Goal: Task Accomplishment & Management: Use online tool/utility

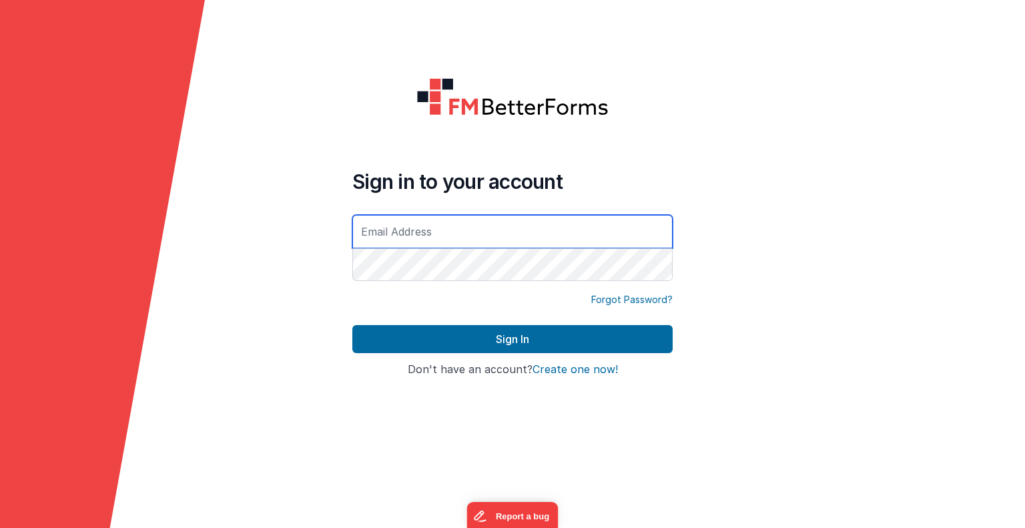
type input "[EMAIL_ADDRESS][DOMAIN_NAME]"
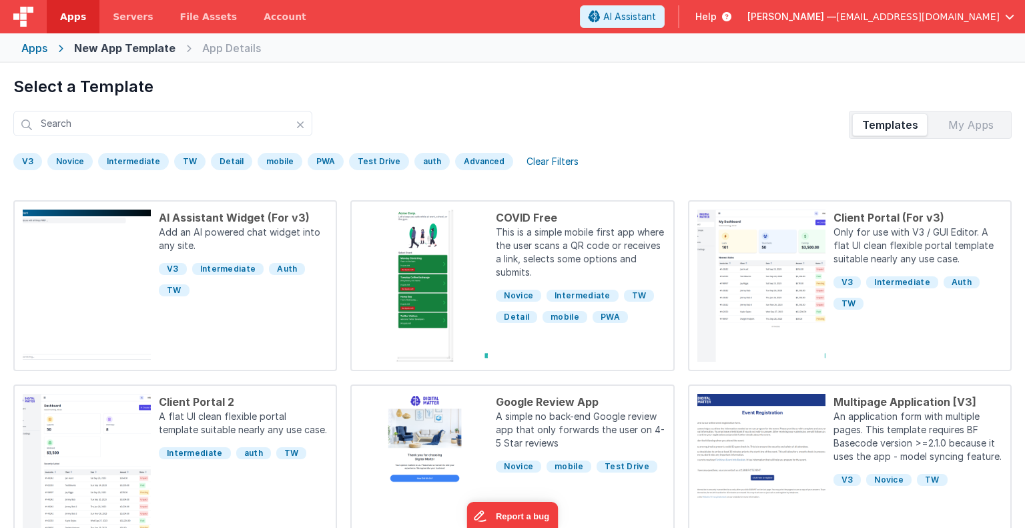
click at [48, 51] on div "Apps New App Template App Details" at bounding box center [512, 47] width 1025 height 29
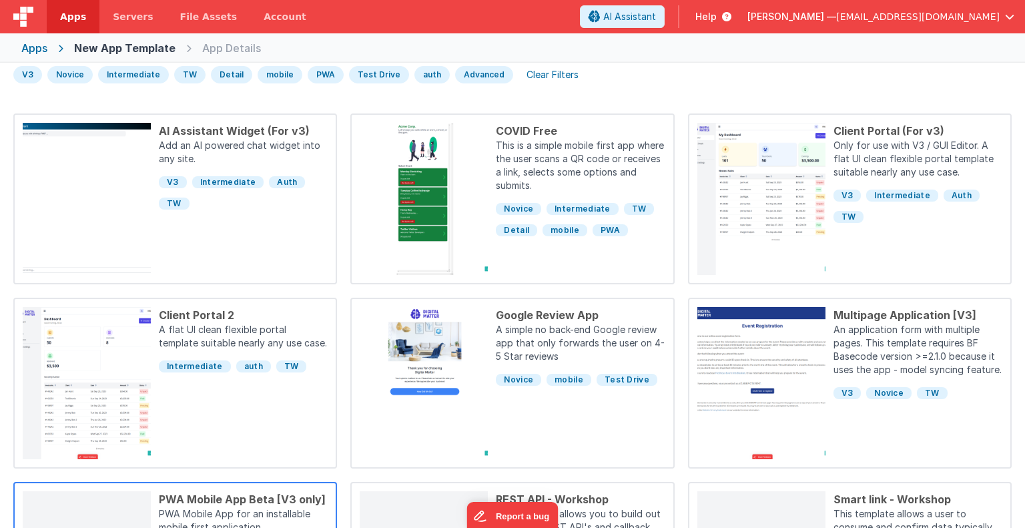
scroll to position [85, 0]
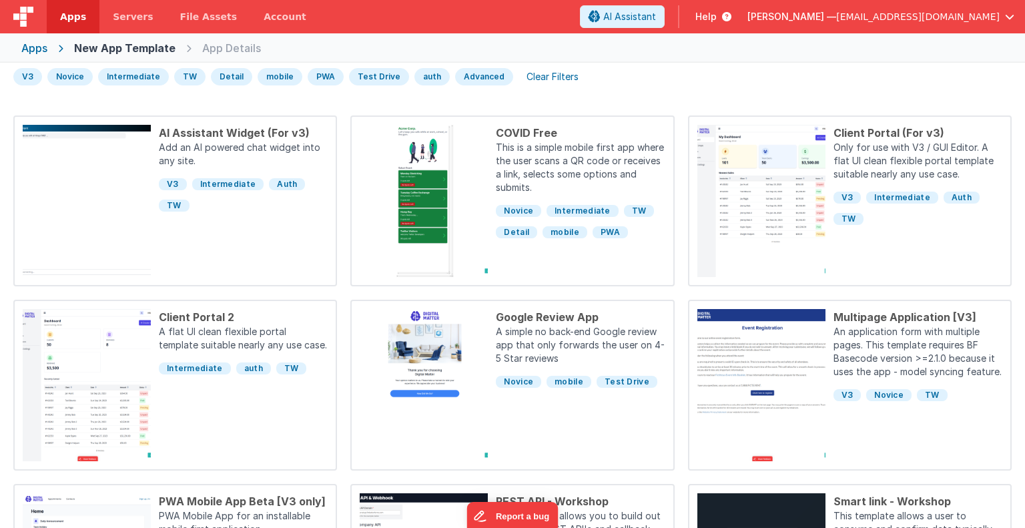
click at [115, 97] on div "Select a Template Templates My Apps V3 [GEOGRAPHIC_DATA] Intermediate TW Detail…" at bounding box center [512, 327] width 1025 height 528
click at [39, 49] on div "Apps" at bounding box center [34, 48] width 26 height 16
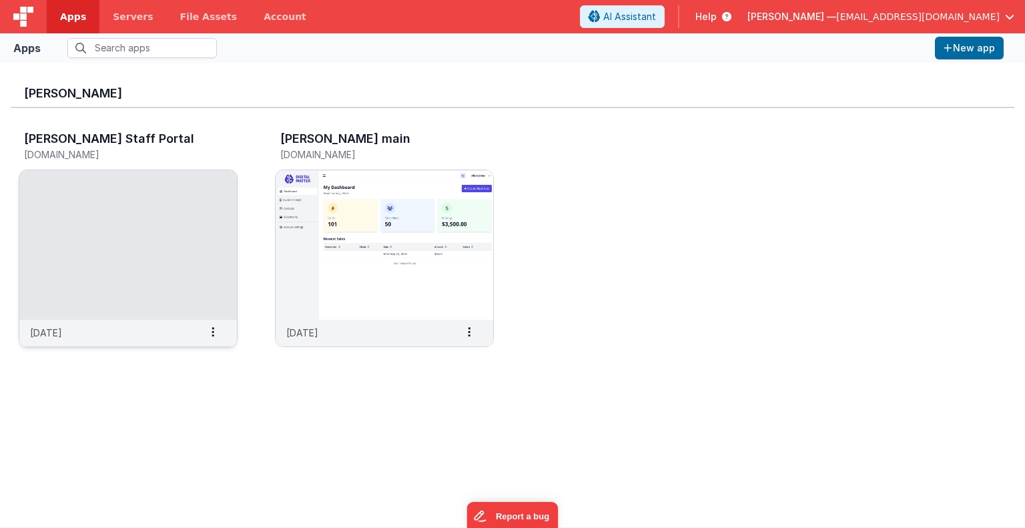
click at [142, 267] on img at bounding box center [128, 245] width 218 height 150
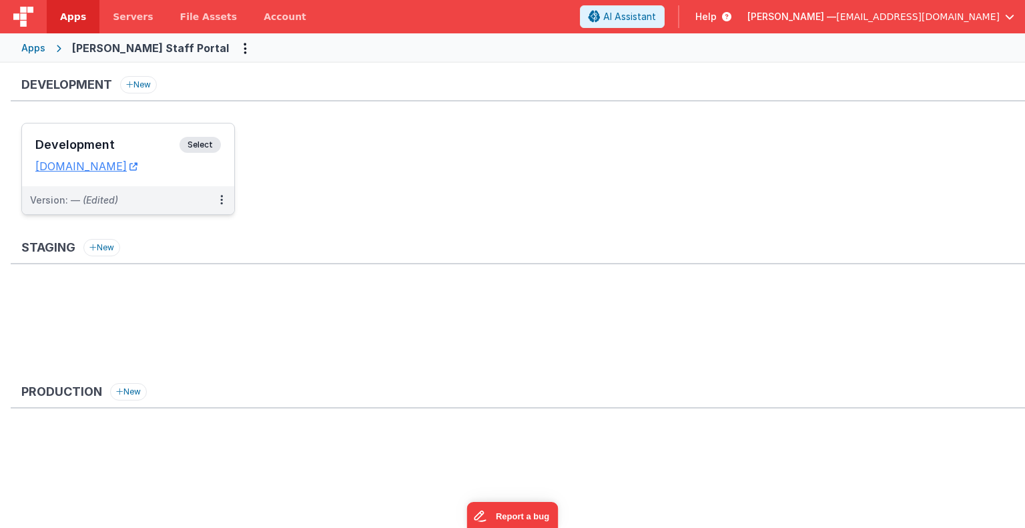
click at [202, 149] on span "Select" at bounding box center [200, 145] width 41 height 16
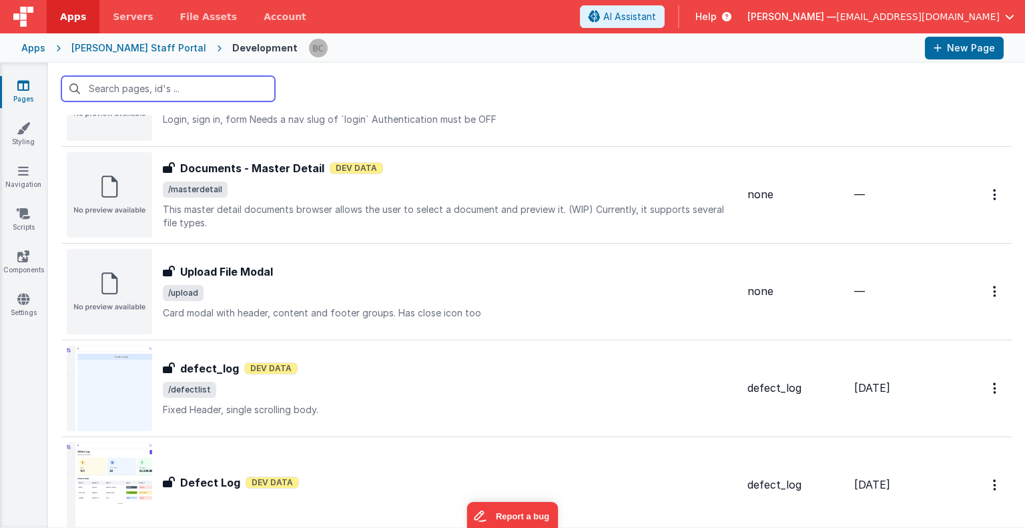
scroll to position [1612, 0]
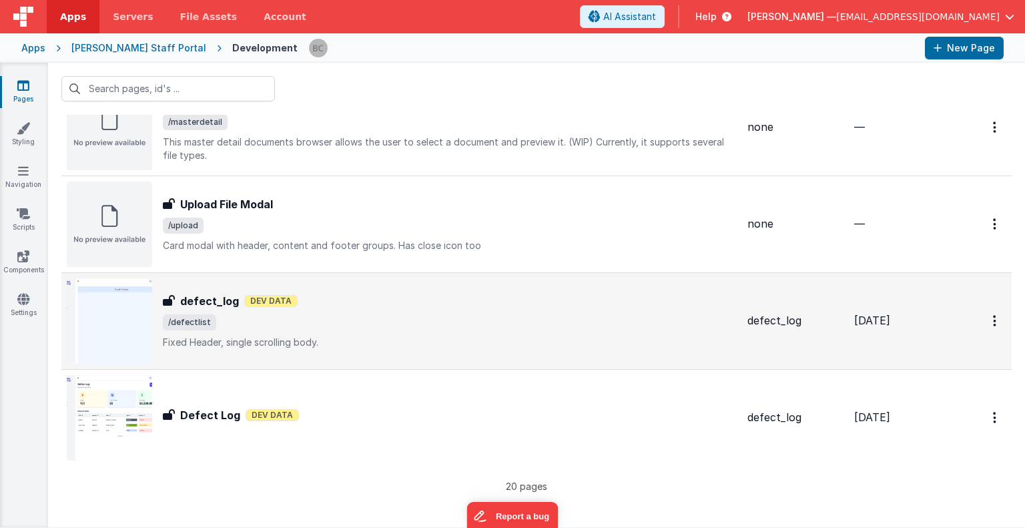
click at [127, 340] on img at bounding box center [109, 320] width 85 height 85
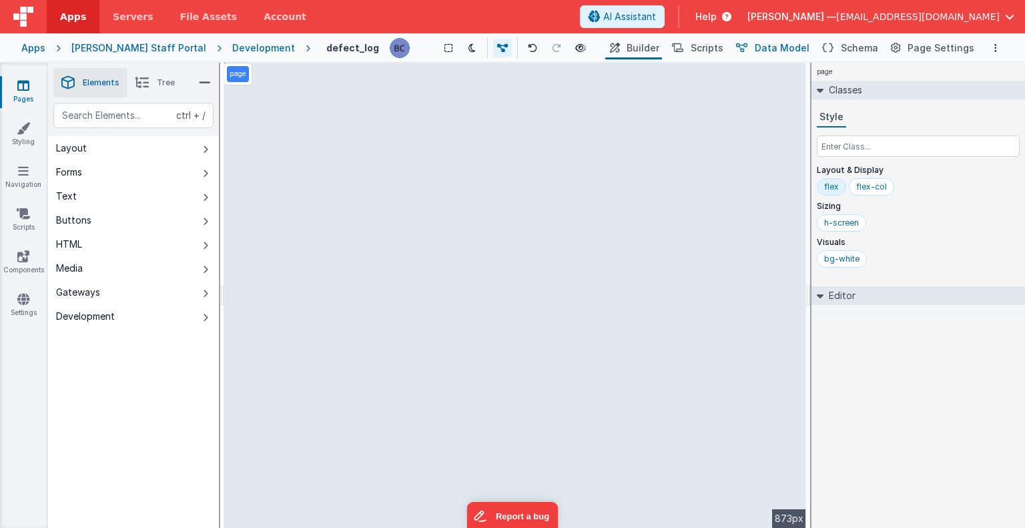
click at [781, 52] on span "Data Model" at bounding box center [782, 47] width 55 height 13
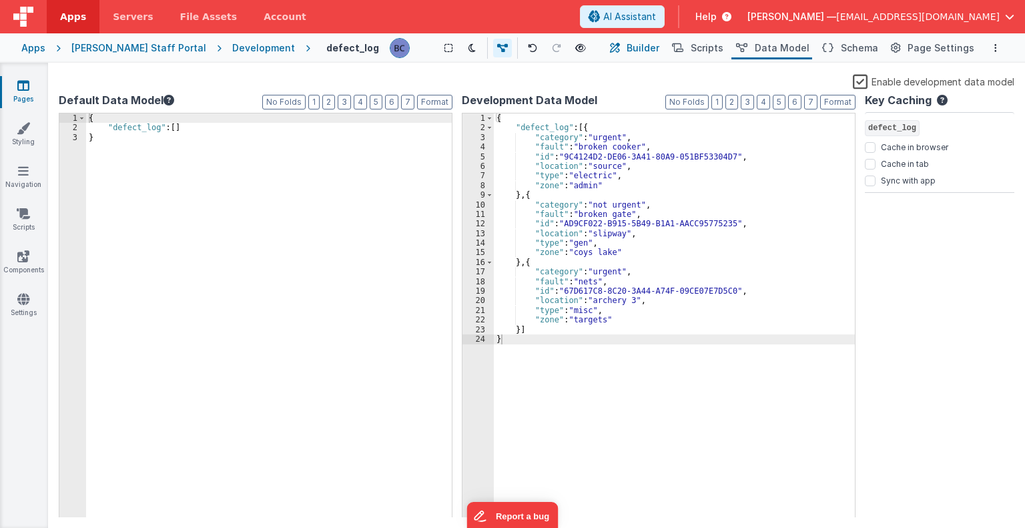
click at [660, 48] on span "Builder" at bounding box center [643, 47] width 33 height 13
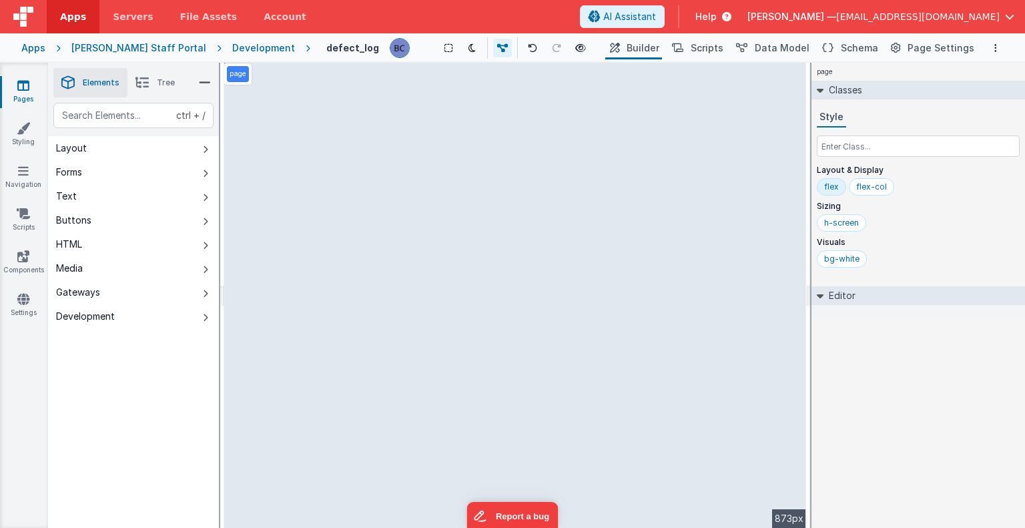
click at [24, 95] on link "Pages" at bounding box center [23, 92] width 48 height 27
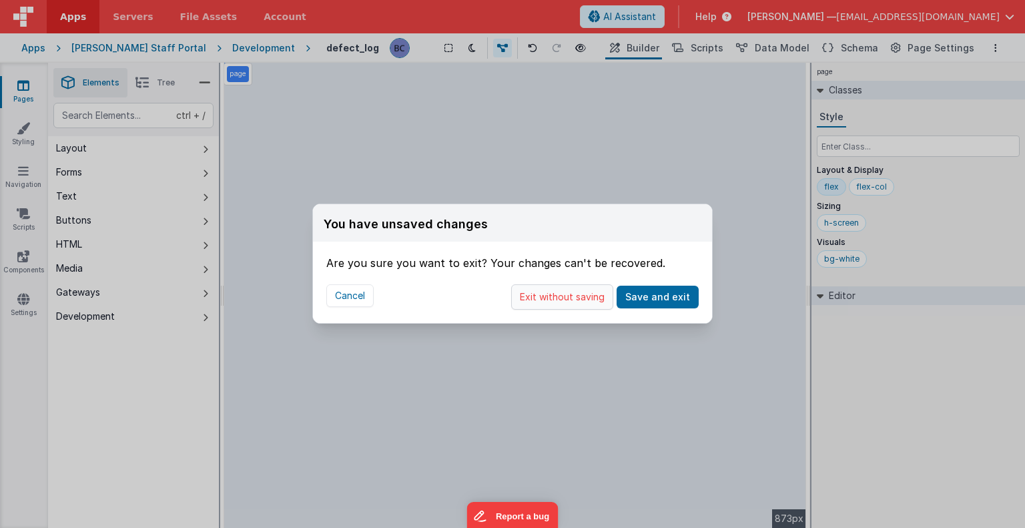
click at [563, 286] on button "Exit without saving" at bounding box center [562, 296] width 102 height 25
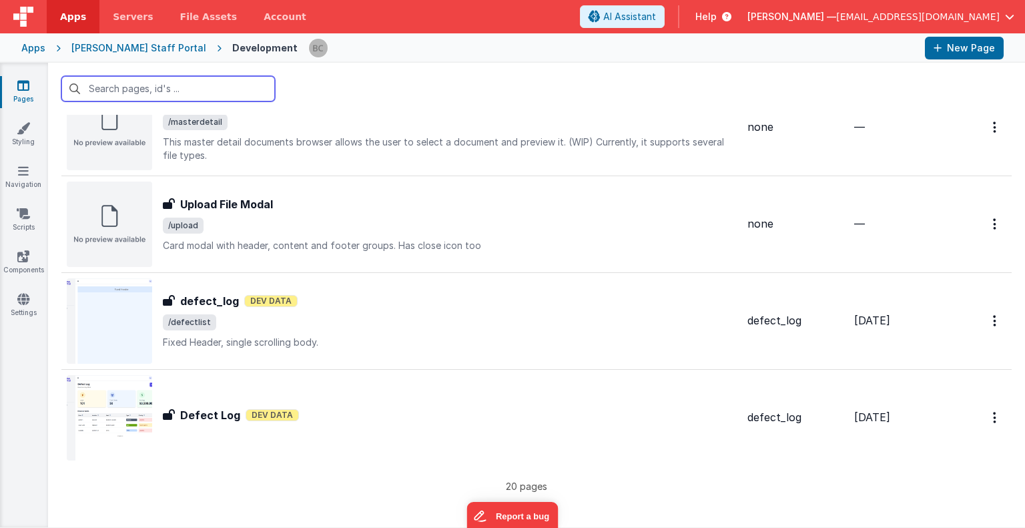
scroll to position [1612, 0]
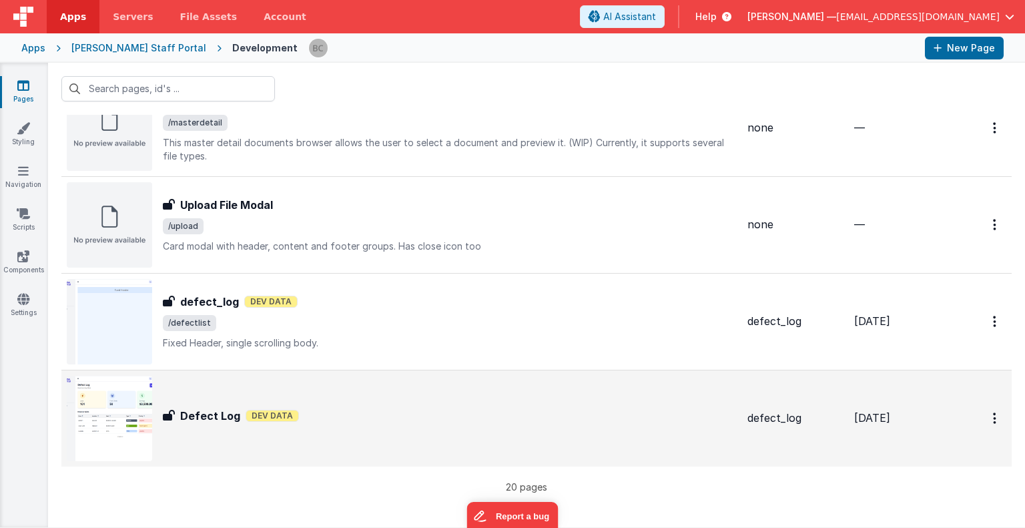
click at [98, 409] on img at bounding box center [109, 418] width 85 height 85
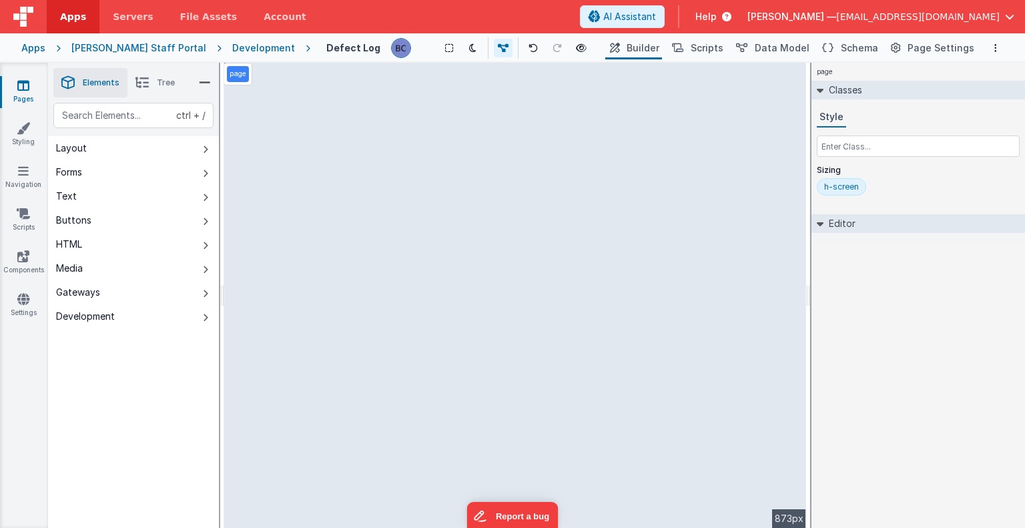
select select
select select "category"
select select "type"
select select "status"
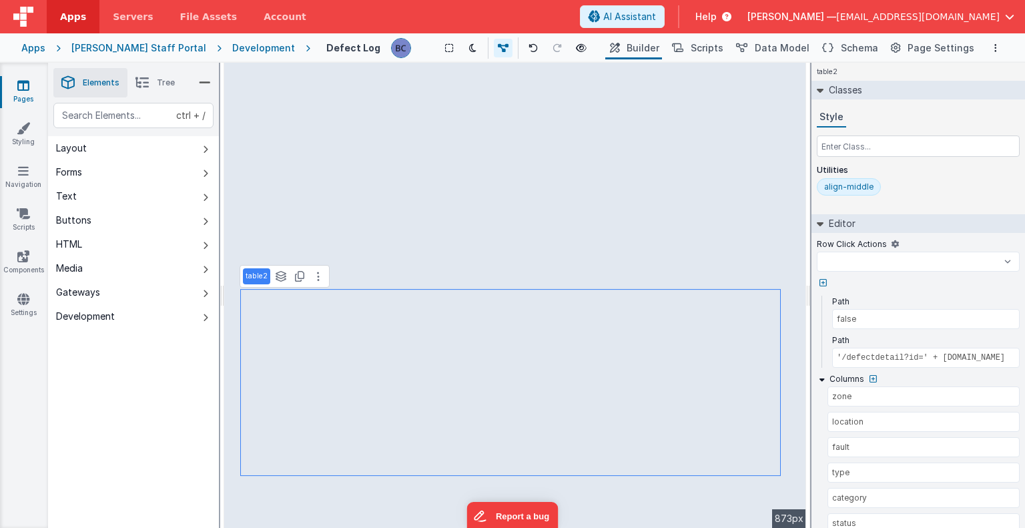
select select
click at [27, 92] on link "Pages" at bounding box center [23, 92] width 48 height 27
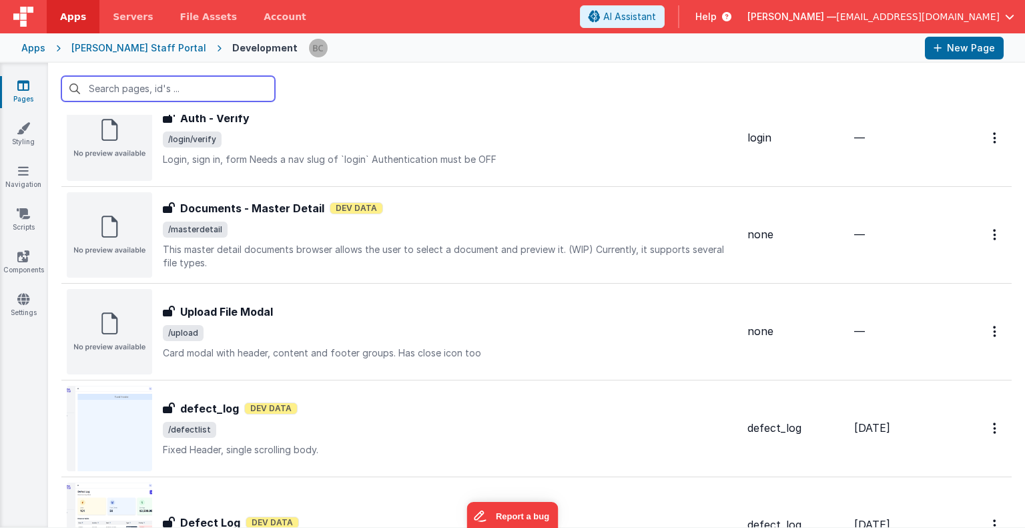
scroll to position [1612, 0]
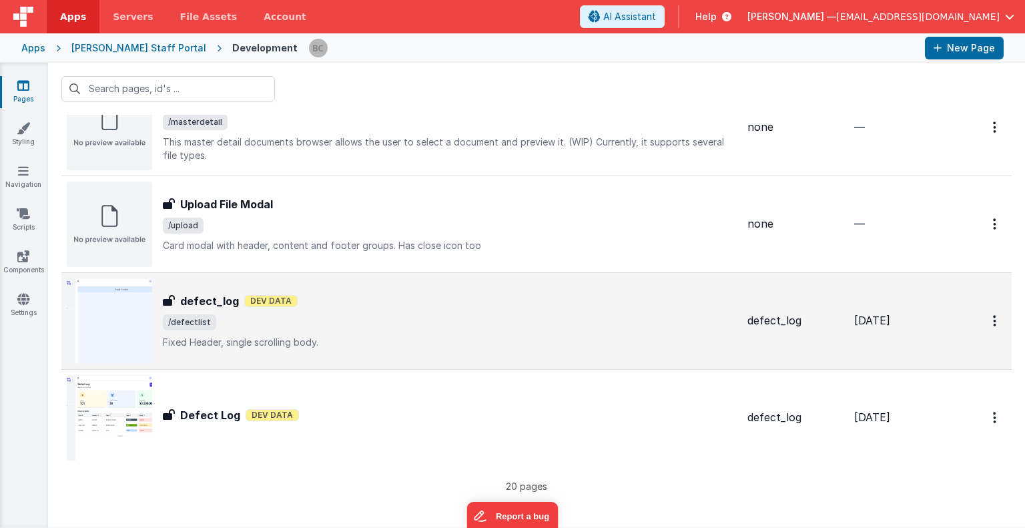
click at [127, 307] on img at bounding box center [109, 320] width 85 height 85
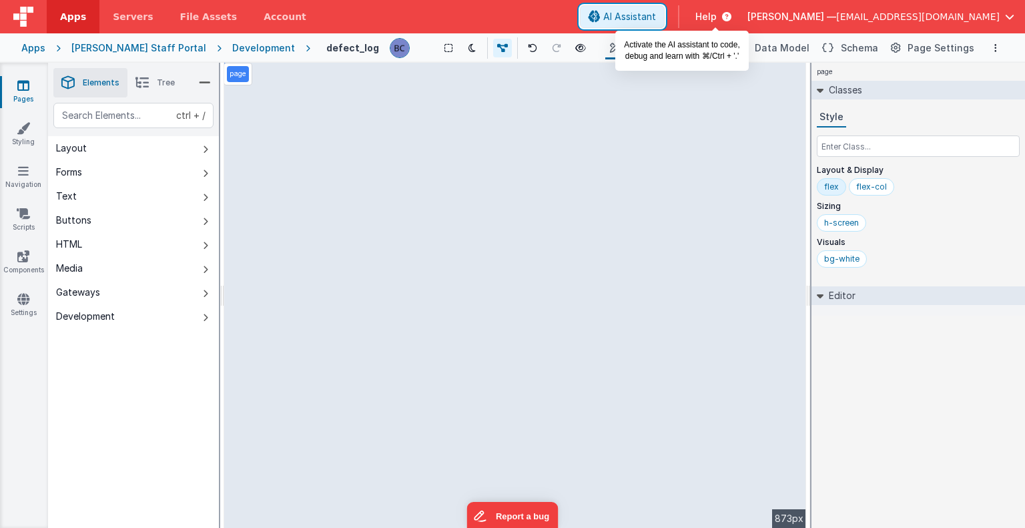
click at [656, 12] on span "AI Assistant" at bounding box center [629, 16] width 53 height 13
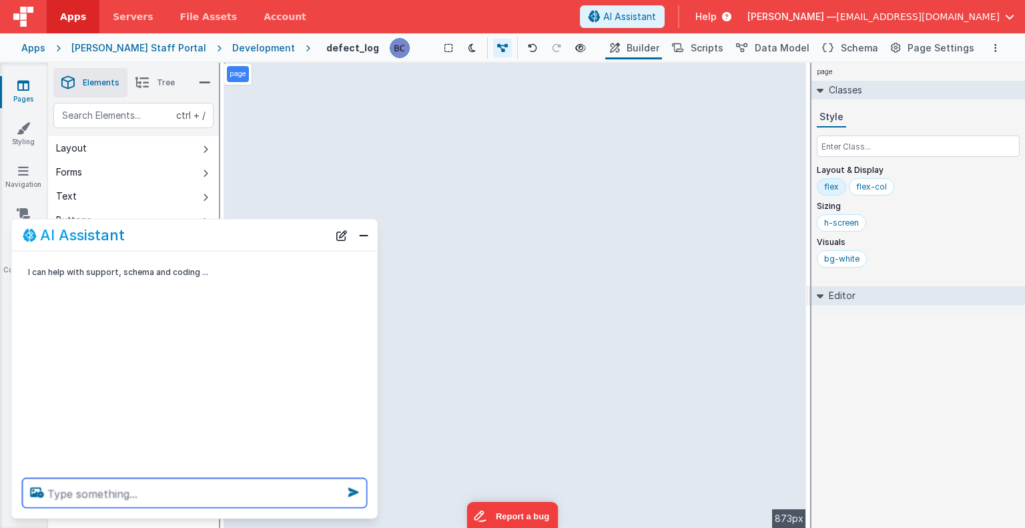
click at [101, 489] on textarea at bounding box center [195, 493] width 344 height 29
click at [288, 208] on div "page --> 873px" at bounding box center [515, 295] width 582 height 465
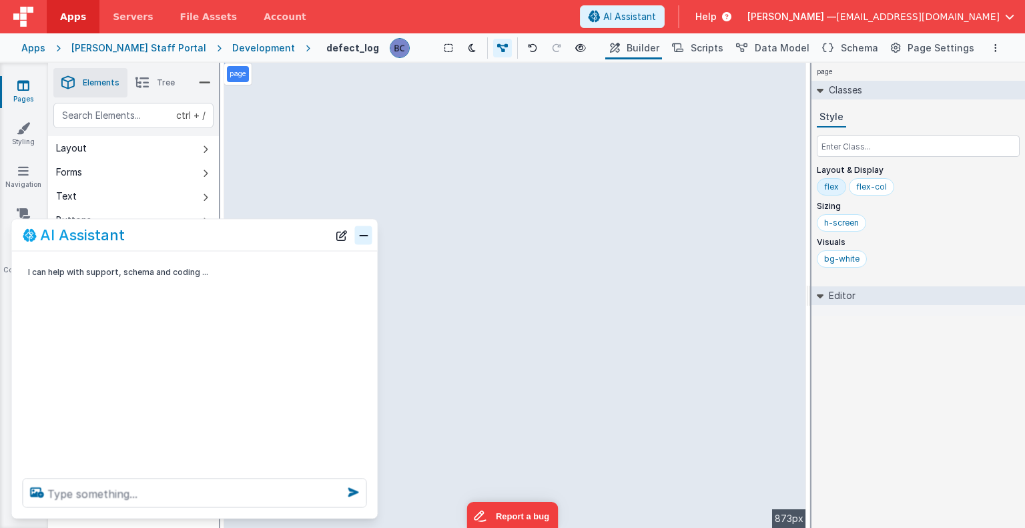
click at [360, 238] on button "Close" at bounding box center [363, 235] width 17 height 19
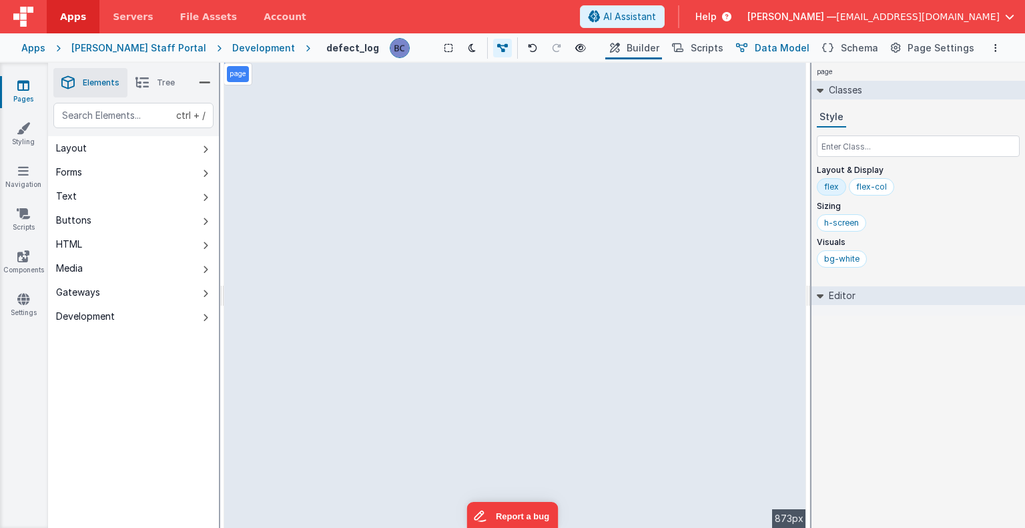
click at [791, 42] on span "Data Model" at bounding box center [782, 47] width 55 height 13
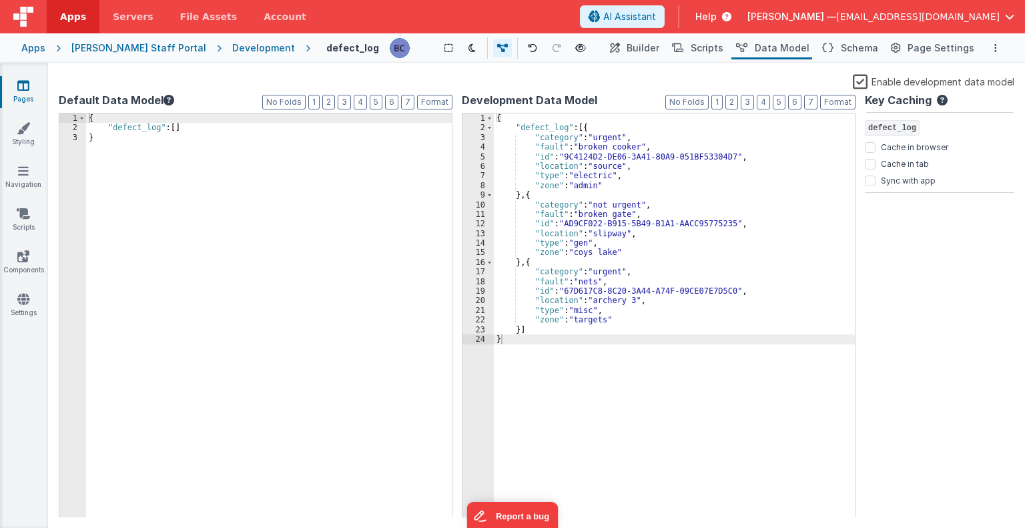
click at [411, 70] on div "Saved Duplicating Page" at bounding box center [560, 68] width 1025 height 11
click at [803, 43] on span "Data Model" at bounding box center [782, 47] width 55 height 13
click at [235, 73] on div "Enable development data model" at bounding box center [537, 82] width 956 height 19
click at [659, 44] on span "Builder" at bounding box center [643, 47] width 33 height 13
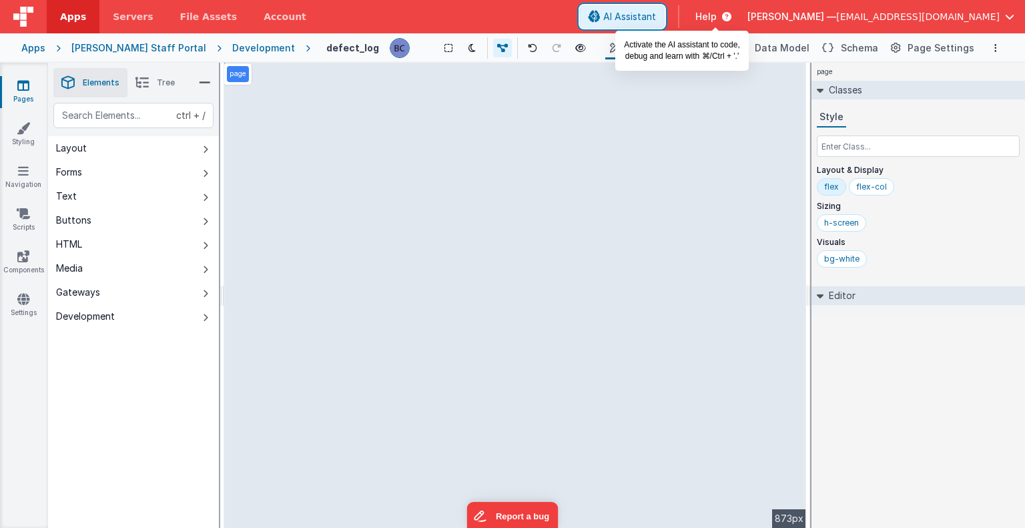
click at [656, 15] on span "AI Assistant" at bounding box center [629, 16] width 53 height 13
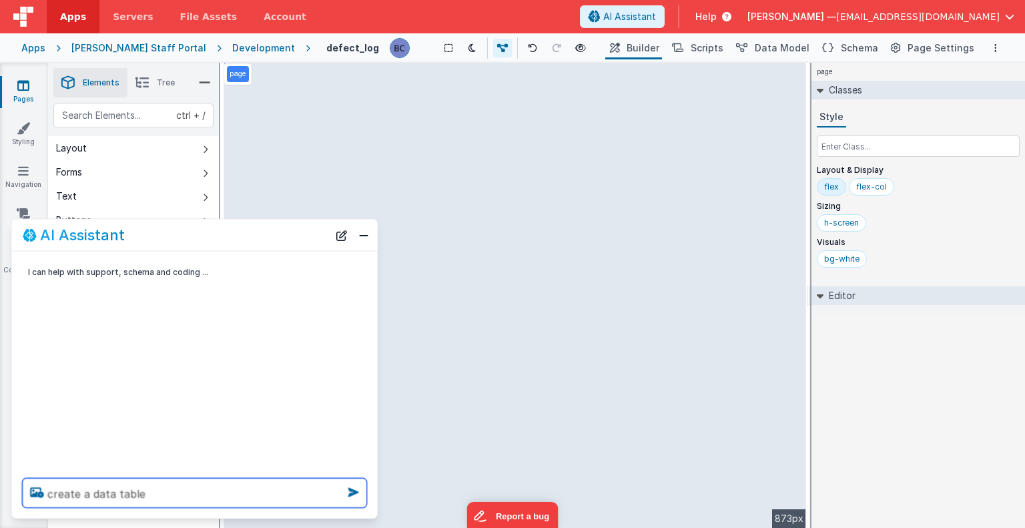
click at [160, 493] on textarea "create a data table" at bounding box center [195, 493] width 344 height 29
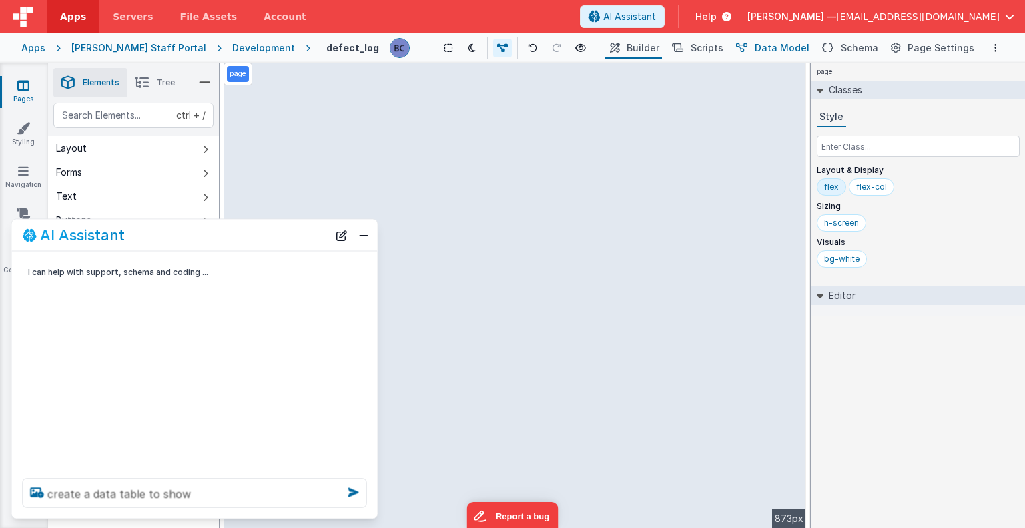
click at [778, 45] on span "Data Model" at bounding box center [782, 47] width 55 height 13
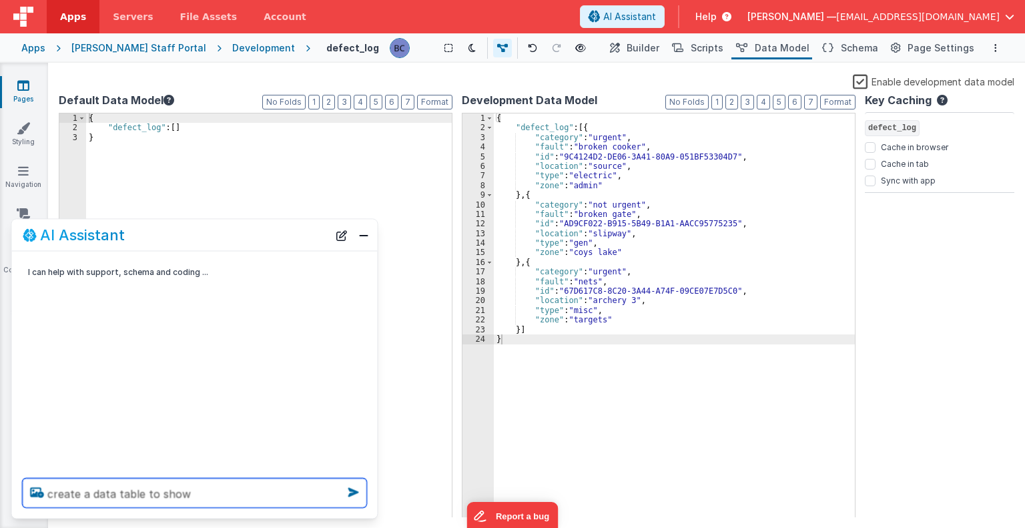
click at [196, 497] on textarea "create a data table to show" at bounding box center [195, 493] width 344 height 29
type textarea "create a data table to show the defect log in the model"
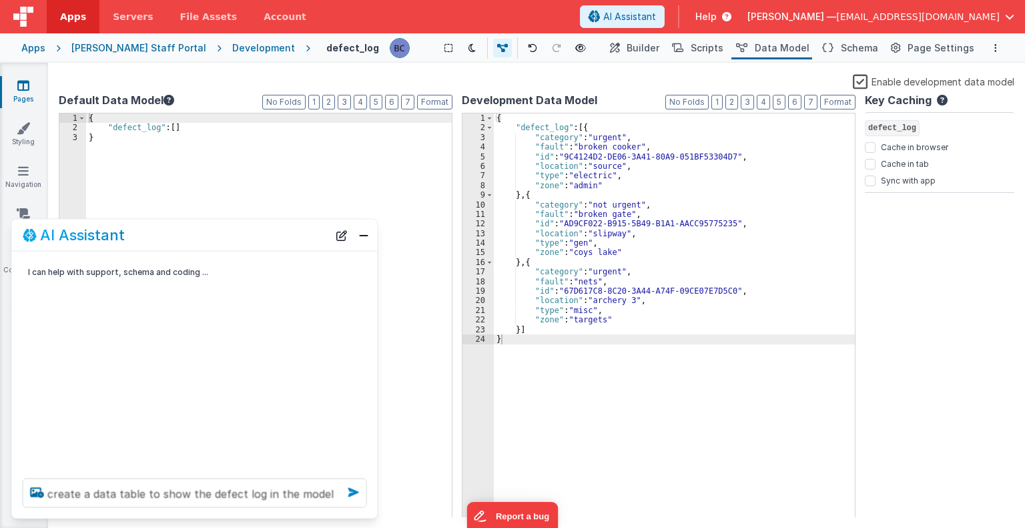
click at [352, 495] on icon at bounding box center [353, 492] width 21 height 21
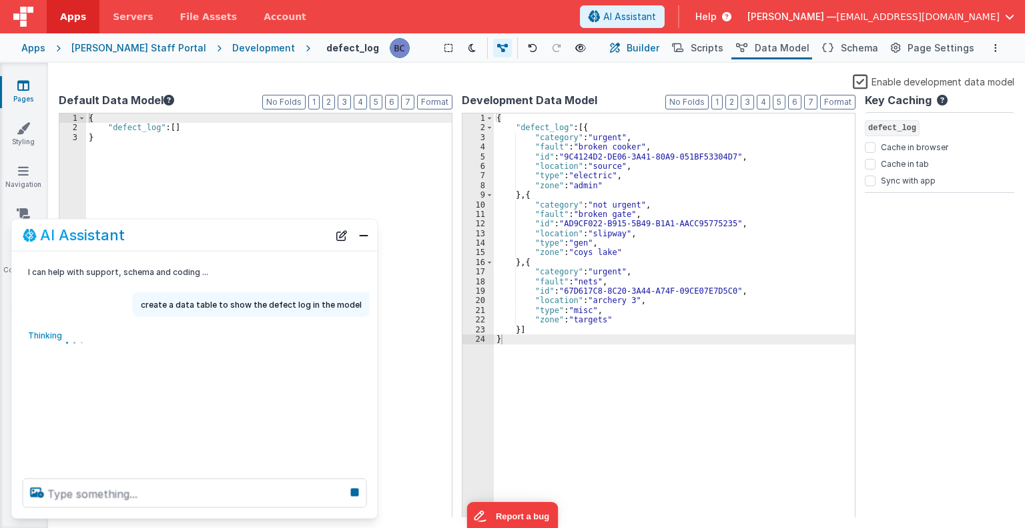
click at [659, 46] on span "Builder" at bounding box center [643, 47] width 33 height 13
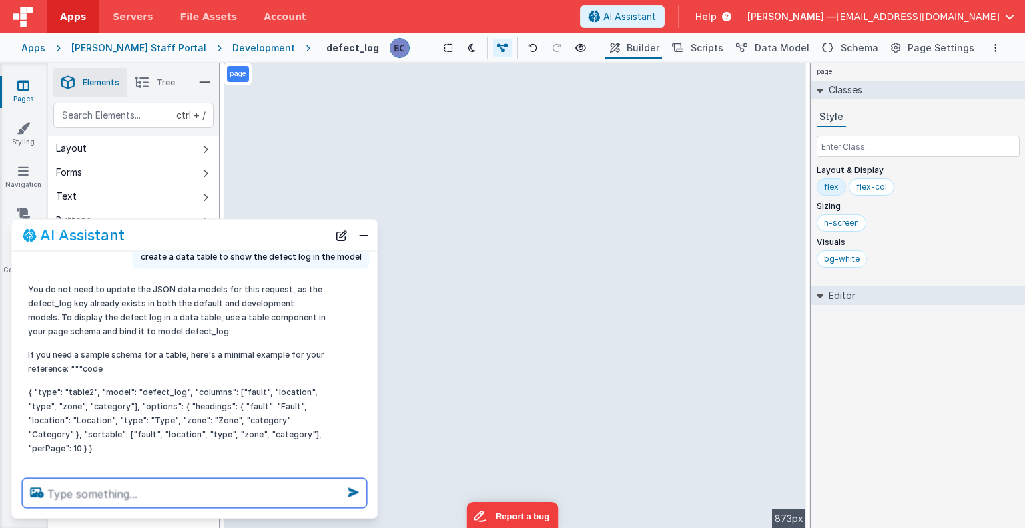
scroll to position [131, 0]
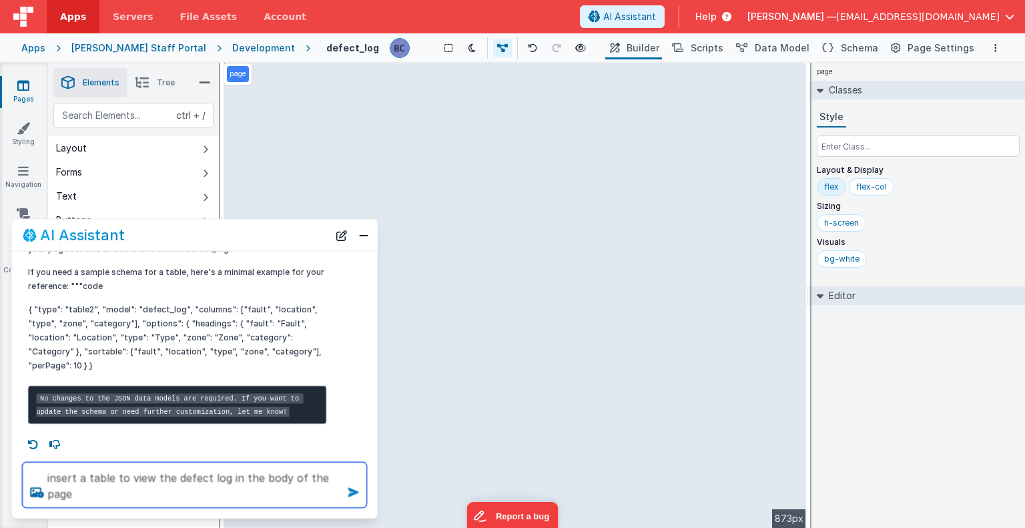
type textarea "insert a table to view the defect log in the body of the page"
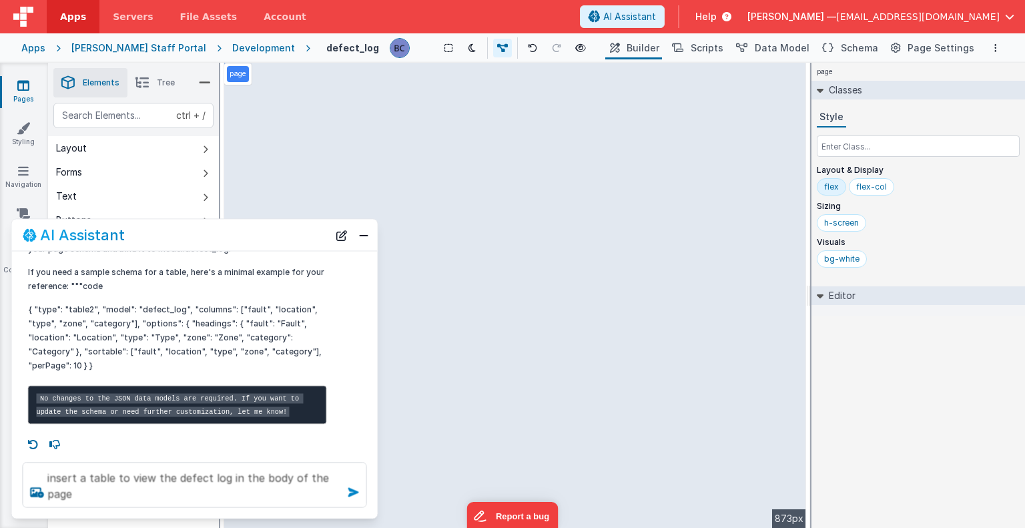
click at [360, 491] on icon at bounding box center [353, 492] width 21 height 21
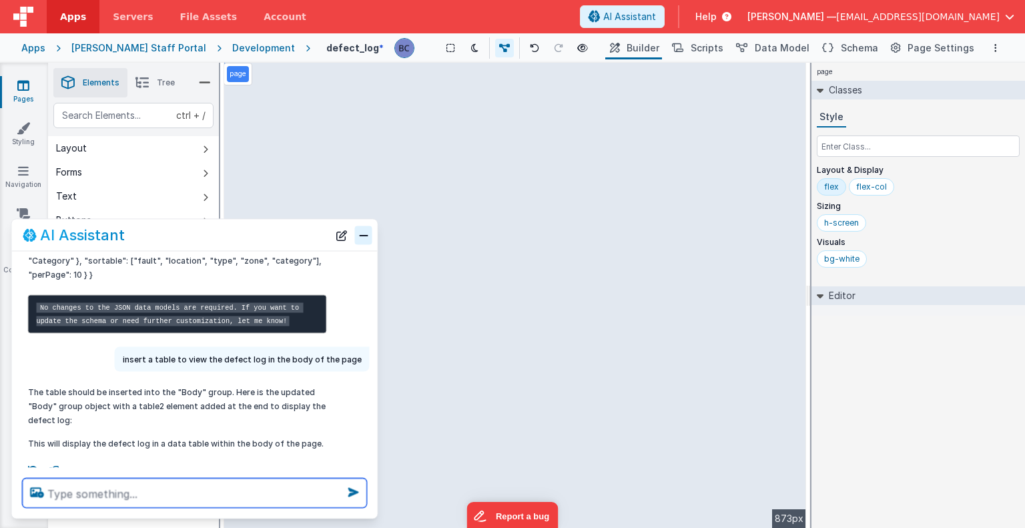
scroll to position [248, 0]
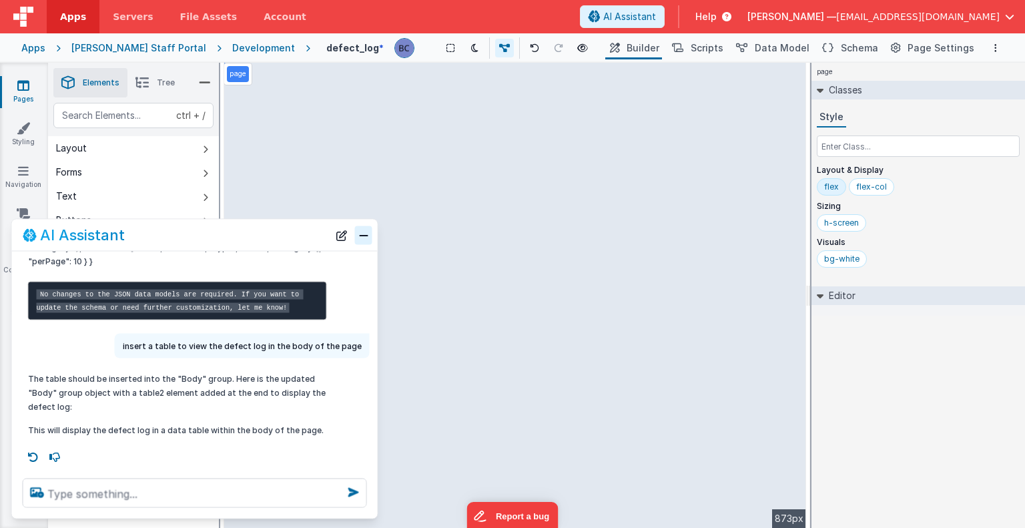
click at [368, 232] on button "Close" at bounding box center [363, 235] width 17 height 19
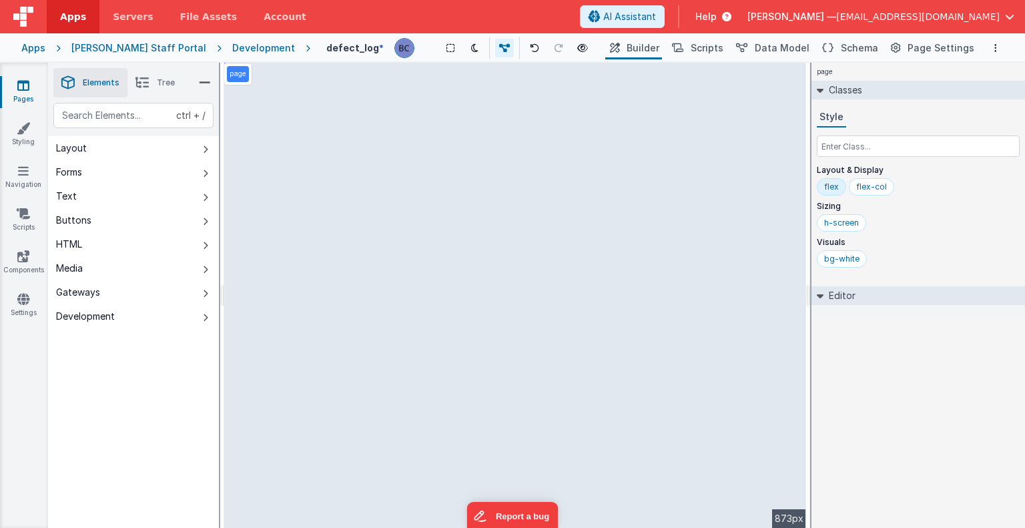
click at [345, 356] on div "page --> 873px" at bounding box center [515, 295] width 582 height 465
click at [101, 172] on button "Forms" at bounding box center [133, 172] width 171 height 24
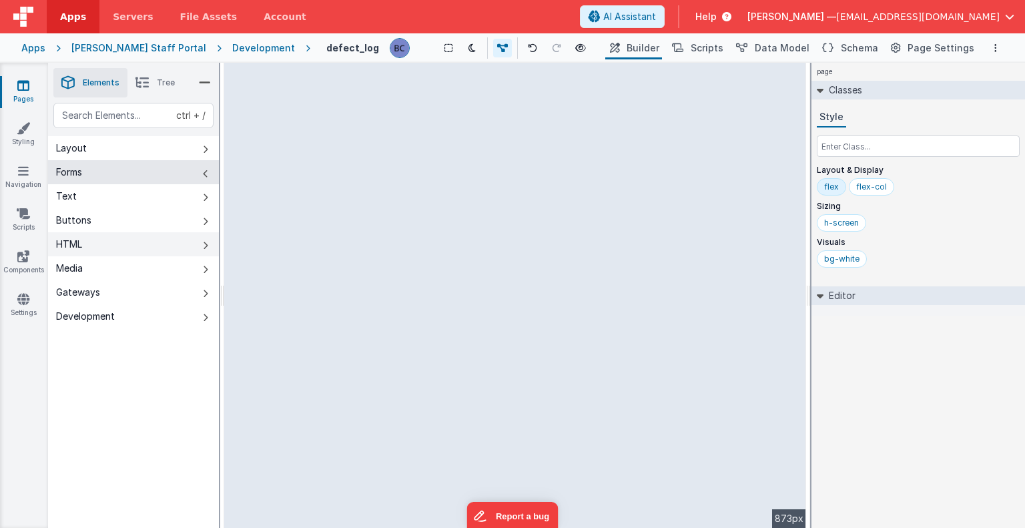
click at [94, 242] on button "HTML" at bounding box center [133, 244] width 171 height 24
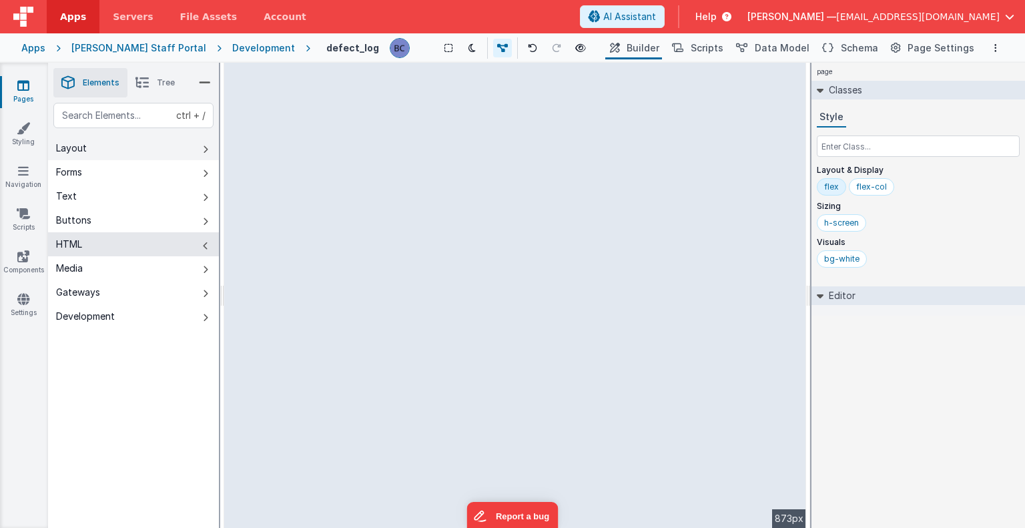
click at [102, 152] on button "Layout" at bounding box center [133, 148] width 171 height 24
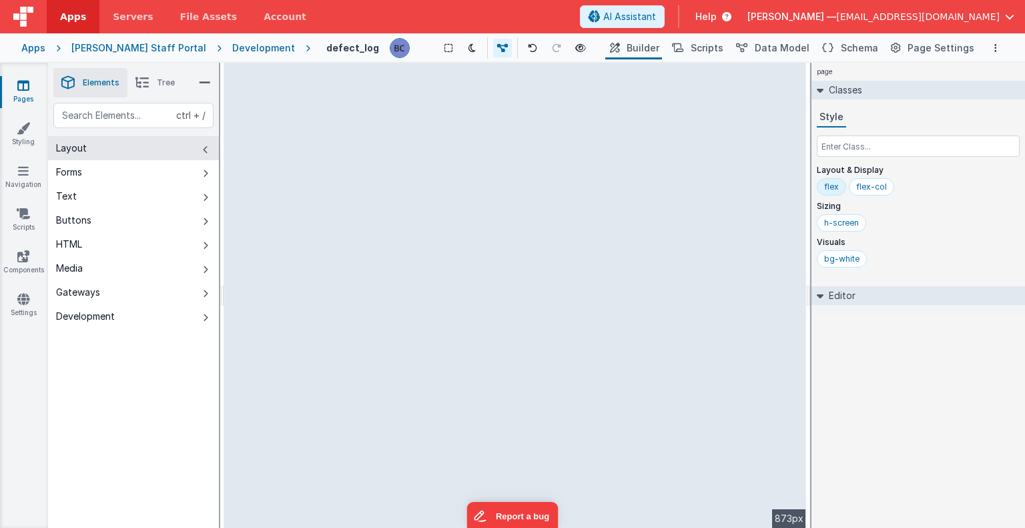
click at [266, 113] on div "--> 873px" at bounding box center [515, 295] width 582 height 465
drag, startPoint x: 266, startPoint y: 113, endPoint x: 315, endPoint y: 113, distance: 49.4
click at [315, 113] on div "--> 873px" at bounding box center [515, 295] width 582 height 465
drag, startPoint x: 315, startPoint y: 113, endPoint x: 477, endPoint y: 184, distance: 177.3
click at [477, 184] on div "--> 873px" at bounding box center [515, 295] width 582 height 465
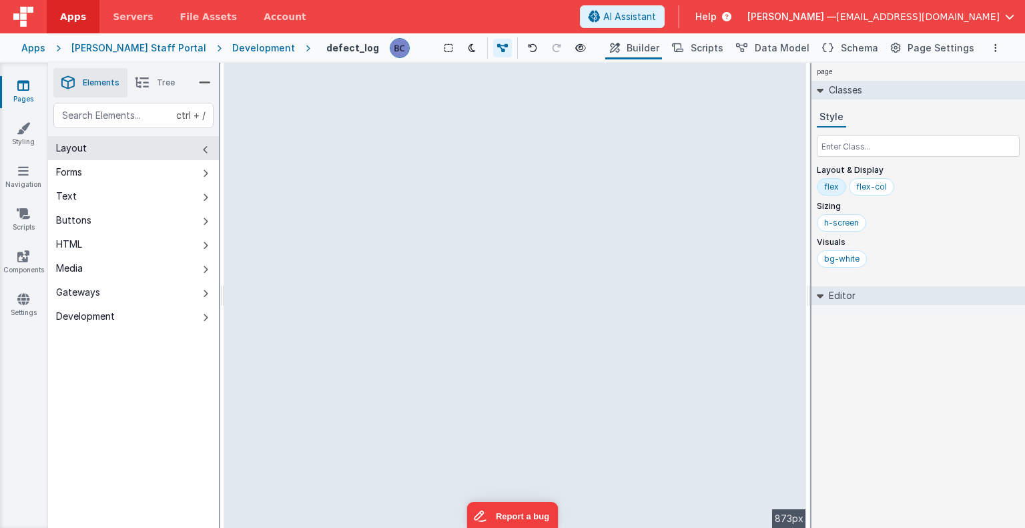
click at [377, 111] on div "--> 873px" at bounding box center [515, 295] width 582 height 465
click at [292, 116] on div "--> 873px" at bounding box center [515, 295] width 582 height 465
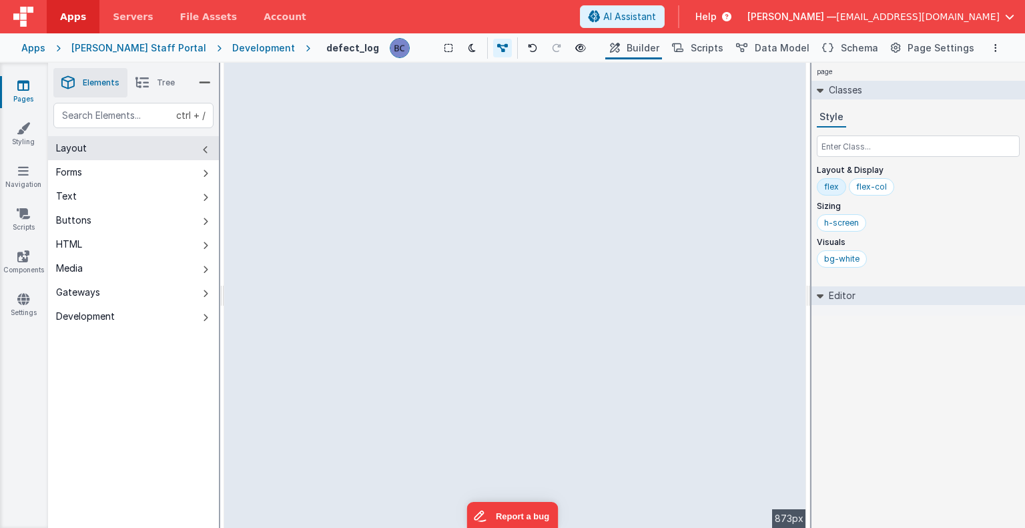
click at [292, 116] on div "--> 873px" at bounding box center [515, 295] width 582 height 465
click at [286, 92] on div "--> 873px" at bounding box center [515, 295] width 582 height 465
click at [157, 147] on button "Layout" at bounding box center [133, 148] width 171 height 24
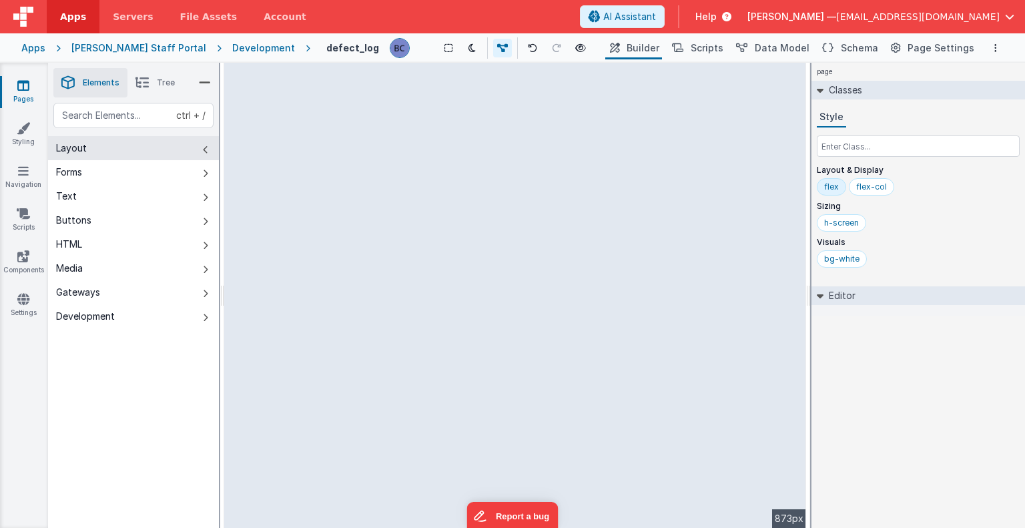
click at [291, 183] on div "--> 873px" at bounding box center [515, 295] width 582 height 465
drag, startPoint x: 291, startPoint y: 183, endPoint x: 537, endPoint y: 184, distance: 245.7
click at [537, 184] on div "--> 873px" at bounding box center [515, 295] width 582 height 465
click at [377, 178] on div "--> 873px" at bounding box center [515, 295] width 582 height 465
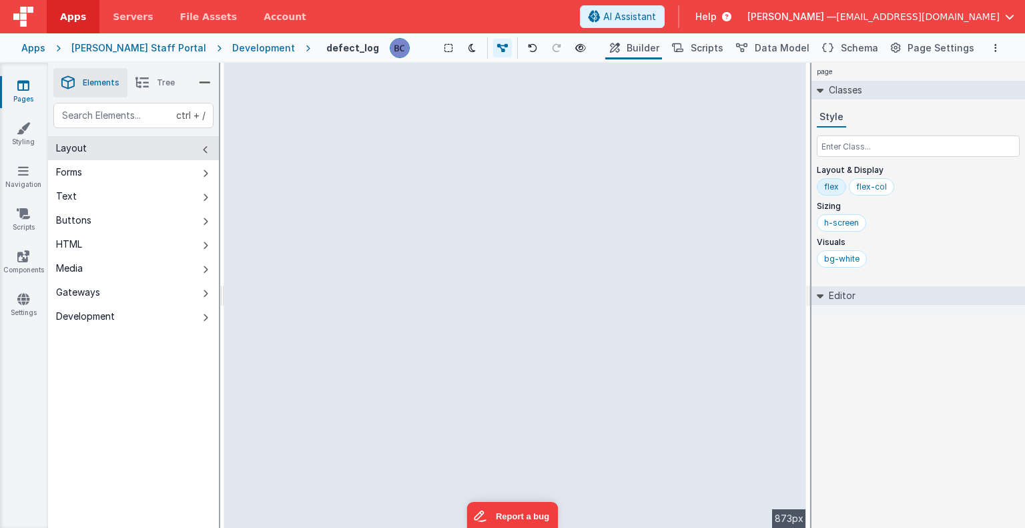
click at [377, 178] on div "--> 873px" at bounding box center [515, 295] width 582 height 465
click at [244, 176] on div "--> 873px" at bounding box center [515, 295] width 582 height 465
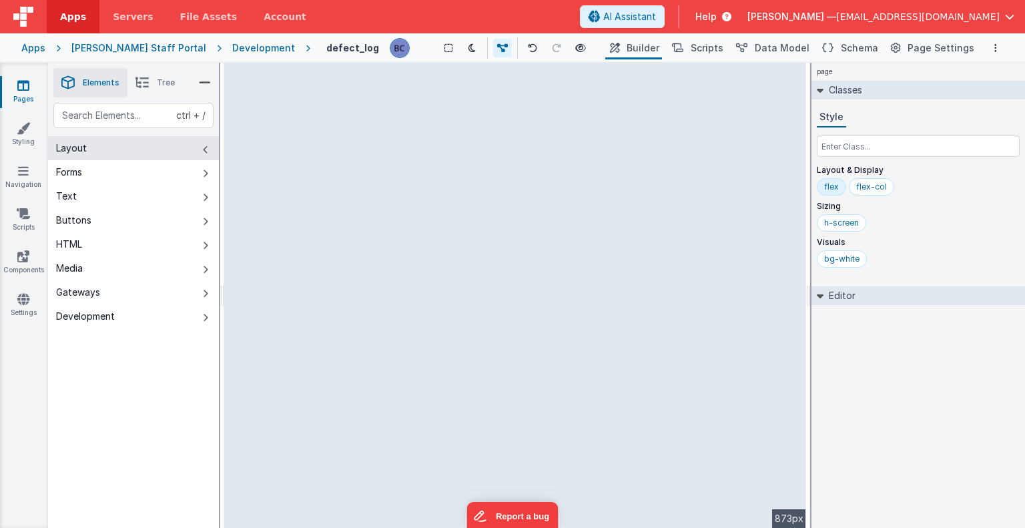
click at [244, 176] on div "--> 873px" at bounding box center [515, 295] width 582 height 465
click at [260, 145] on div "--> 873px" at bounding box center [515, 295] width 582 height 465
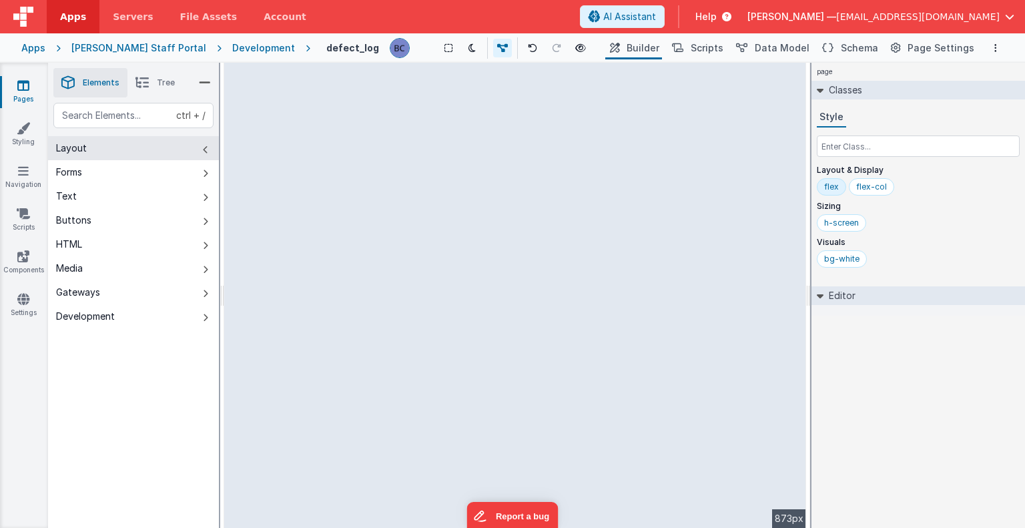
drag, startPoint x: 244, startPoint y: 114, endPoint x: 539, endPoint y: 178, distance: 302.6
click at [539, 178] on div "--> 873px" at bounding box center [515, 295] width 582 height 465
click at [379, 115] on div "--> 873px" at bounding box center [515, 295] width 582 height 465
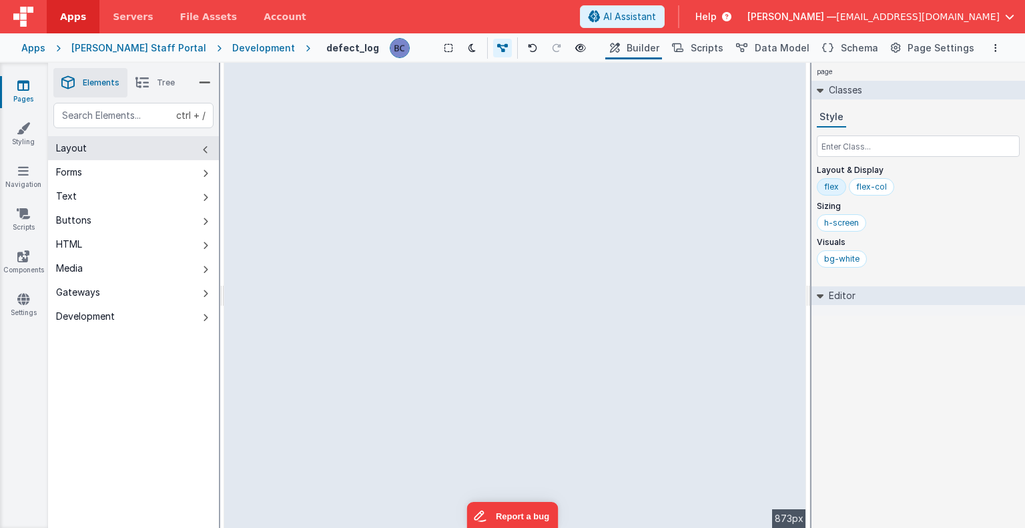
click at [379, 115] on div "--> 873px" at bounding box center [515, 295] width 582 height 465
click at [370, 111] on div "--> 873px" at bounding box center [515, 295] width 582 height 465
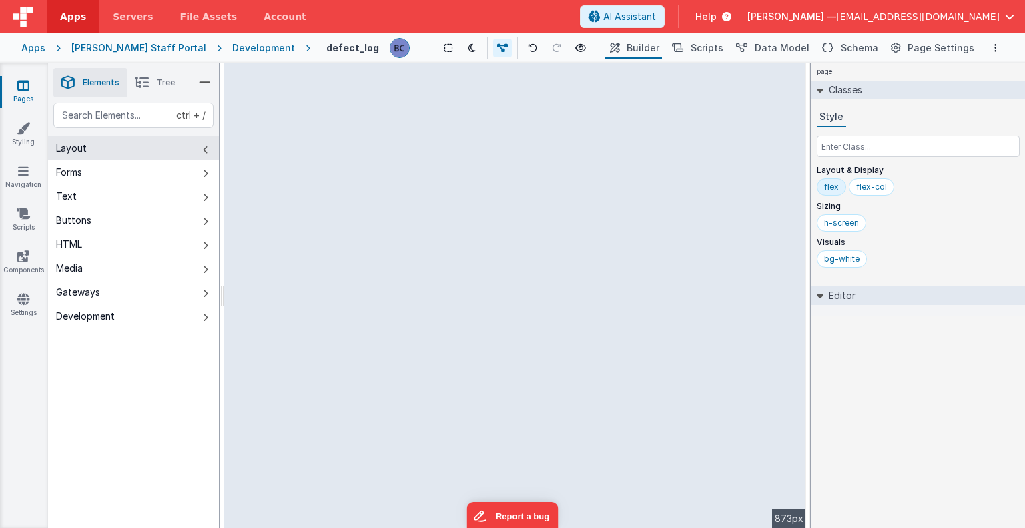
drag, startPoint x: 370, startPoint y: 111, endPoint x: 478, endPoint y: 166, distance: 120.9
click at [478, 166] on div "--> 873px" at bounding box center [515, 295] width 582 height 465
click at [116, 119] on div "text" at bounding box center [133, 115] width 160 height 25
click at [61, 117] on div "table" at bounding box center [133, 115] width 160 height 25
type div "data table"
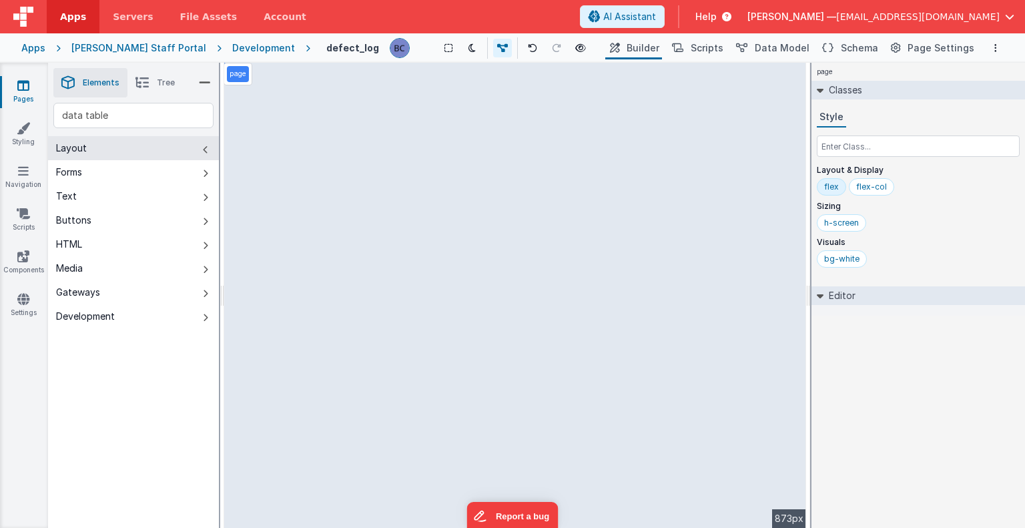
click at [141, 83] on icon at bounding box center [142, 82] width 13 height 19
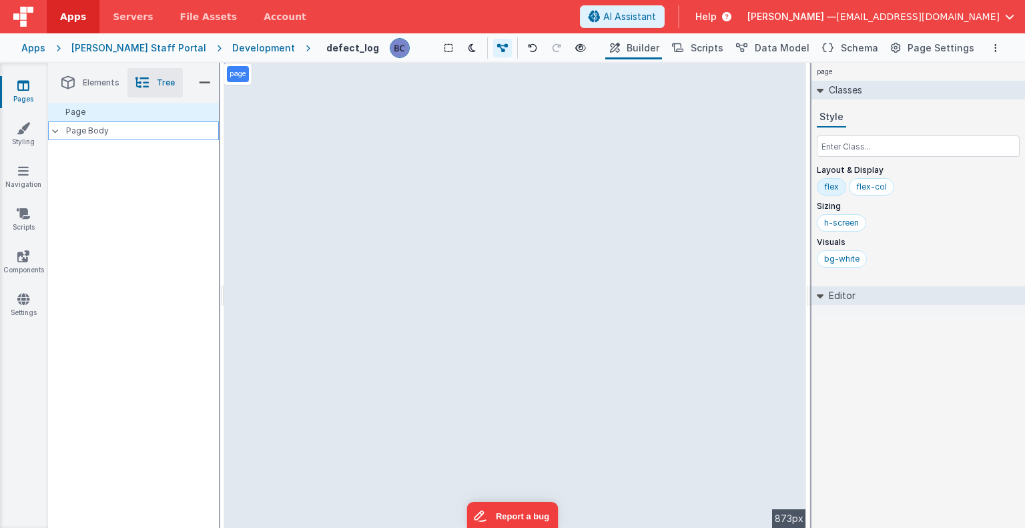
click at [53, 133] on icon at bounding box center [55, 131] width 7 height 4
click at [53, 133] on icon at bounding box center [55, 131] width 4 height 7
click at [69, 109] on div "Page" at bounding box center [133, 112] width 171 height 19
click at [111, 85] on span "Elements" at bounding box center [101, 82] width 37 height 11
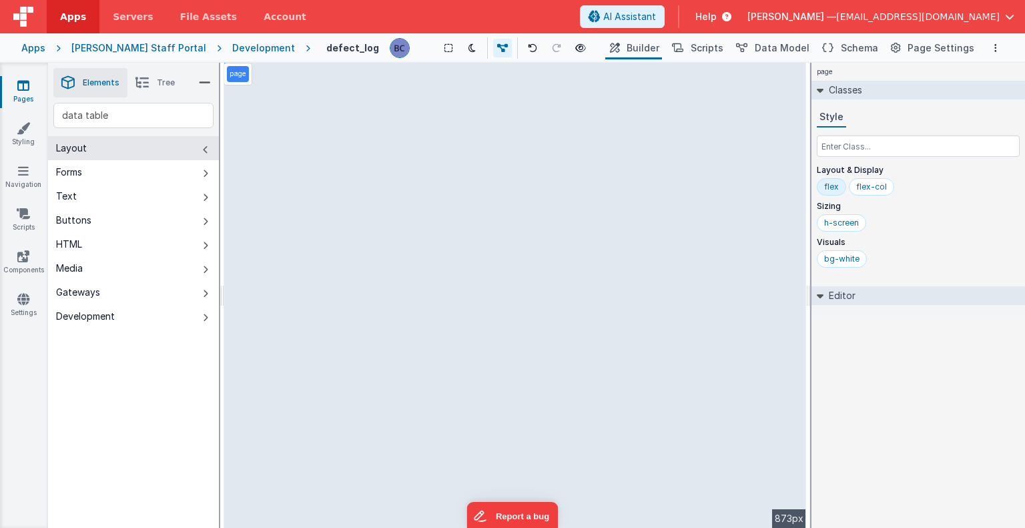
click at [103, 148] on button "Layout" at bounding box center [133, 148] width 171 height 24
click at [204, 151] on icon at bounding box center [205, 149] width 5 height 11
click at [286, 81] on div "--> 873px" at bounding box center [515, 295] width 582 height 465
click at [242, 111] on div "--> 873px" at bounding box center [515, 295] width 582 height 465
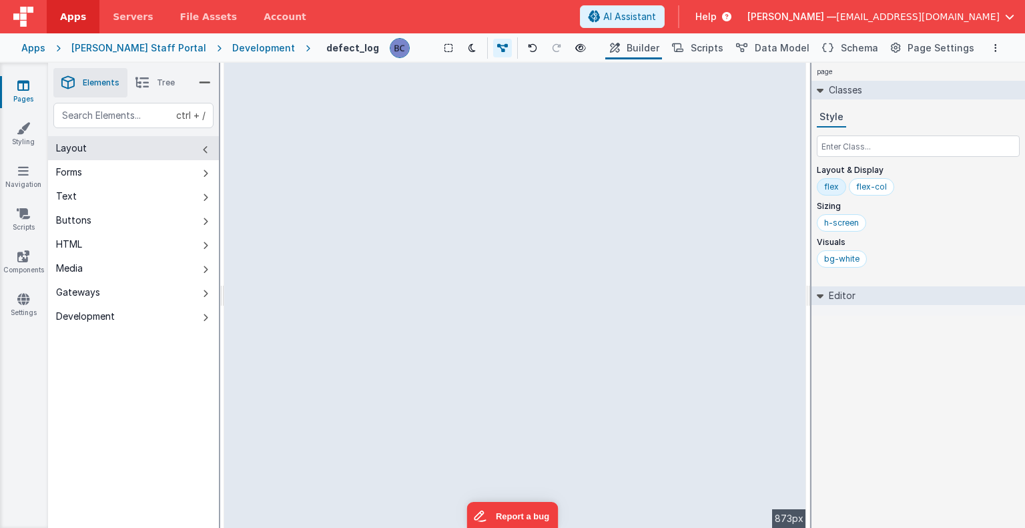
click at [242, 111] on div "--> 873px" at bounding box center [515, 295] width 582 height 465
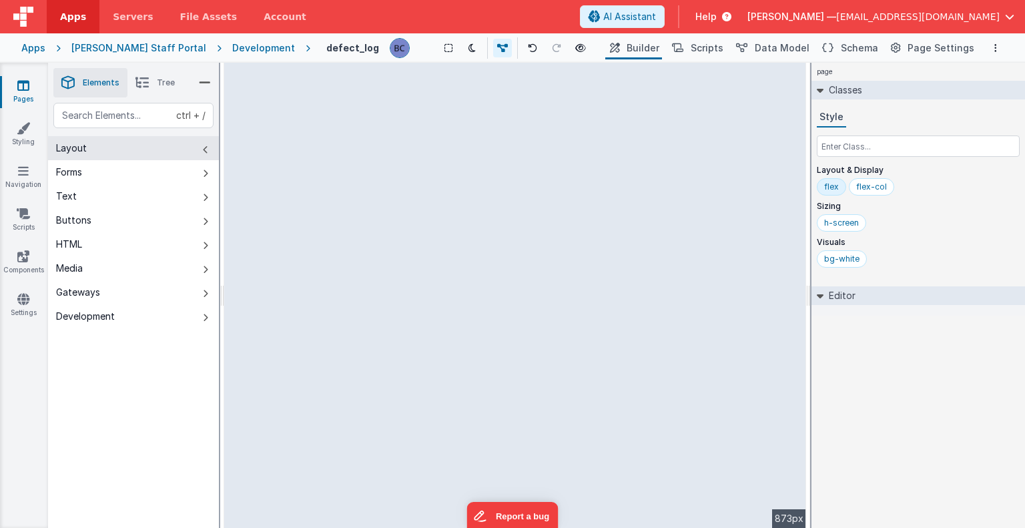
click at [242, 111] on div "--> 873px" at bounding box center [515, 295] width 582 height 465
drag, startPoint x: 242, startPoint y: 111, endPoint x: 453, endPoint y: 138, distance: 212.0
click at [453, 138] on div "--> 873px" at bounding box center [515, 295] width 582 height 465
click at [377, 112] on div "--> 873px" at bounding box center [515, 295] width 582 height 465
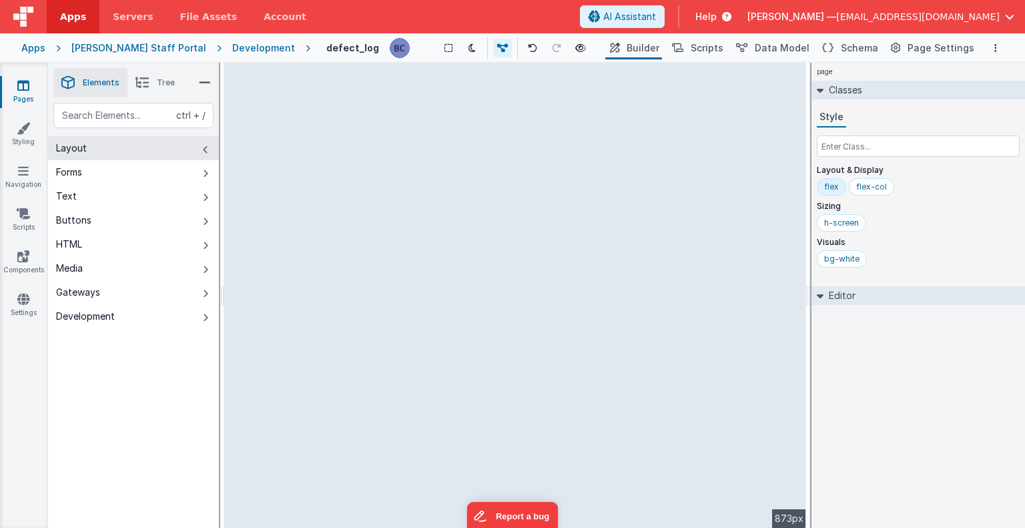
drag, startPoint x: 377, startPoint y: 112, endPoint x: 526, endPoint y: 190, distance: 167.8
click at [526, 190] on div "--> 873px" at bounding box center [515, 295] width 582 height 465
click at [486, 172] on div "--> 873px" at bounding box center [515, 295] width 582 height 465
click at [203, 147] on button "Layout" at bounding box center [133, 148] width 171 height 24
click at [871, 47] on span "Schema" at bounding box center [859, 47] width 37 height 13
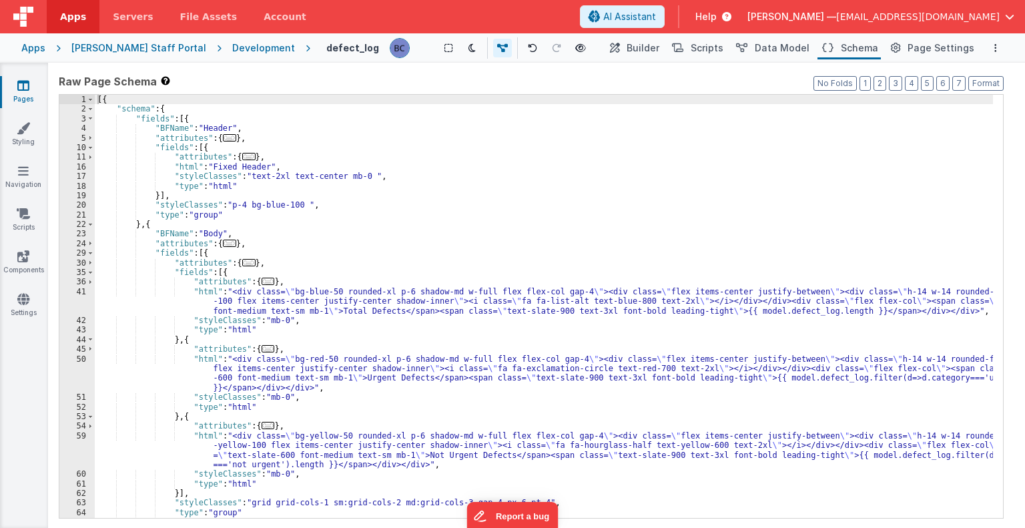
scroll to position [0, 0]
click at [660, 44] on span "Builder" at bounding box center [643, 47] width 33 height 13
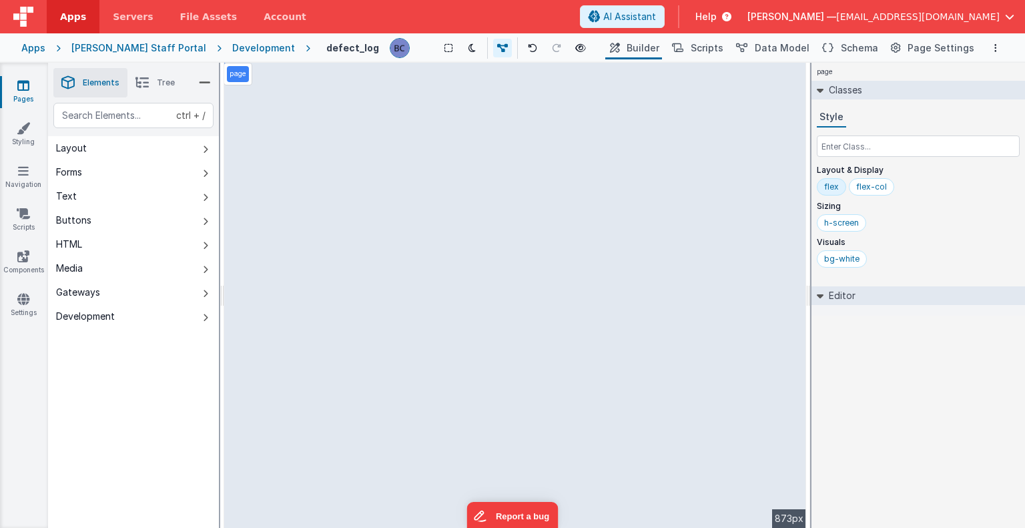
click at [95, 47] on div "Stubbers Staff Portal" at bounding box center [138, 47] width 135 height 13
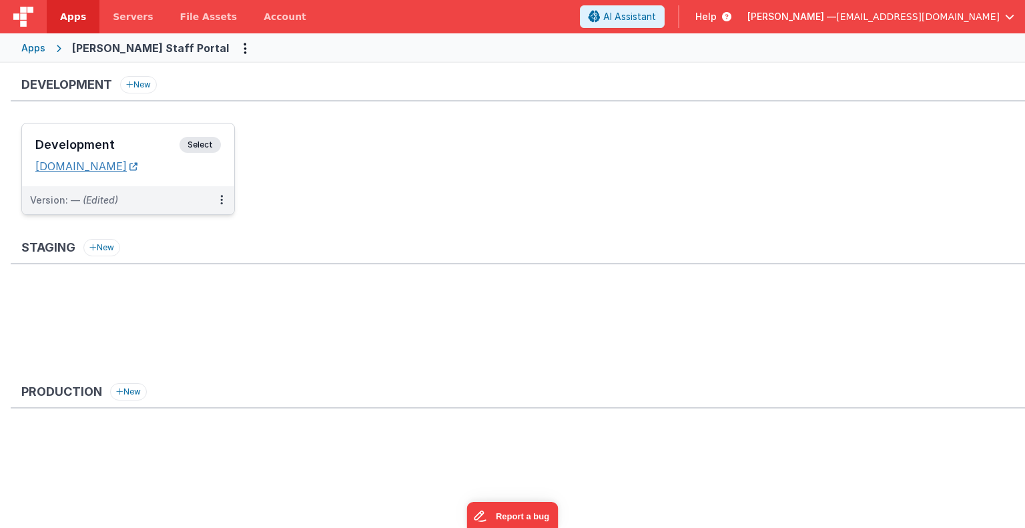
click at [138, 160] on link "stubbersstaff.clientportal.cloud" at bounding box center [86, 166] width 102 height 13
click at [208, 139] on span "Select" at bounding box center [200, 145] width 41 height 16
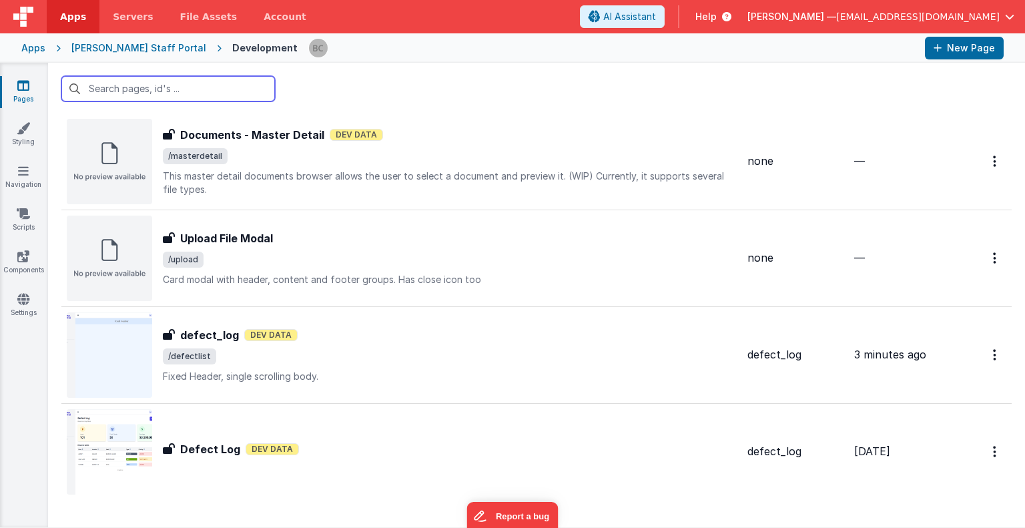
scroll to position [1612, 0]
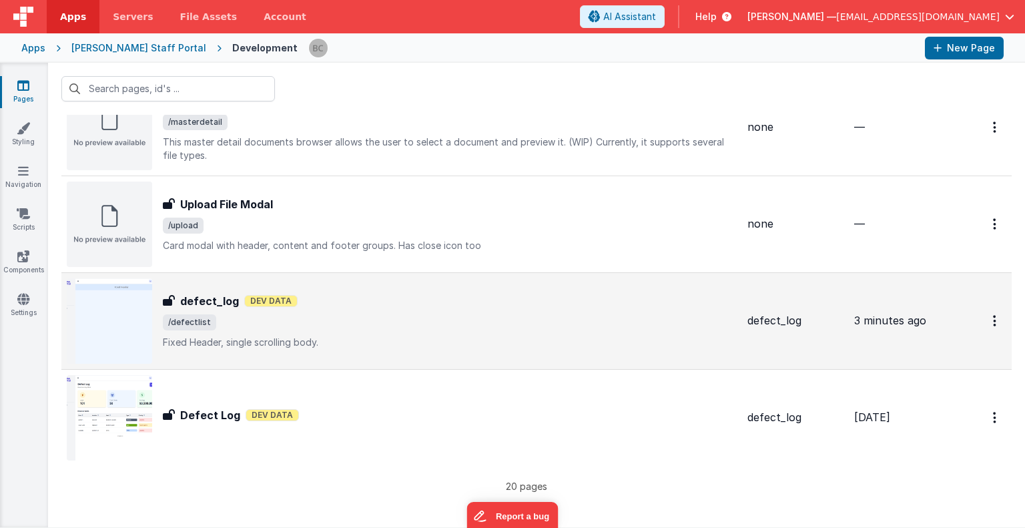
click at [98, 318] on img at bounding box center [109, 320] width 85 height 85
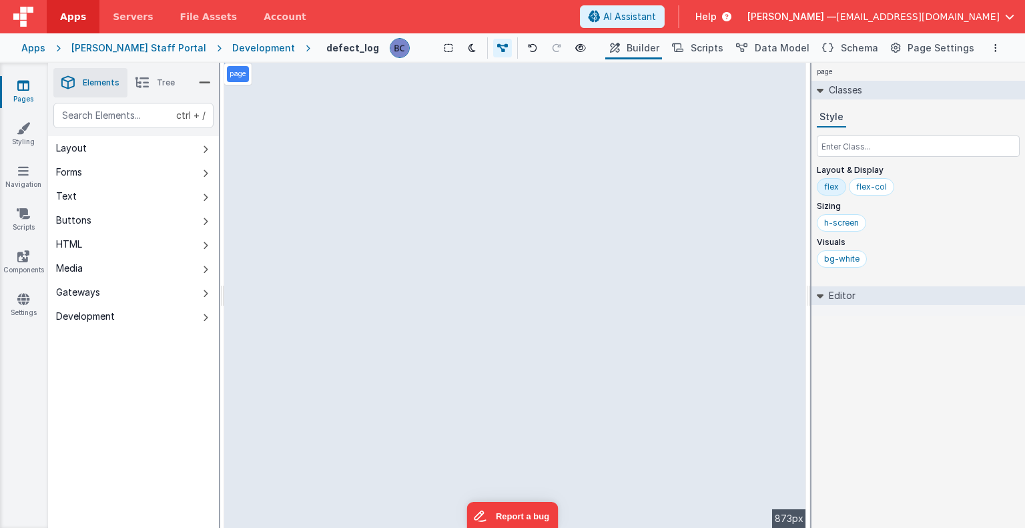
click at [26, 85] on icon at bounding box center [23, 85] width 12 height 13
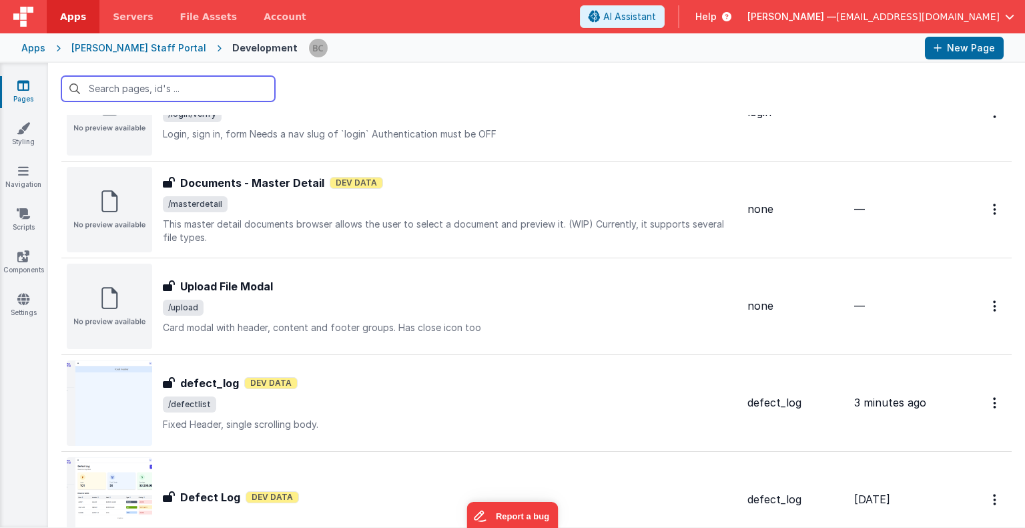
scroll to position [1612, 0]
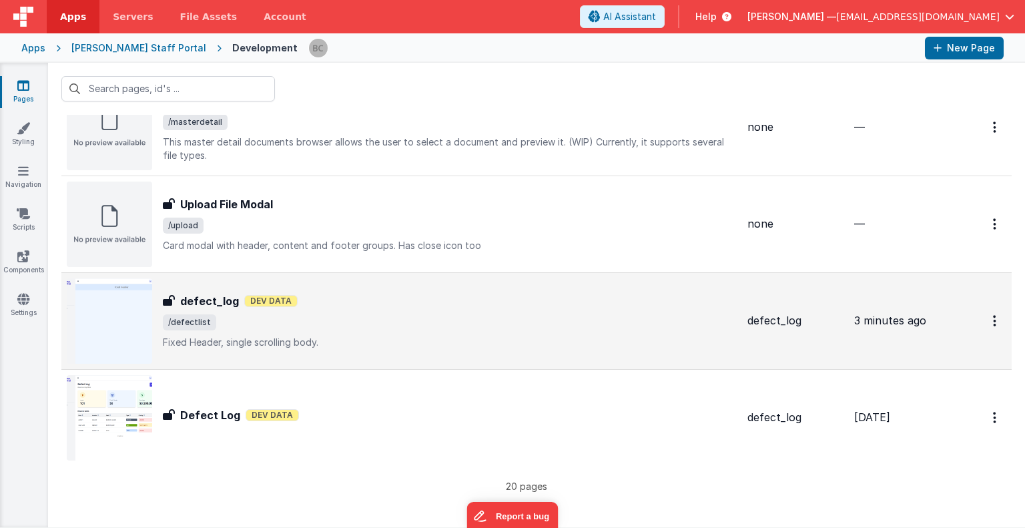
click at [120, 318] on img at bounding box center [109, 320] width 85 height 85
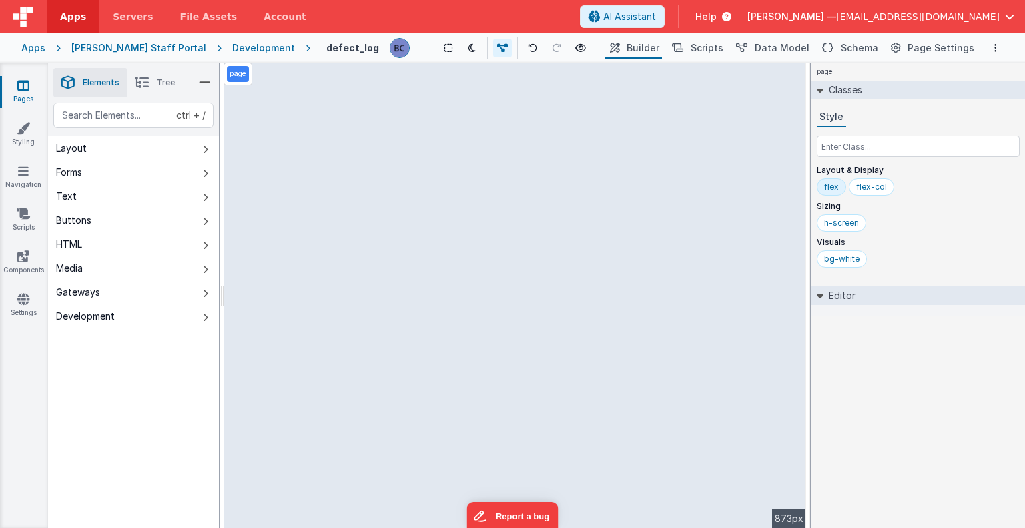
click at [29, 97] on link "Pages" at bounding box center [23, 92] width 48 height 27
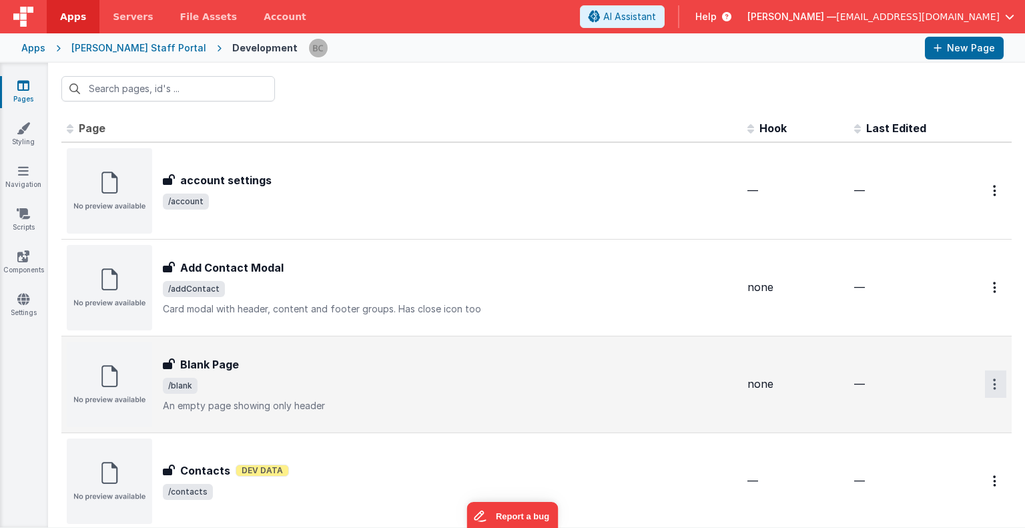
click at [990, 387] on button "Options" at bounding box center [995, 384] width 21 height 27
click at [915, 487] on link "Delete" at bounding box center [947, 489] width 117 height 24
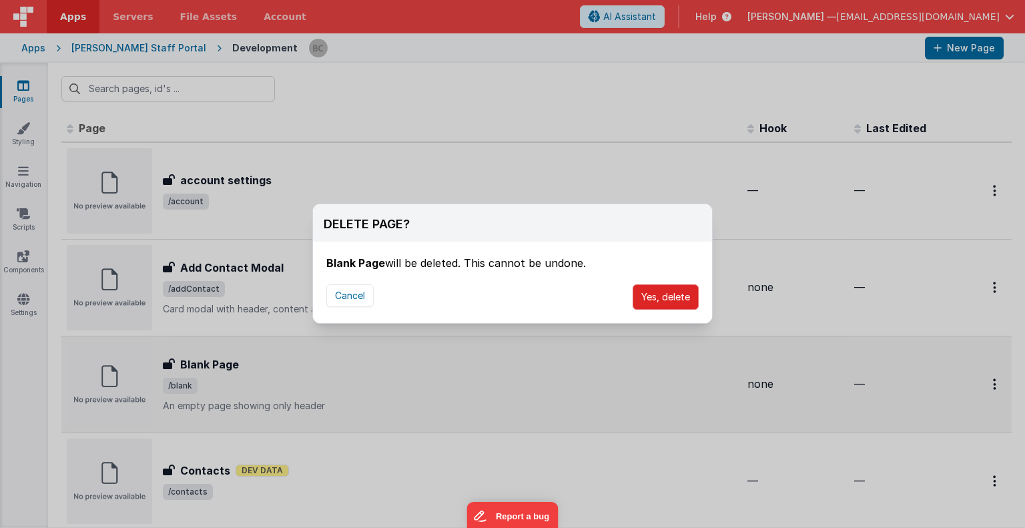
click at [660, 290] on button "Yes, delete" at bounding box center [666, 296] width 66 height 25
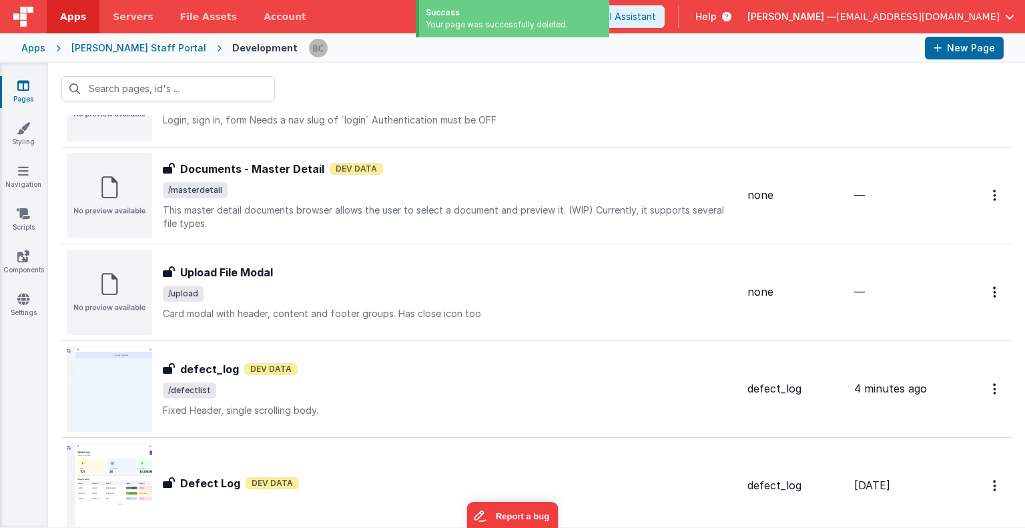
scroll to position [1547, 0]
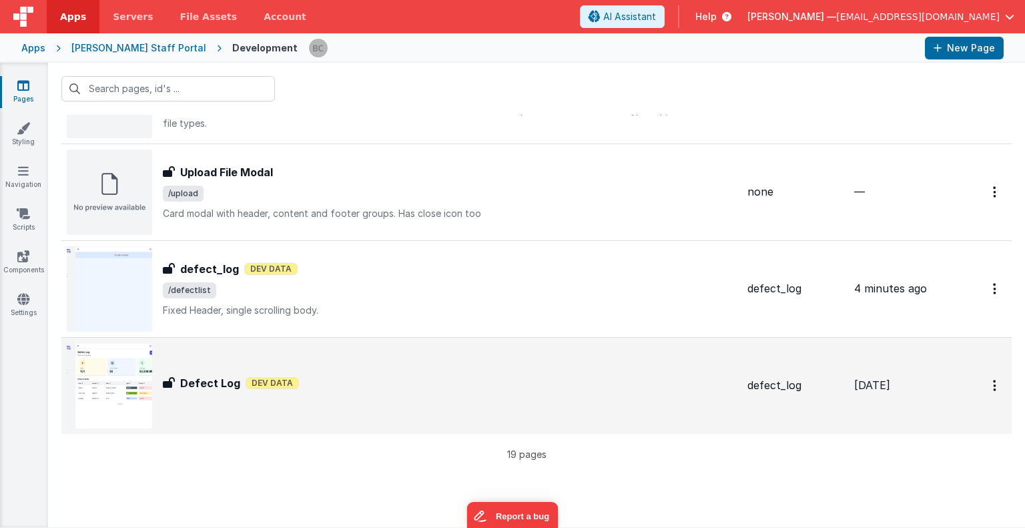
click at [119, 385] on img at bounding box center [109, 385] width 85 height 85
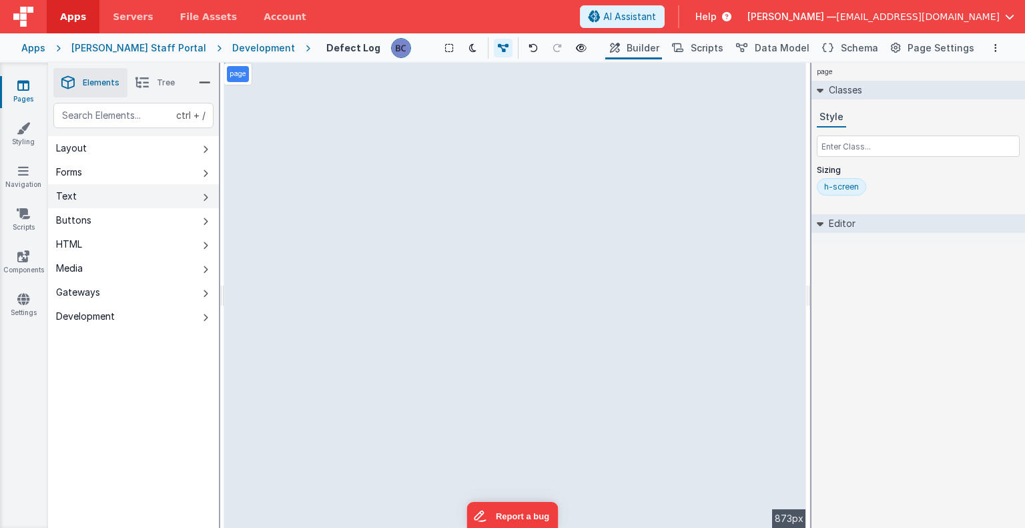
click at [111, 202] on button "Text" at bounding box center [133, 196] width 171 height 24
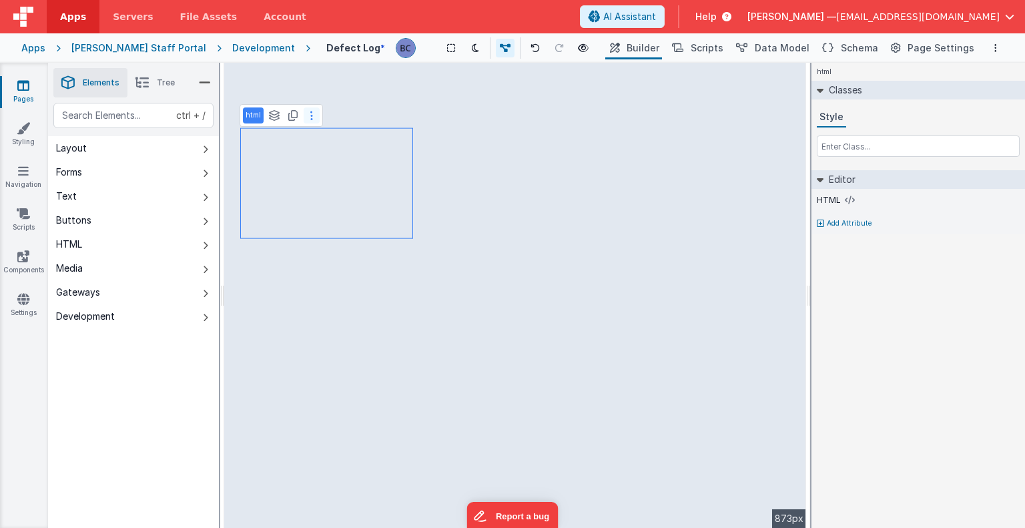
click at [314, 117] on button at bounding box center [312, 115] width 16 height 16
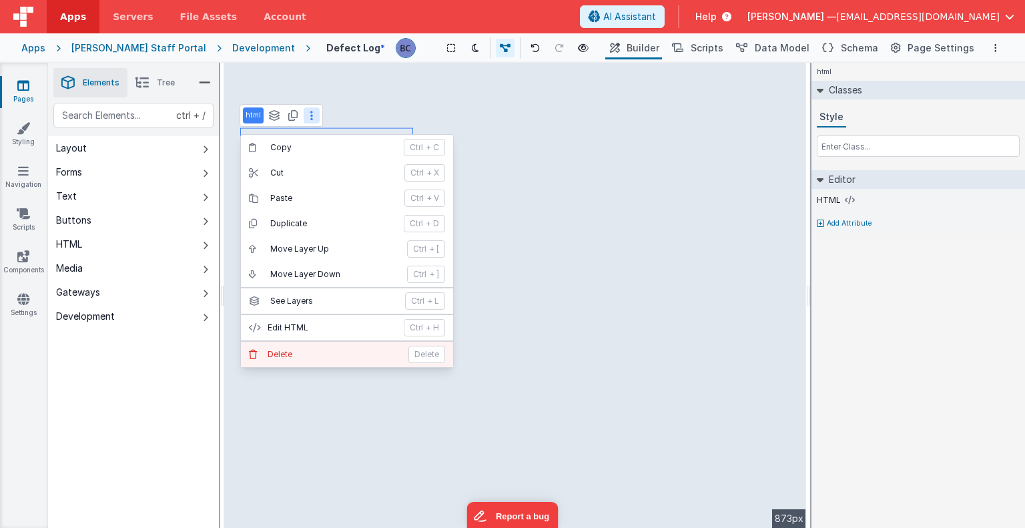
click at [296, 349] on p "Delete" at bounding box center [334, 354] width 133 height 11
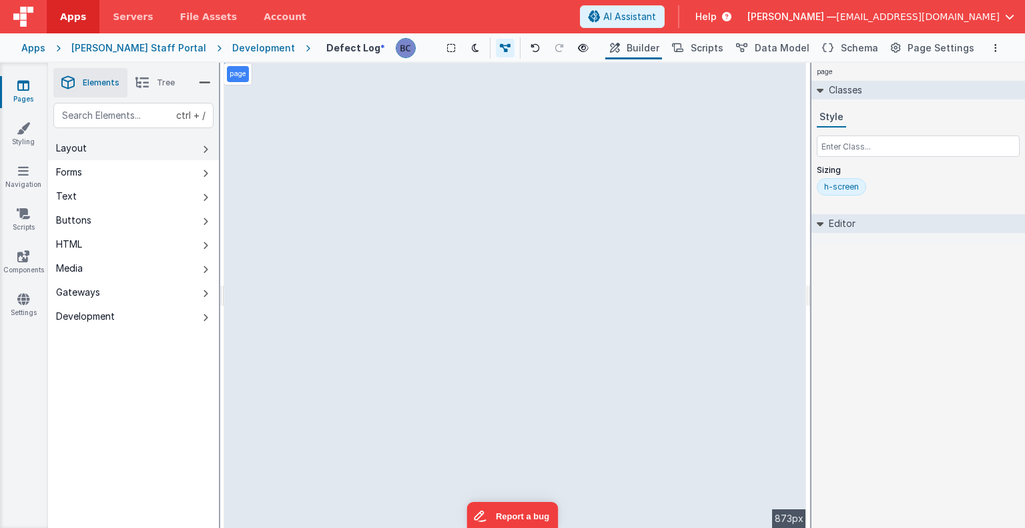
click at [142, 146] on button "Layout" at bounding box center [133, 148] width 171 height 24
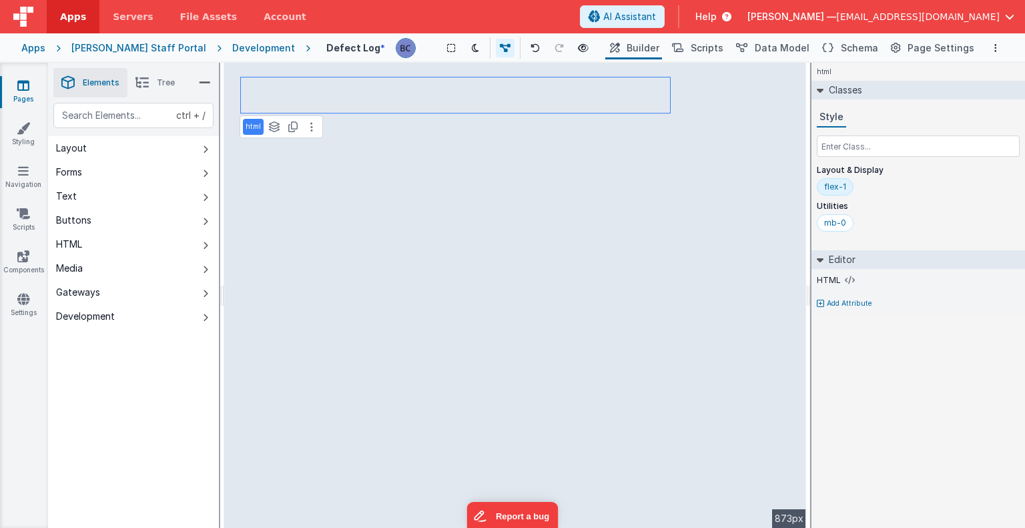
click at [29, 87] on link "Pages" at bounding box center [23, 92] width 48 height 27
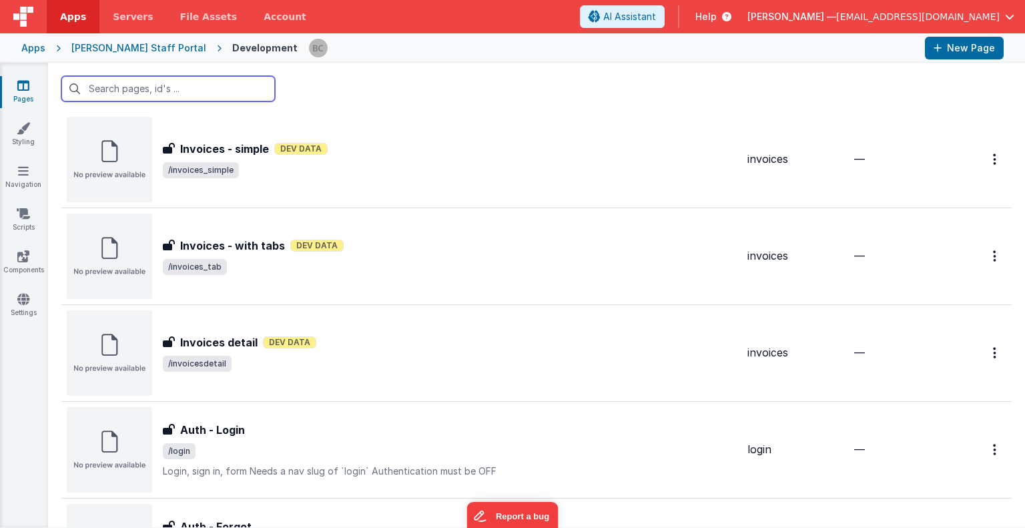
scroll to position [520, 0]
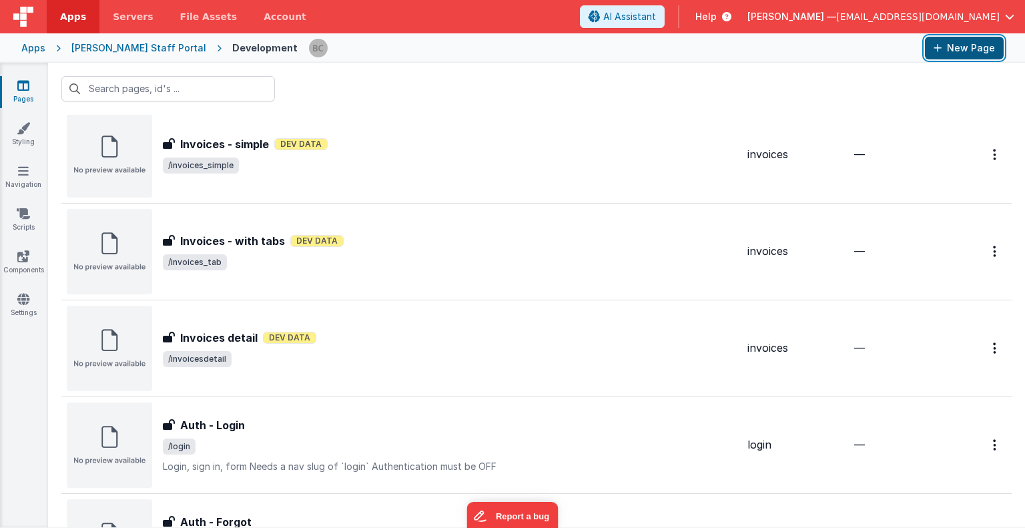
click at [955, 51] on button "New Page" at bounding box center [964, 48] width 79 height 23
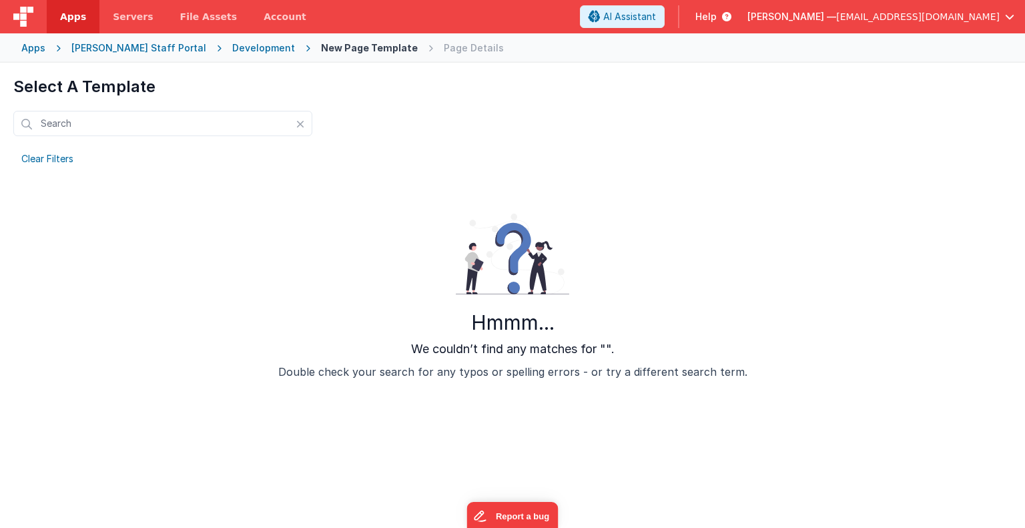
click at [444, 46] on div "Page Details" at bounding box center [474, 47] width 60 height 13
click at [232, 45] on div "Development" at bounding box center [263, 47] width 63 height 13
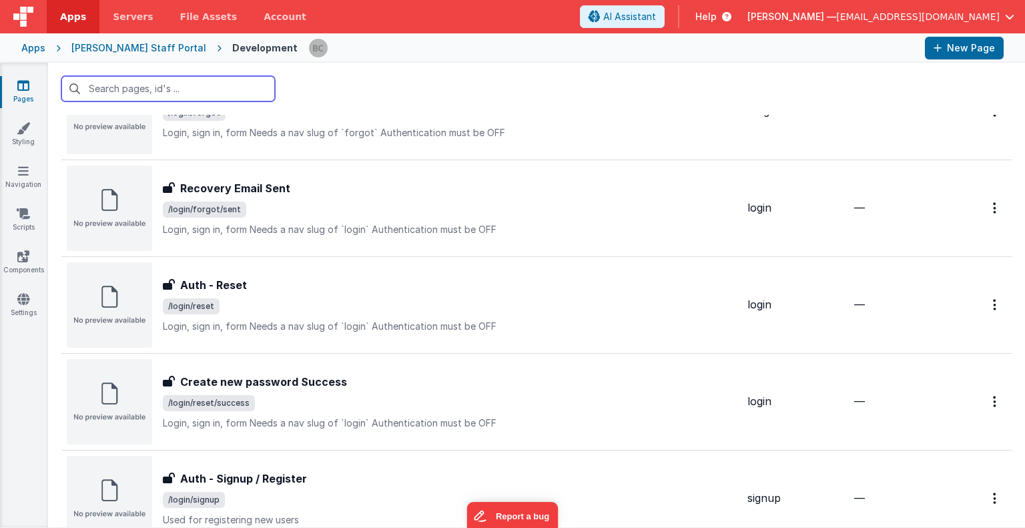
scroll to position [1515, 0]
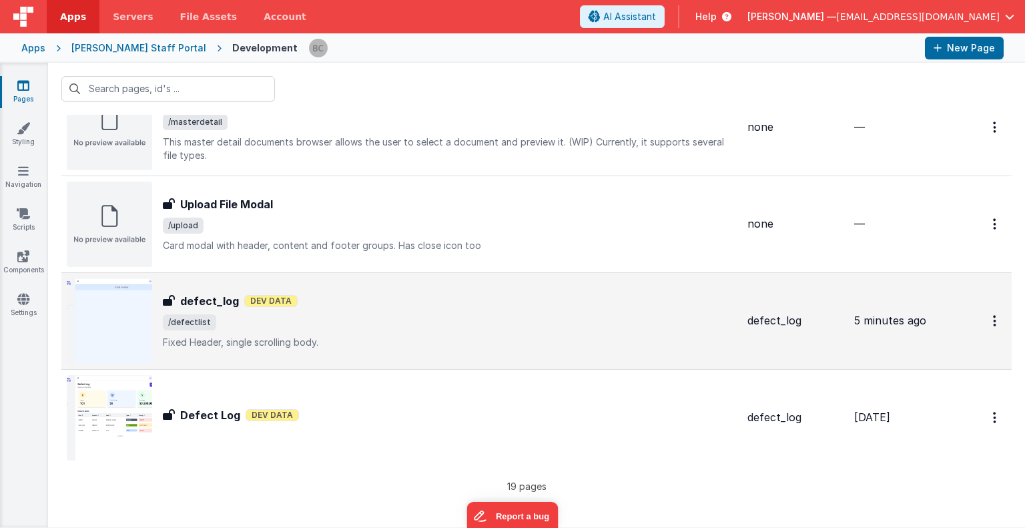
click at [118, 318] on img at bounding box center [109, 320] width 85 height 85
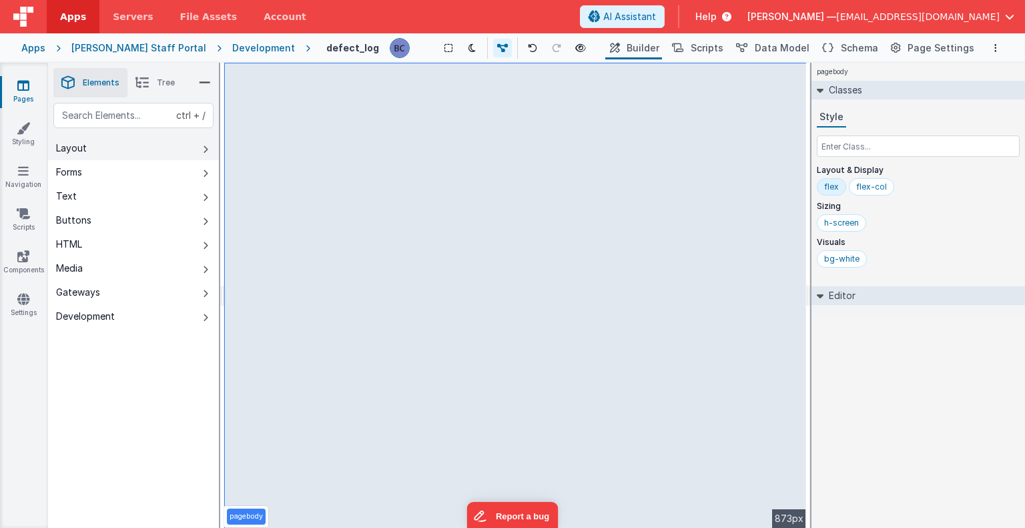
click at [170, 151] on button "Layout" at bounding box center [133, 148] width 171 height 24
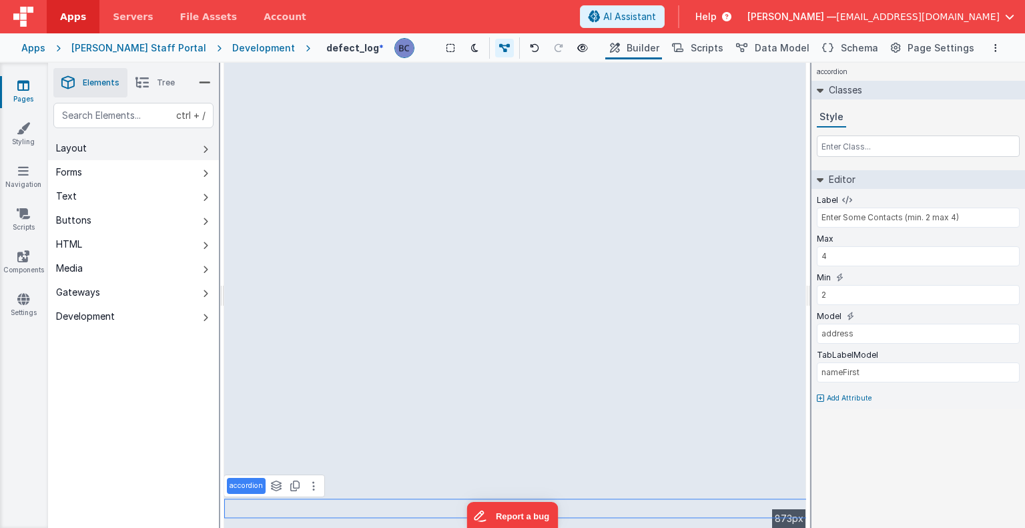
click at [132, 149] on button "Layout" at bounding box center [133, 148] width 171 height 24
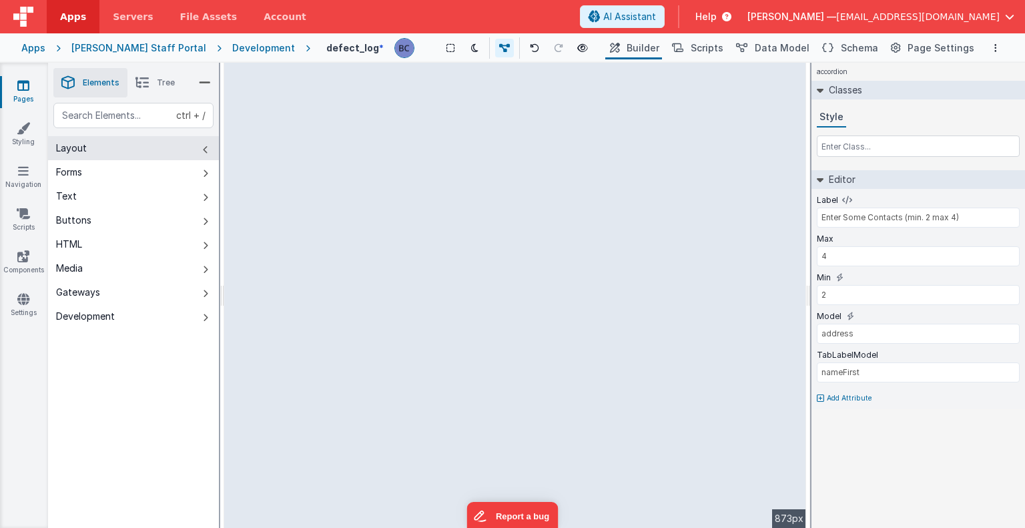
type input "dataTable"
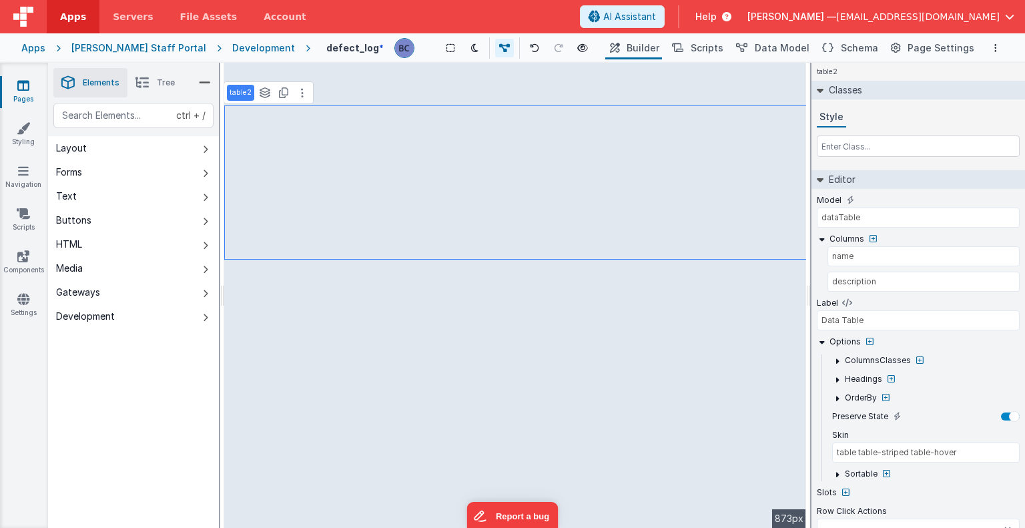
select select
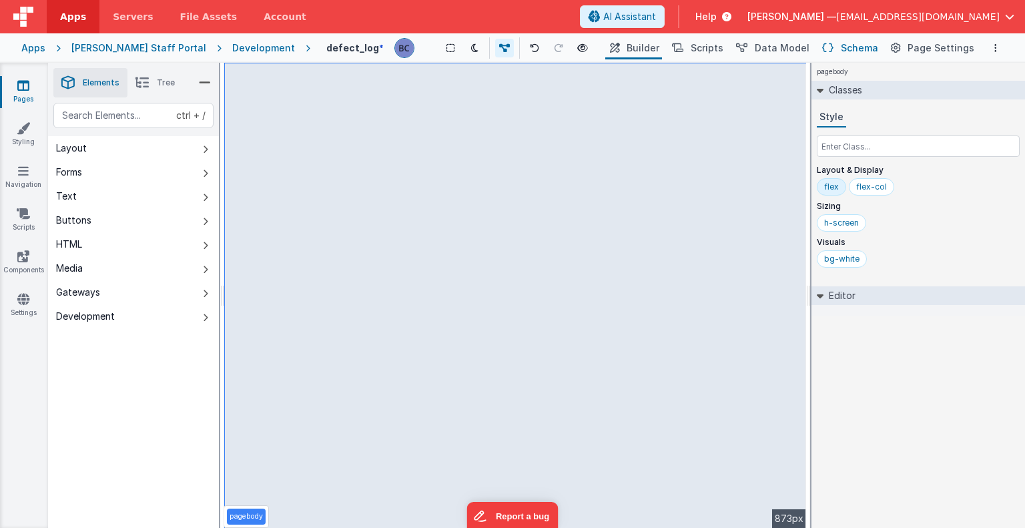
click at [846, 50] on button "Schema" at bounding box center [849, 48] width 63 height 23
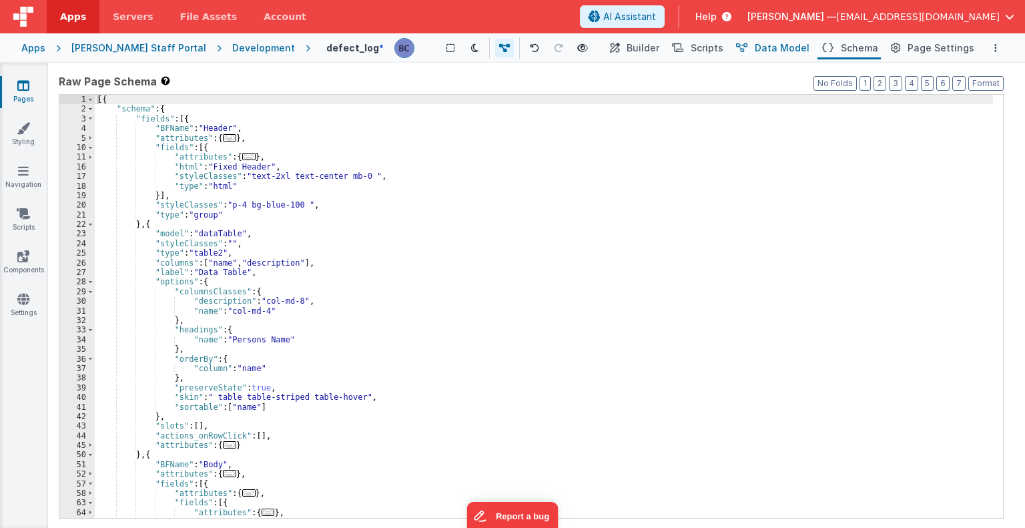
click at [796, 50] on span "Data Model" at bounding box center [782, 47] width 55 height 13
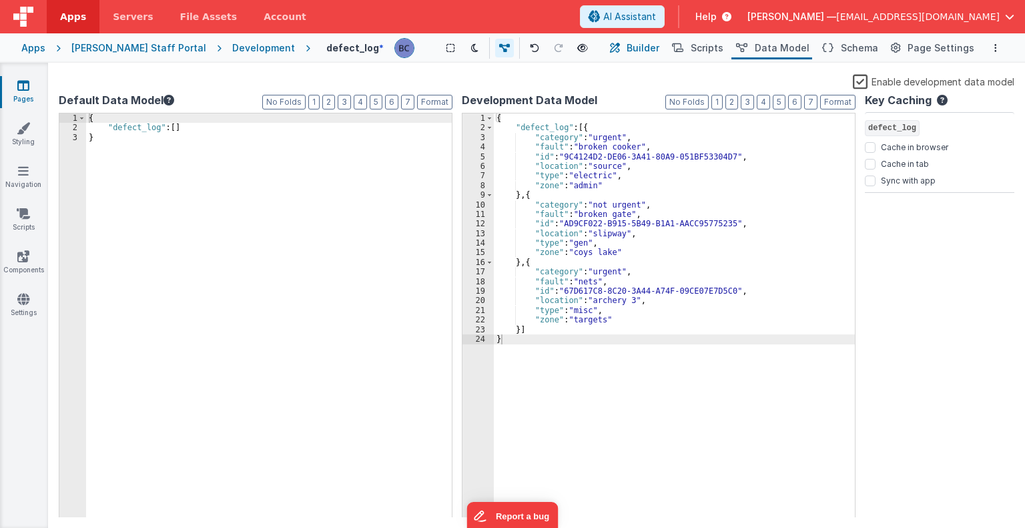
click at [659, 48] on span "Builder" at bounding box center [643, 47] width 33 height 13
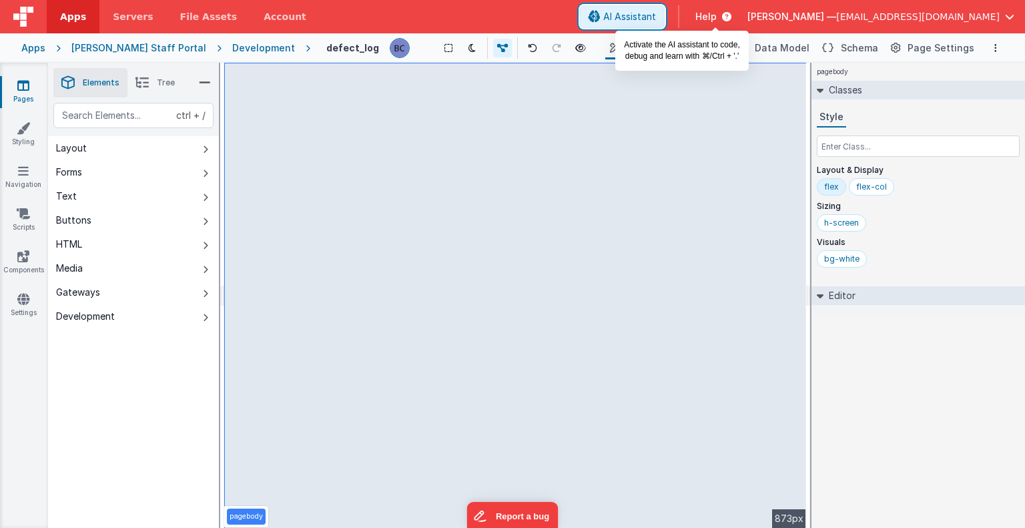
click at [665, 9] on button "AI Assistant" at bounding box center [622, 16] width 85 height 23
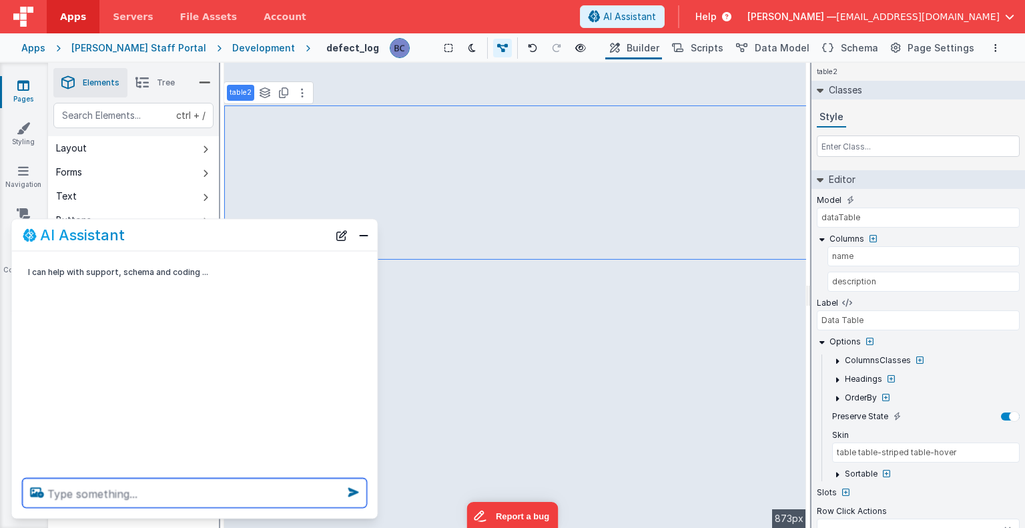
click at [75, 488] on textarea at bounding box center [195, 493] width 344 height 29
select select
type textarea "l"
select select
type textarea "li"
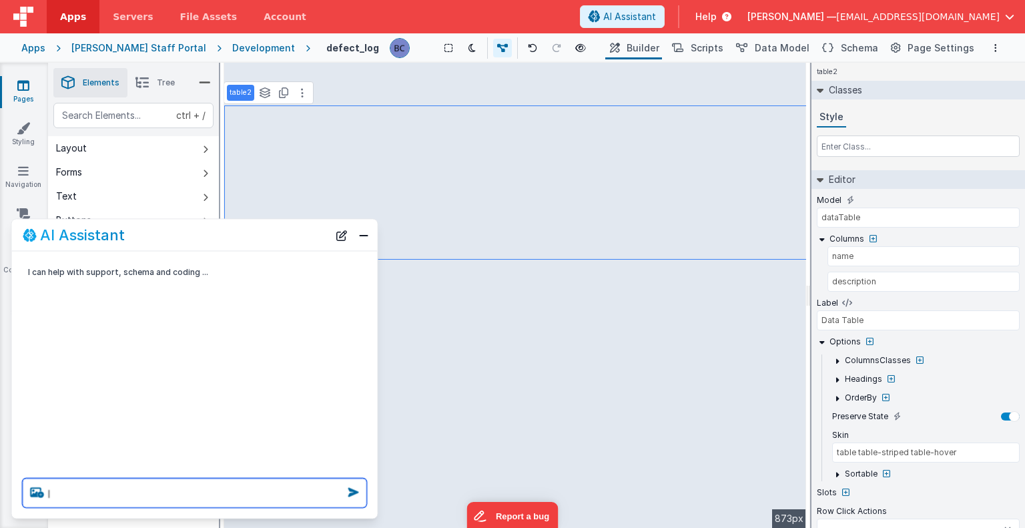
select select
type textarea "lin"
select select
type textarea "link"
select select
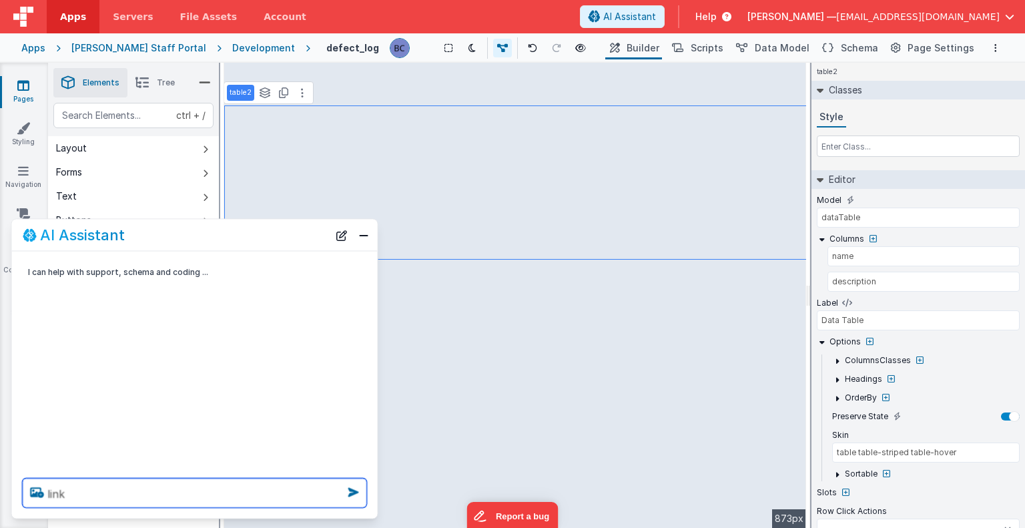
type textarea "link"
select select
type textarea "link t"
select select
type textarea "link th"
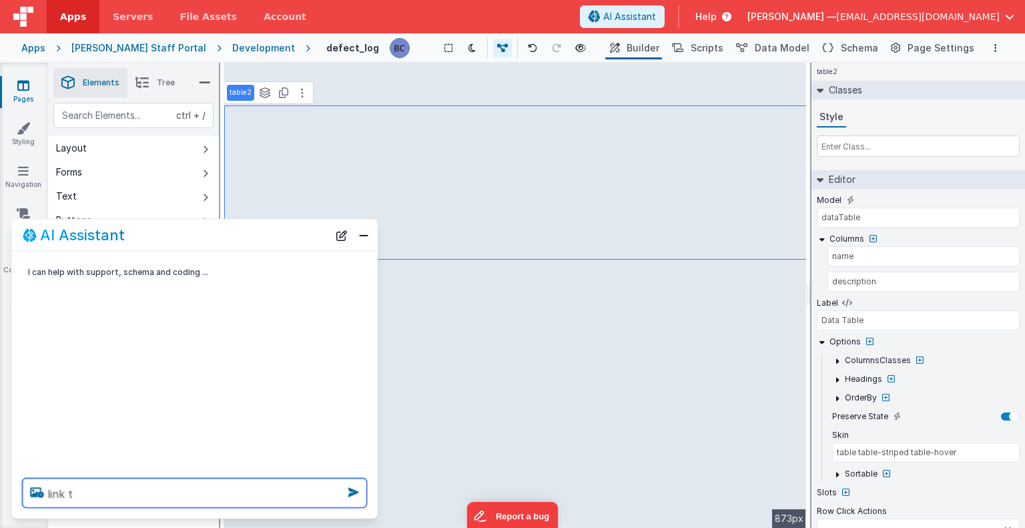
select select
type textarea "link the"
select select
type textarea "link the"
select select
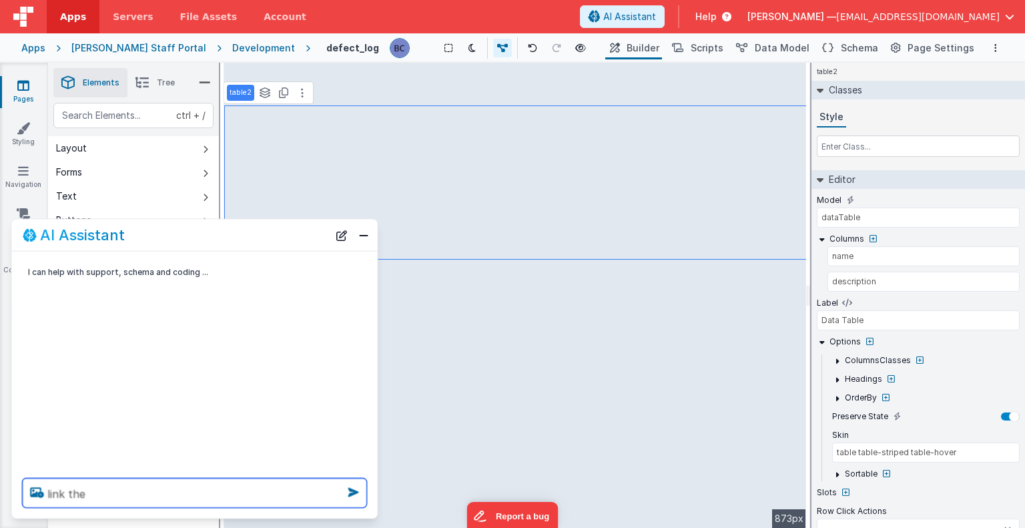
type textarea "link the d"
select select
type textarea "link the da"
select select
type textarea "link the dat"
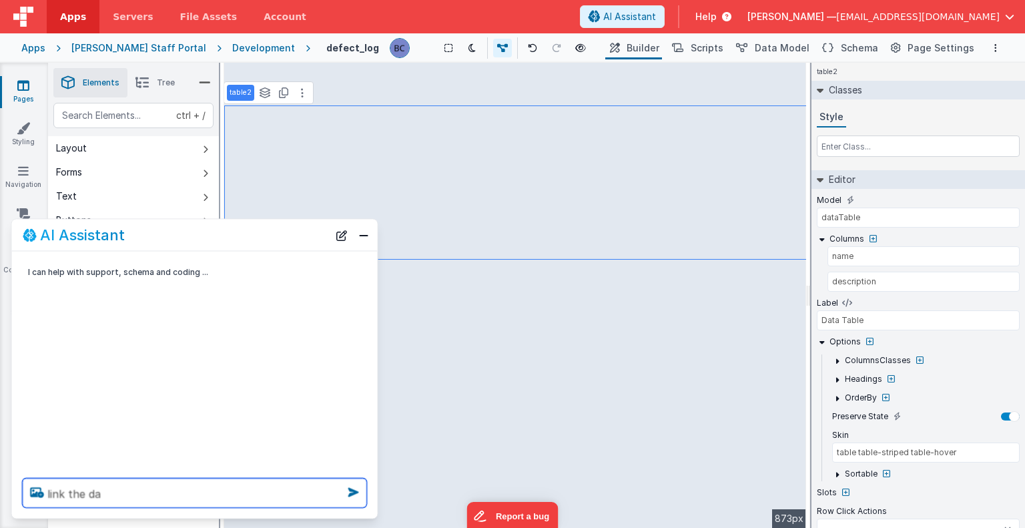
select select
type textarea "link the data"
select select
type textarea "link the data"
select select
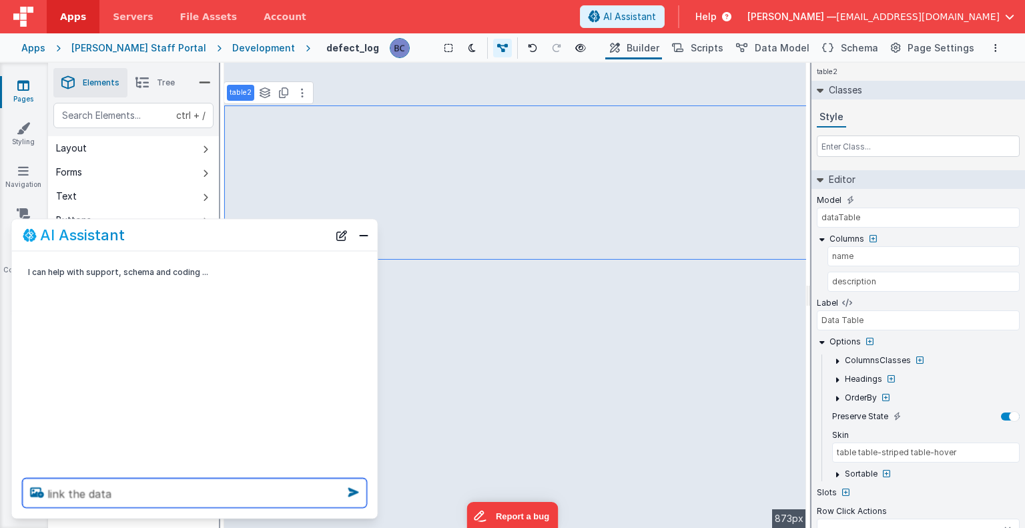
type textarea "link the data t"
select select
type textarea "link the data ta"
select select
type textarea "link the data t"
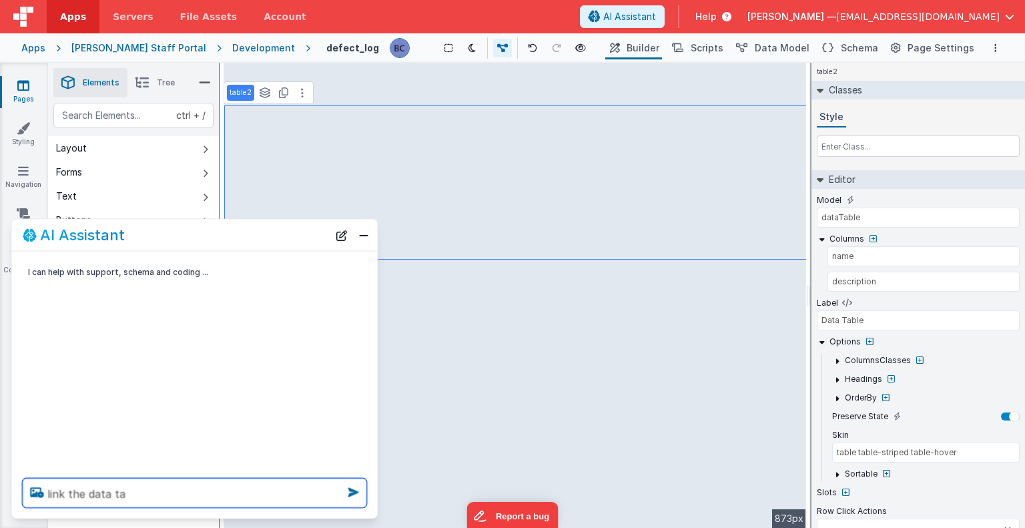
select select
type textarea "link the data"
select select
type textarea "link the data"
select select
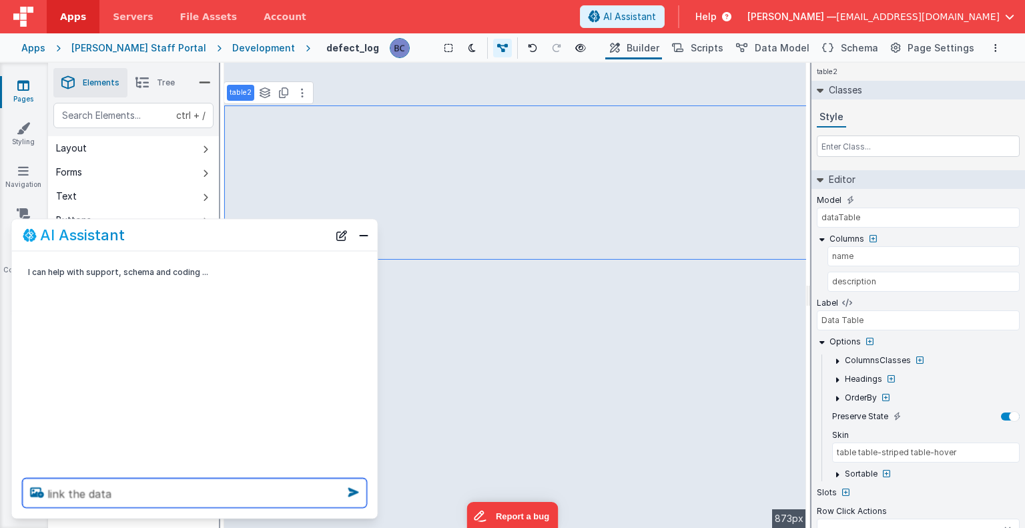
type textarea "link the dat"
select select
type textarea "link the da"
select select
type textarea "link the d"
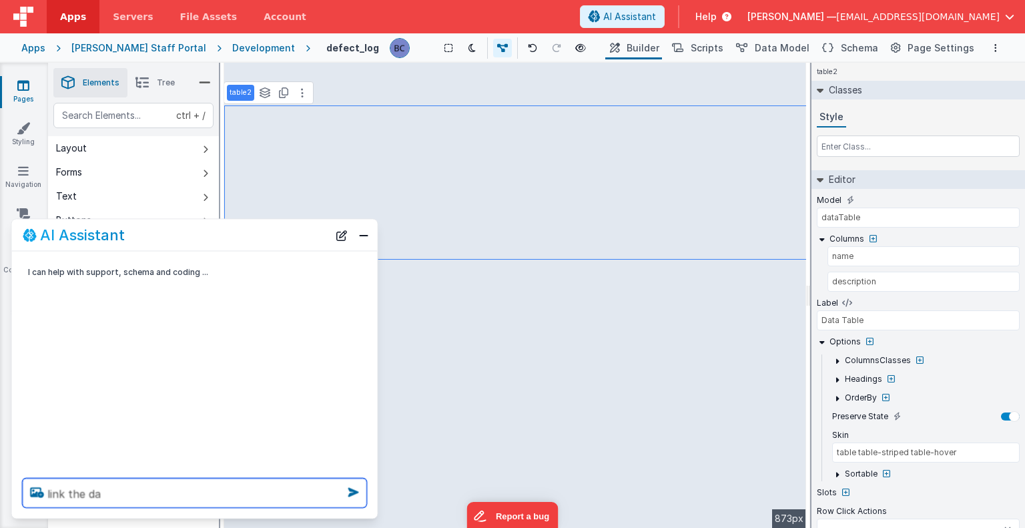
select select
type textarea "link the"
select select
type textarea "link the"
select select
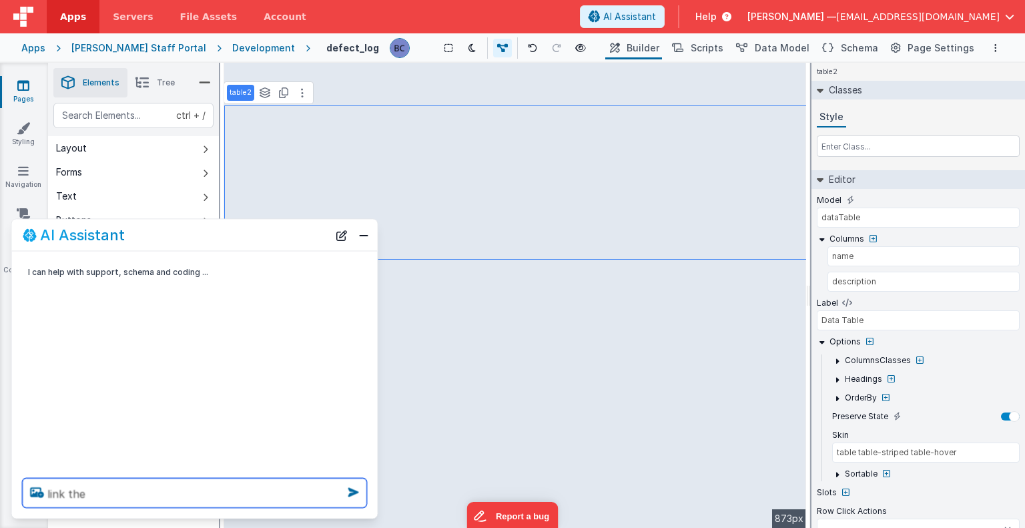
type textarea "link th"
select select
type textarea "link t"
select select
type textarea "link"
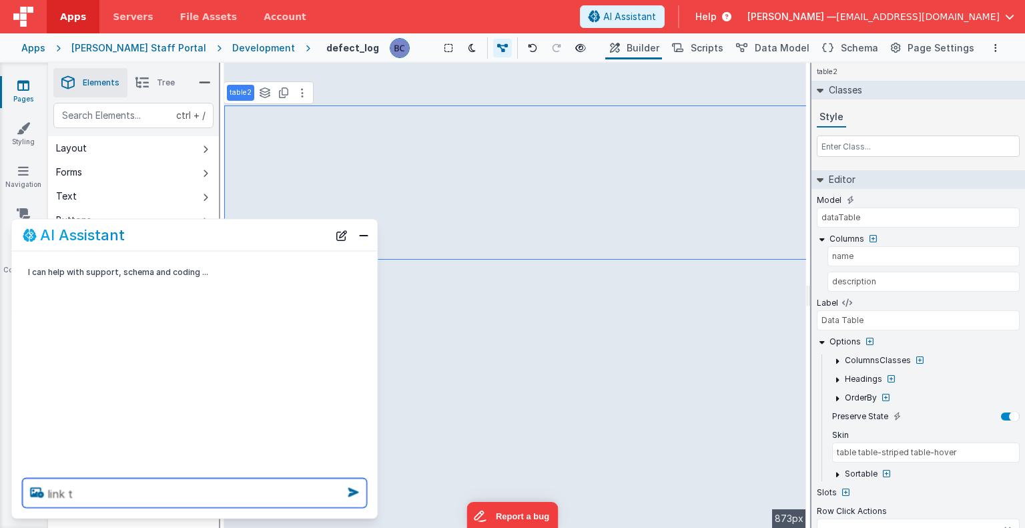
select select
type textarea "link t"
select select
type textarea "link ta"
select select
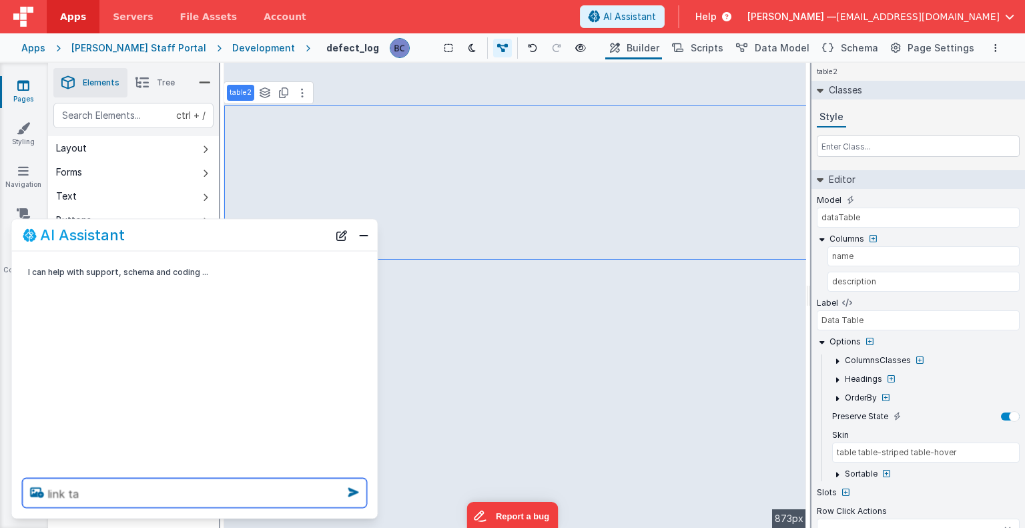
type textarea "link tab"
select select
type textarea "link tabl"
select select
type textarea "link table"
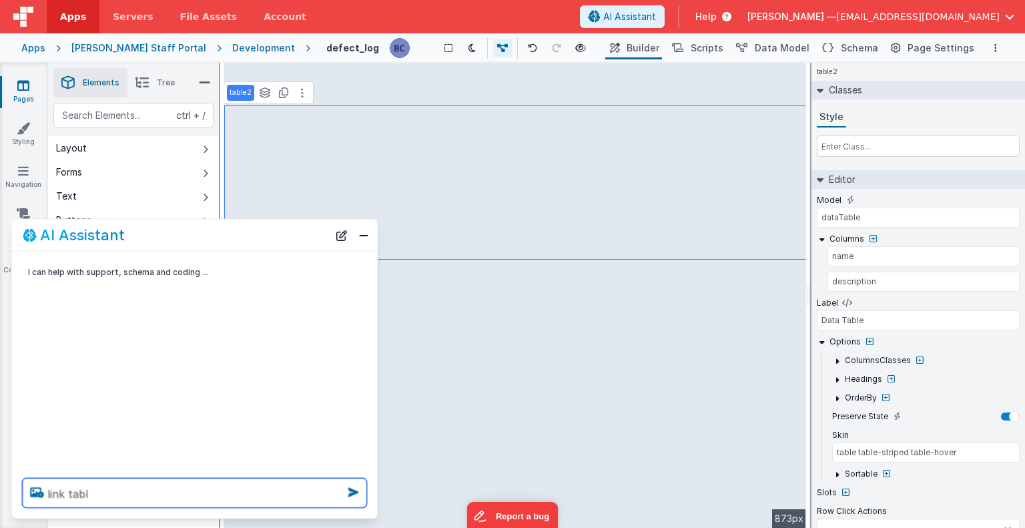
select select
type textarea "link table"
select select
type textarea "link table 2"
select select
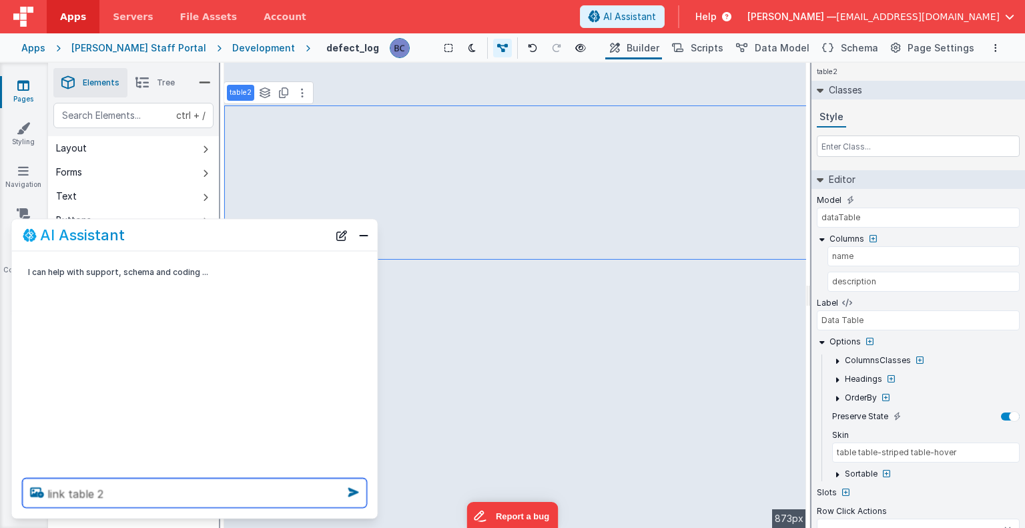
type textarea "link table 2"
select select
type textarea "link table 2 t"
select select
type textarea "link table 2 to"
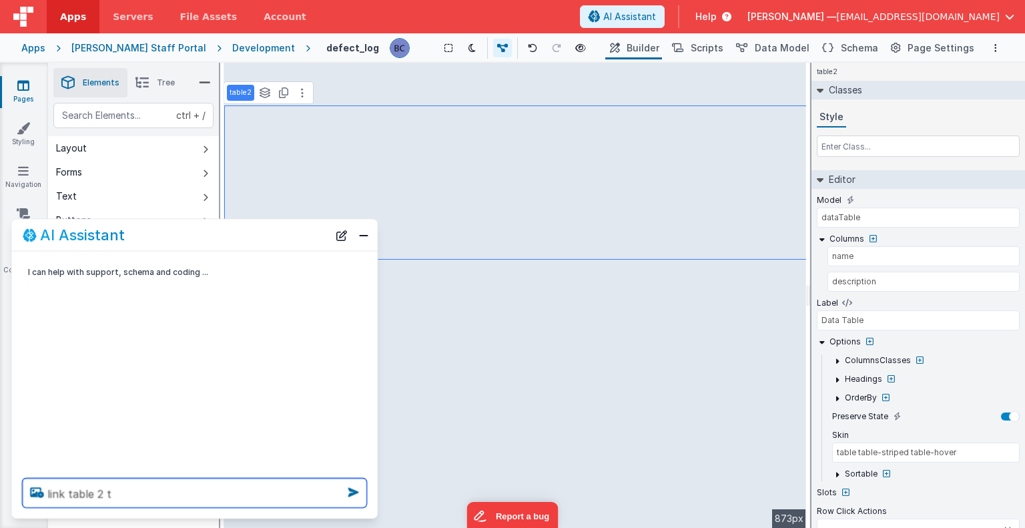
select select
type textarea "link table 2 to"
select select
type textarea "link table 2 to d"
select select
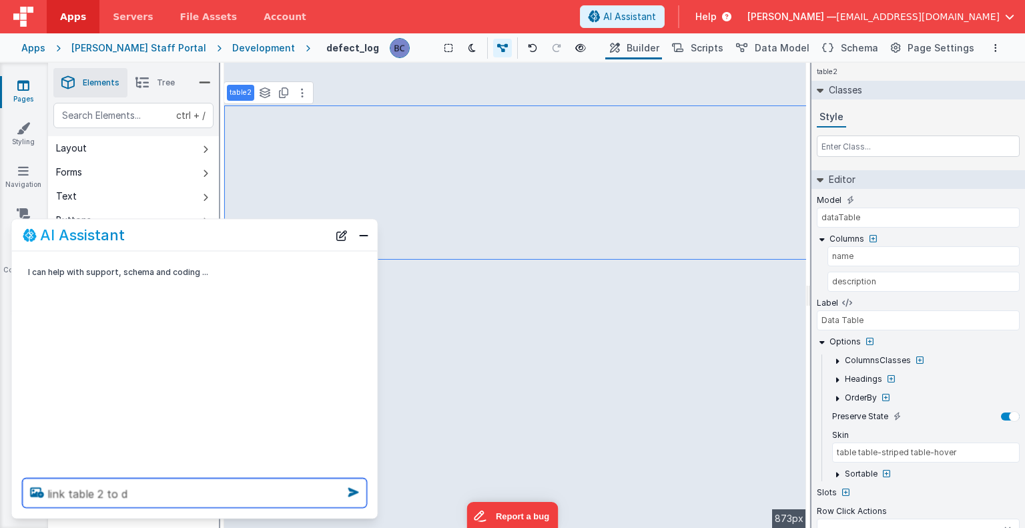
type textarea "link table 2 to de"
select select
type textarea "link table 2 to def"
select select
type textarea "link table 2 to defe"
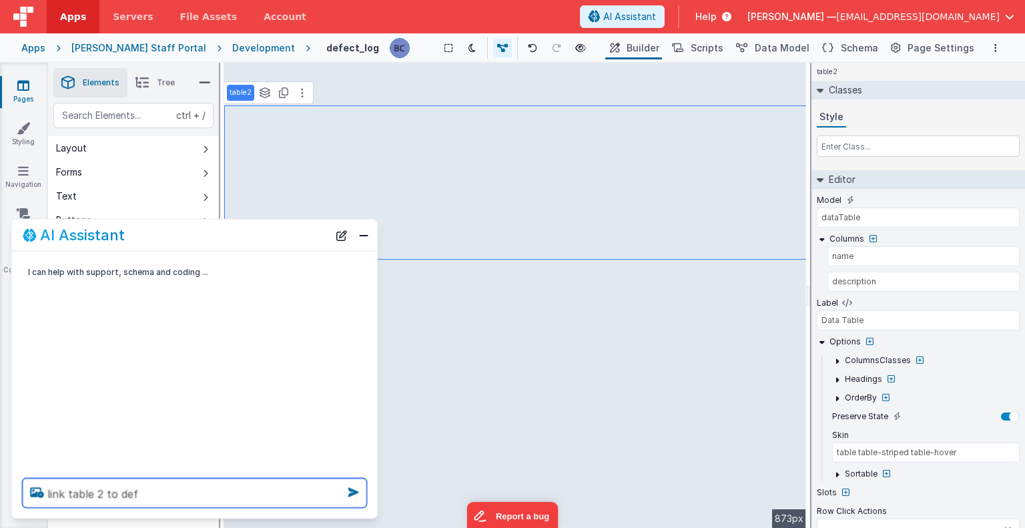
select select
type textarea "link table 2 to defec"
select select
type textarea "link table 2 to defect"
select select
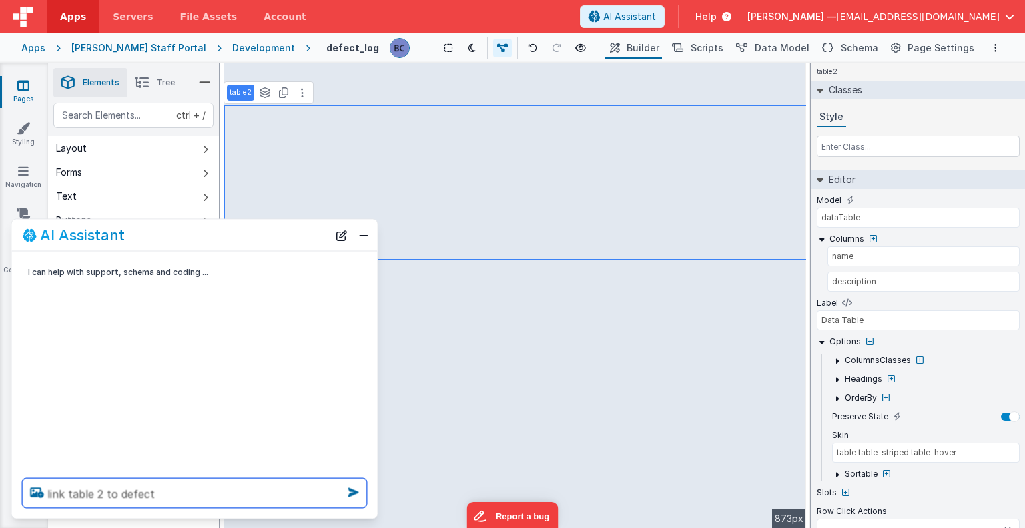
type textarea "link table 2 to defect"
select select
type textarea "link table 2 to defect l"
select select
type textarea "link table 2 to defect lo"
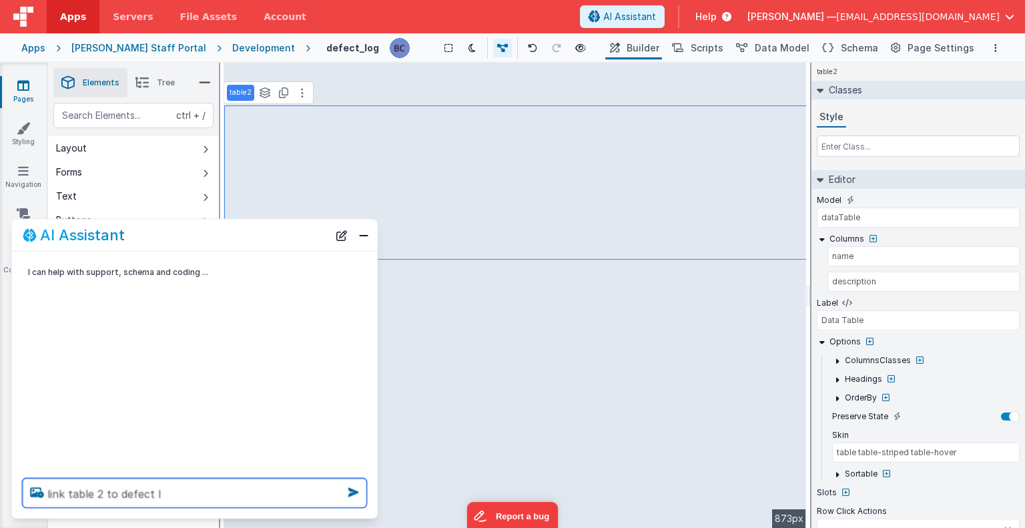
select select
type textarea "link table 2 to defect log"
select select
type textarea "link table 2 to defect log"
select select
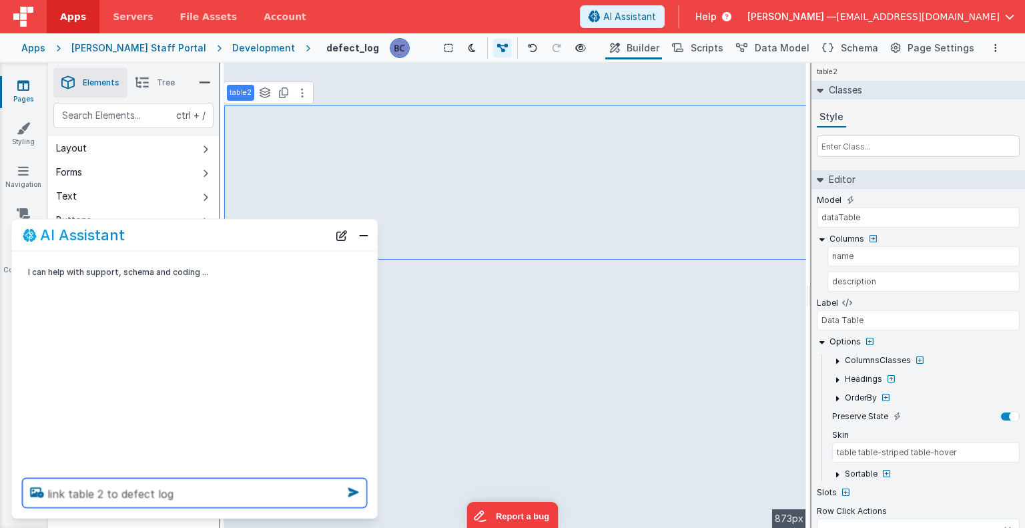
type textarea "link table 2 to defect log i"
select select
type textarea "link table 2 to defect log in"
select select
type textarea "link table 2 to defect log in"
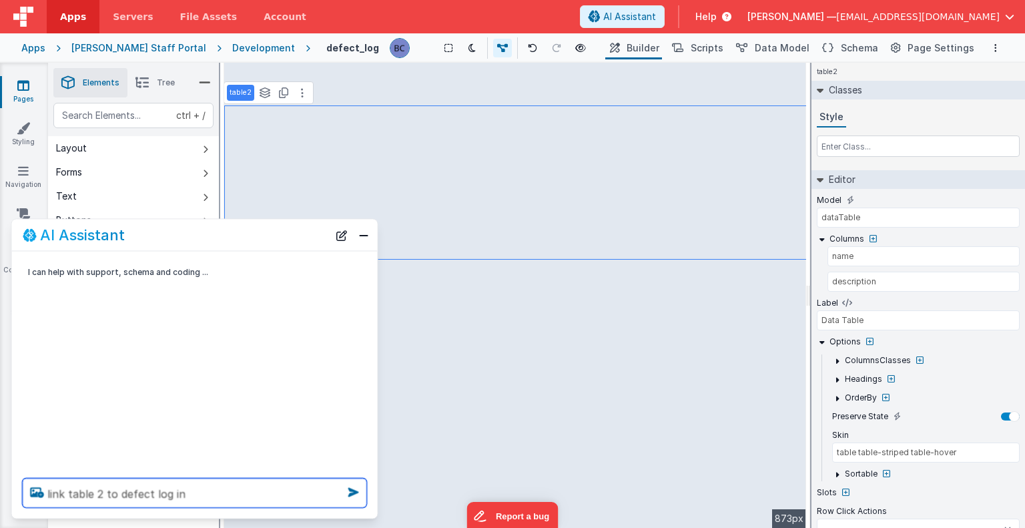
select select
type textarea "link table 2 to defect log in t"
select select
type textarea "link table 2 to defect log in th"
select select
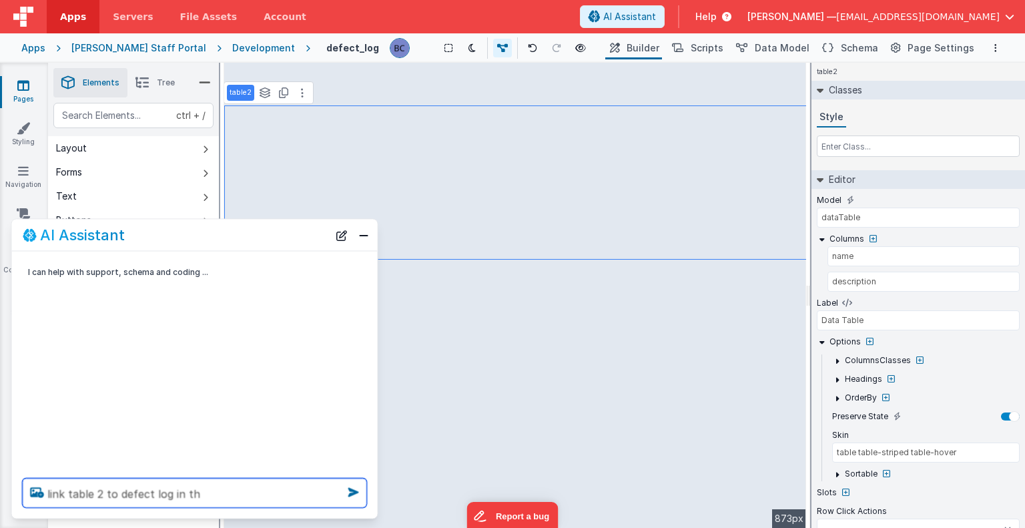
type textarea "link table 2 to defect log in the"
select select
type textarea "link table 2 to defect log in the"
select select
type textarea "link table 2 to defect log in the m"
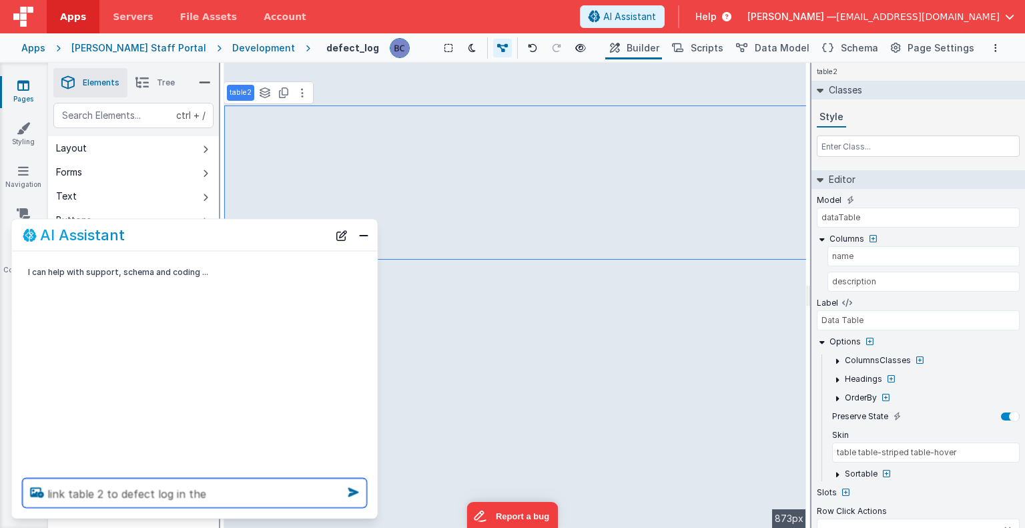
select select
type textarea "link table 2 to defect log in the mo"
select select
type textarea "link table 2 to defect log in the mod"
select select
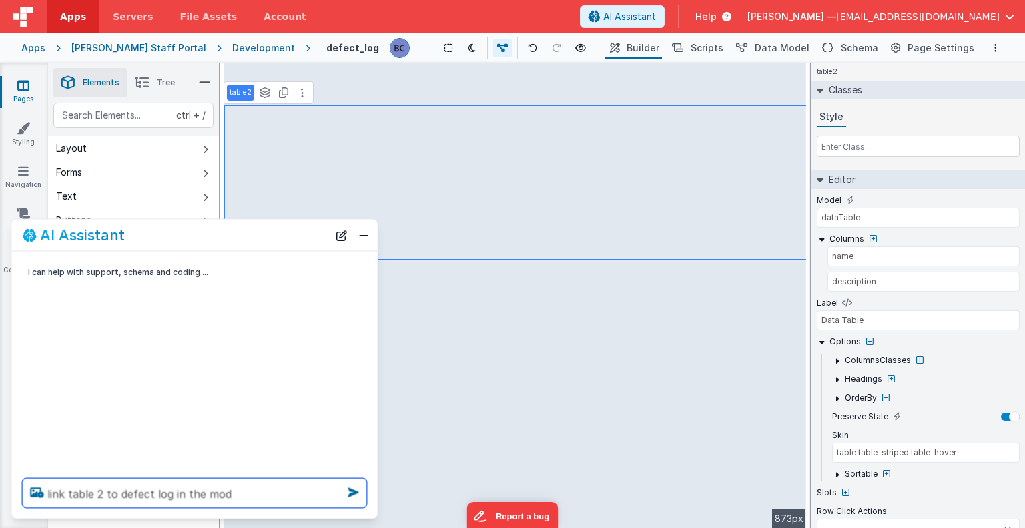
type textarea "link table 2 to defect log in the mode"
select select
type textarea "link table 2 to defect log in the model"
select select
type textarea "link table 2 to defect log in the model"
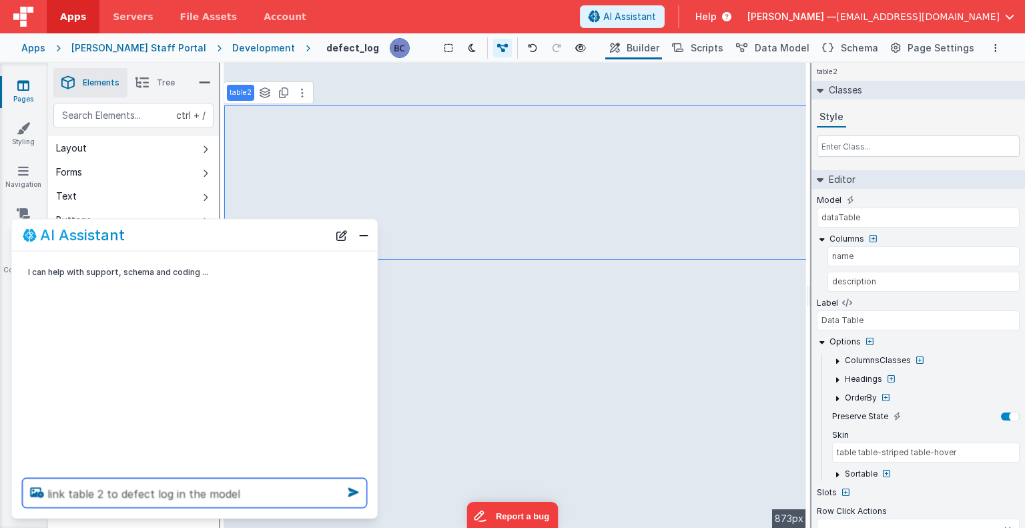
select select
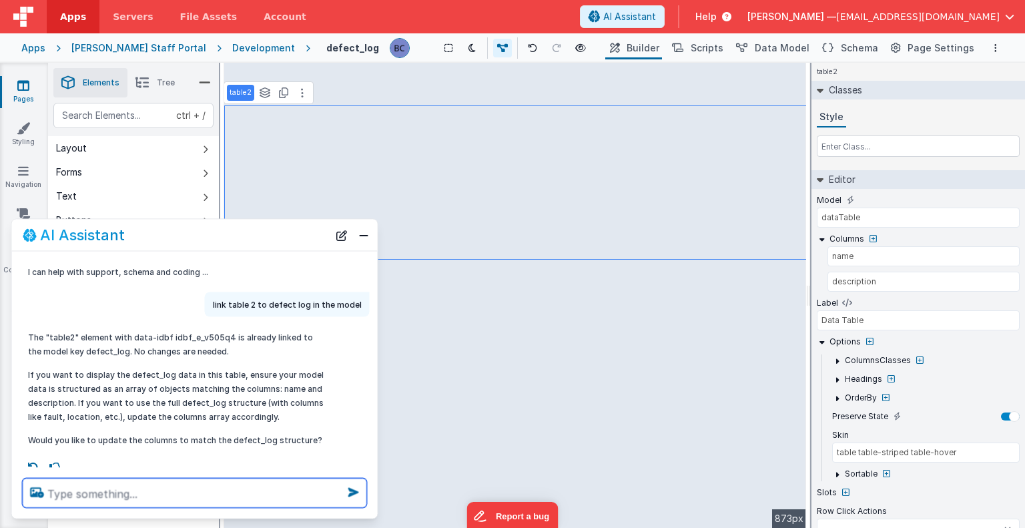
scroll to position [9, 0]
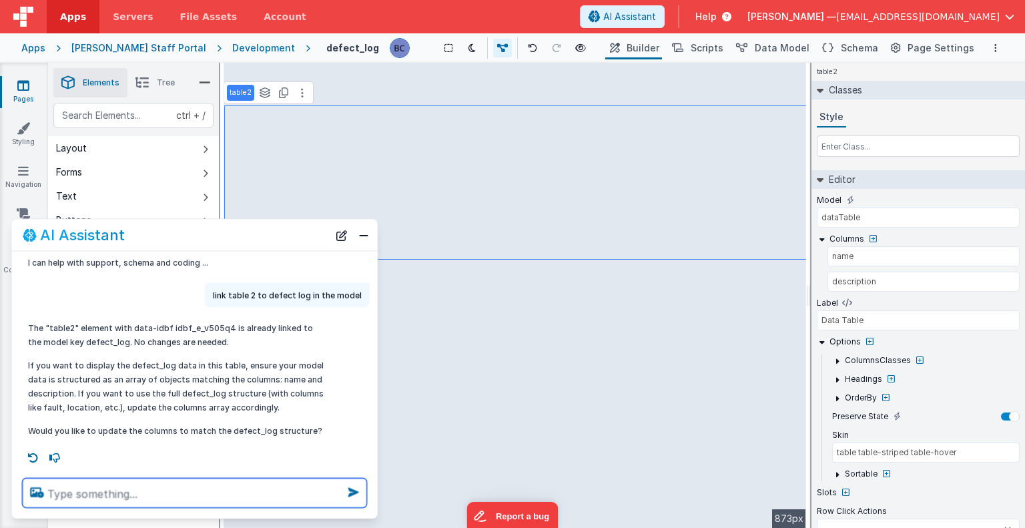
select select
click at [133, 480] on textarea at bounding box center [195, 493] width 344 height 29
type textarea "y"
select select
type textarea "ye"
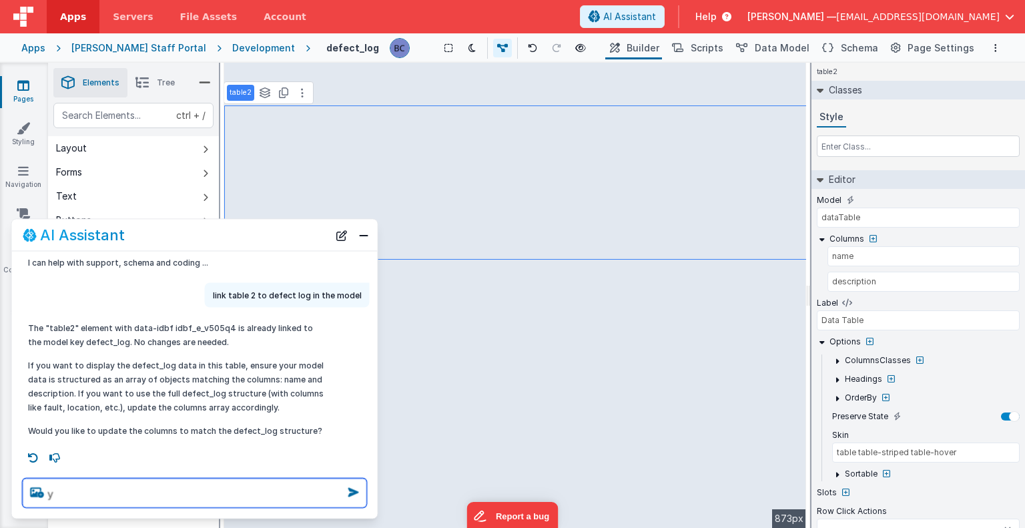
select select
type textarea "yes"
select select
type textarea "yes"
select select
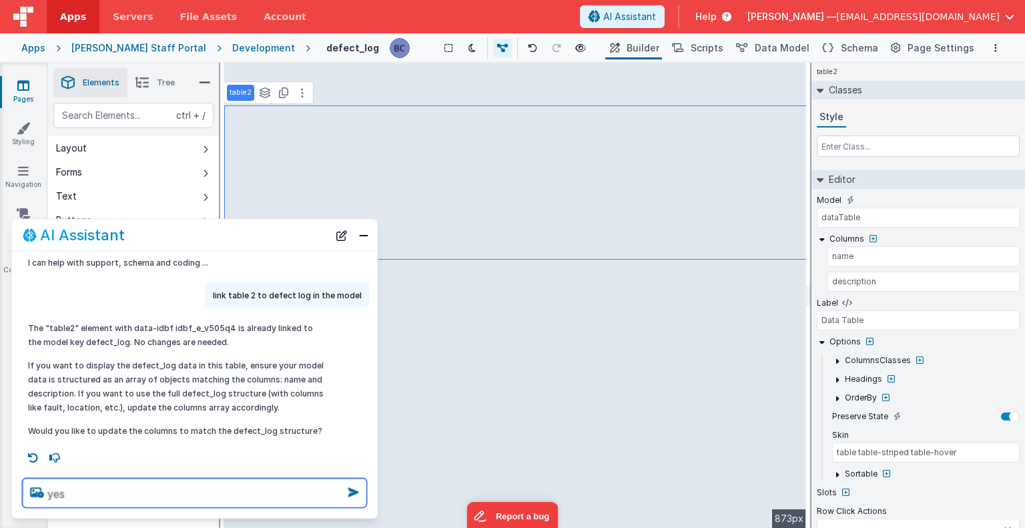
type textarea "yes u"
select select
type textarea "yes up"
select select
type textarea "yes upd"
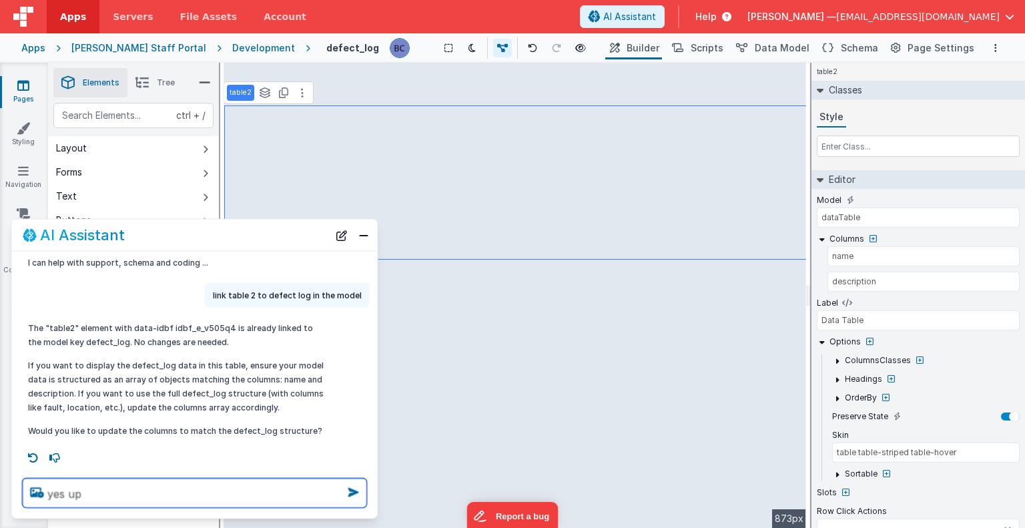
select select
type textarea "yes upda"
select select
type textarea "yes updat"
select select
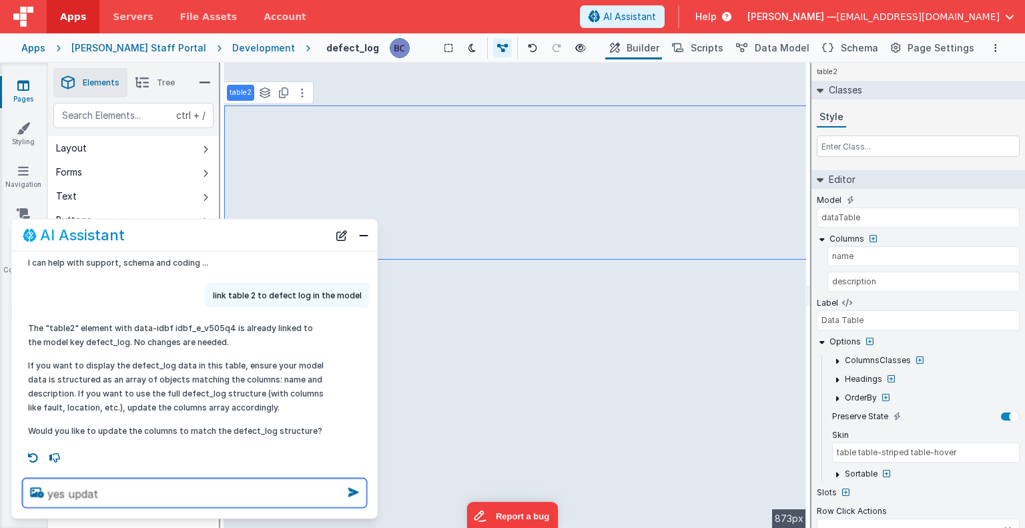
type textarea "yes update"
select select
type textarea "yes update"
select select
type textarea "yes update t"
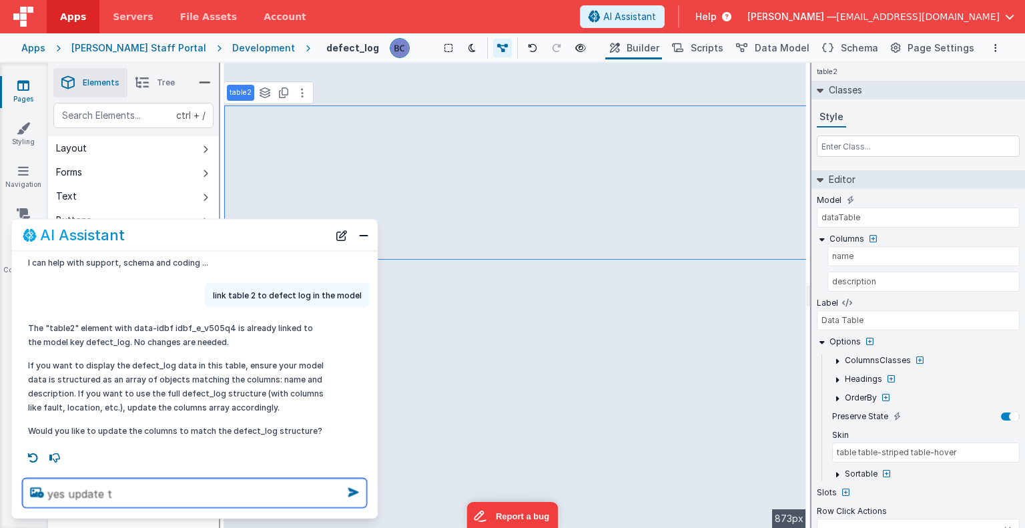
select select
type textarea "yes update th"
select select
type textarea "yes update the"
select select
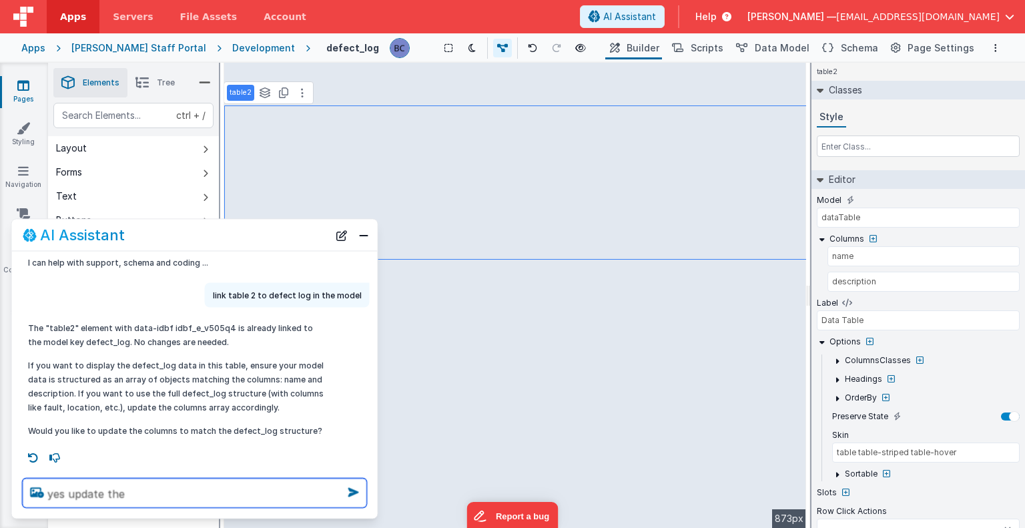
type textarea "yes update the"
select select
type textarea "yes update the c"
select select
type textarea "yes update the co"
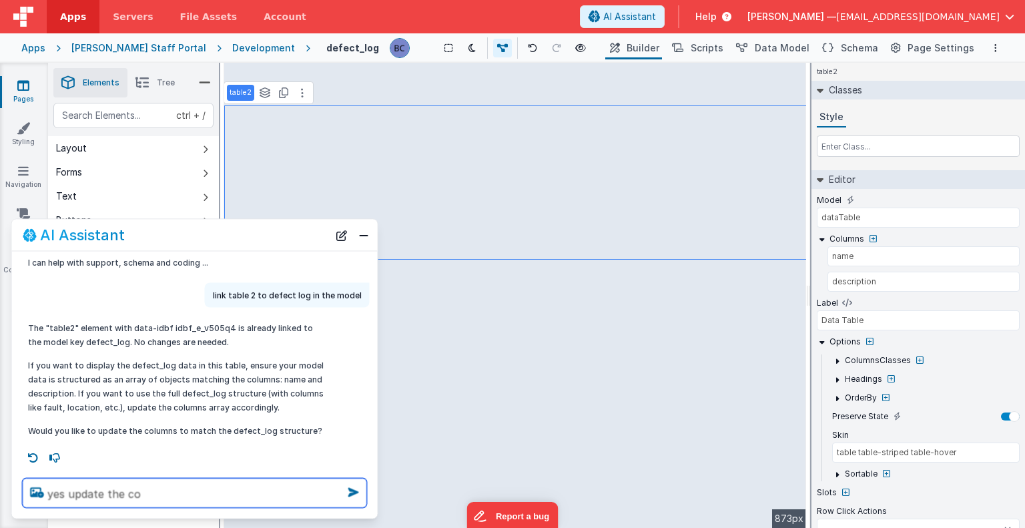
select select
type textarea "yes update the col"
select select
type textarea "yes update the colu"
select select
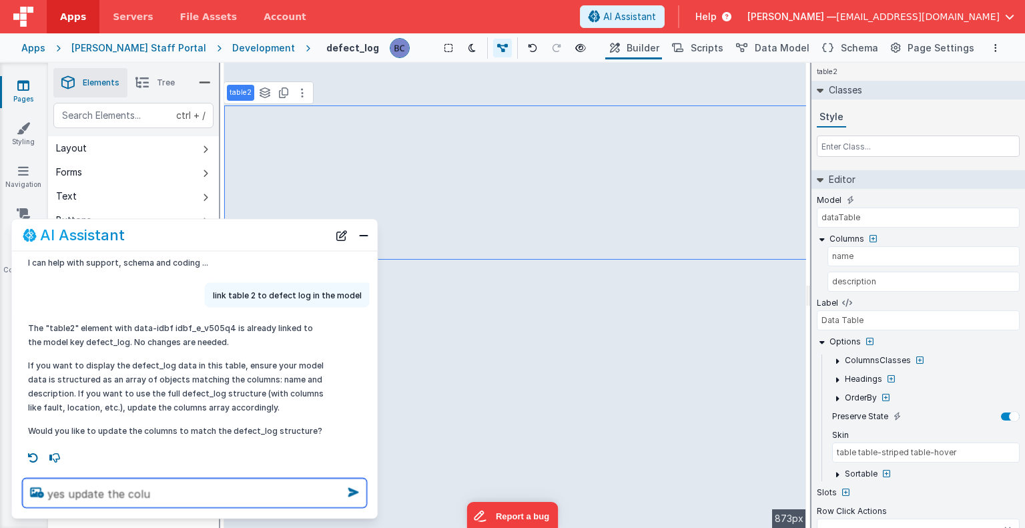
type textarea "yes update the colum"
select select
type textarea "yes update the colums"
select select
type textarea "yes update the colums"
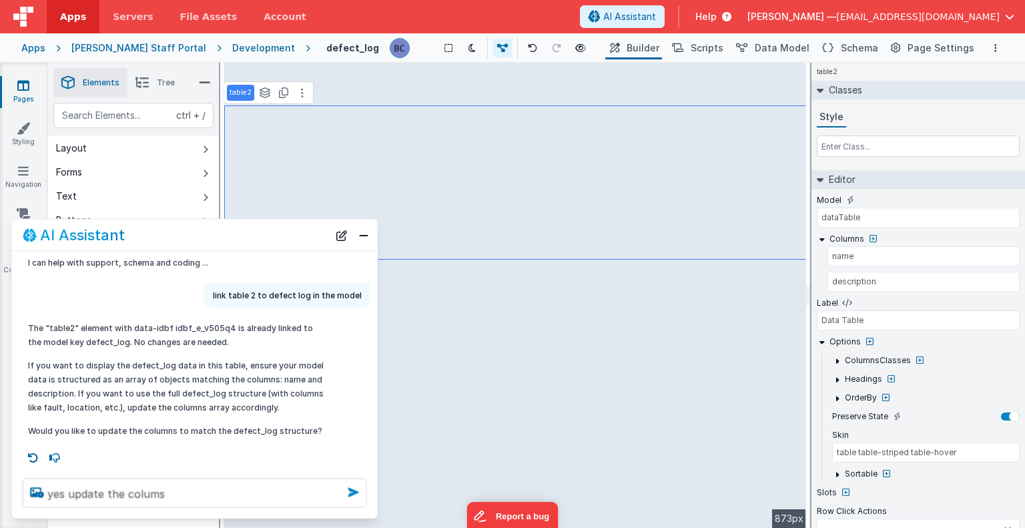
click at [355, 495] on icon at bounding box center [353, 492] width 21 height 21
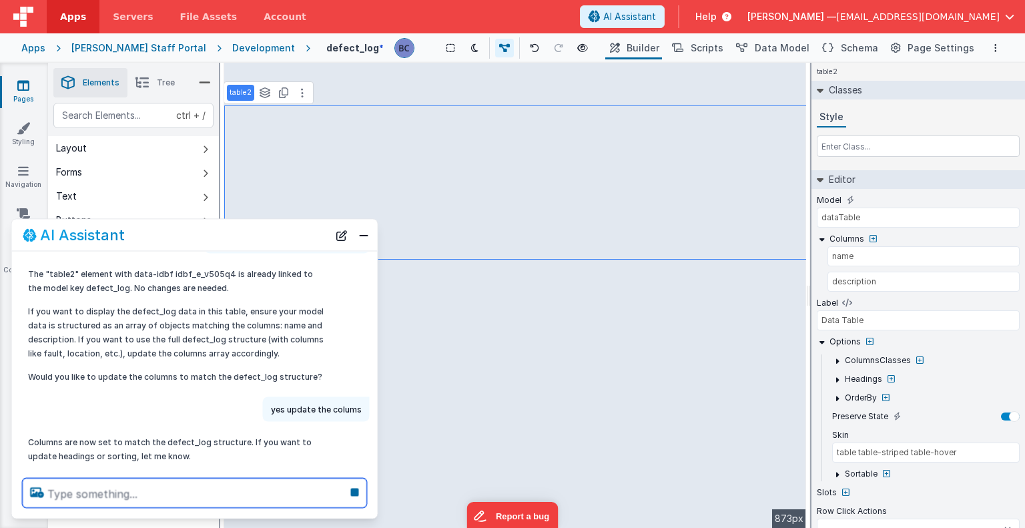
scroll to position [89, 0]
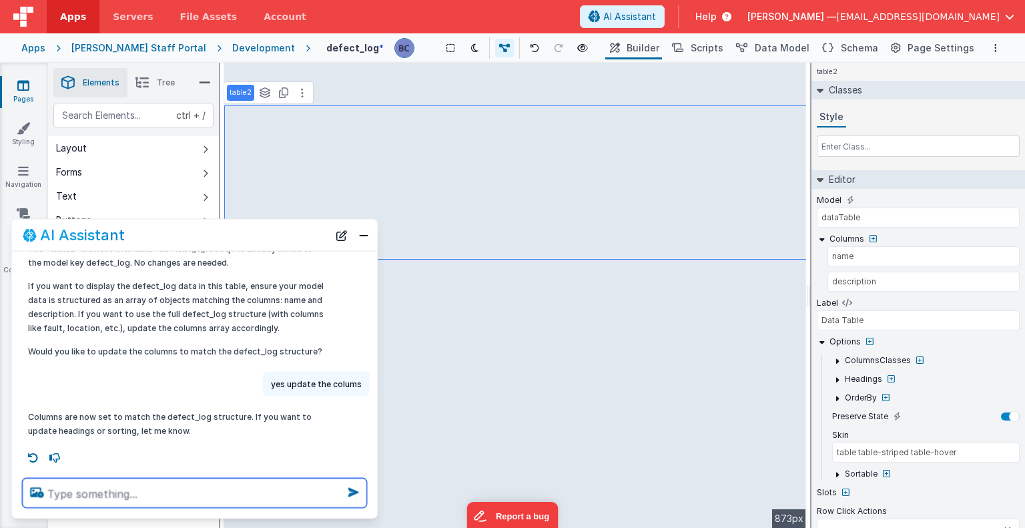
select select
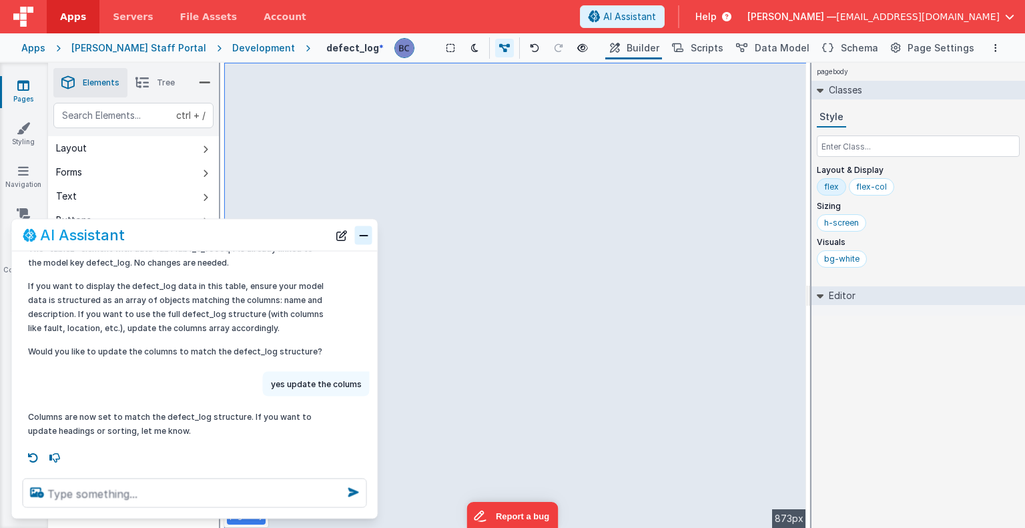
click at [368, 234] on button "Close" at bounding box center [363, 235] width 17 height 19
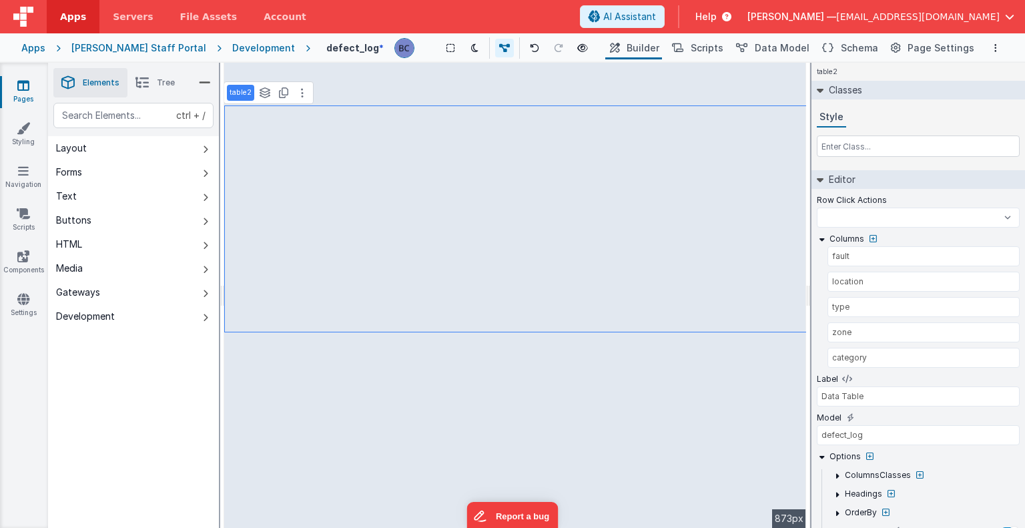
select select
type input "address"
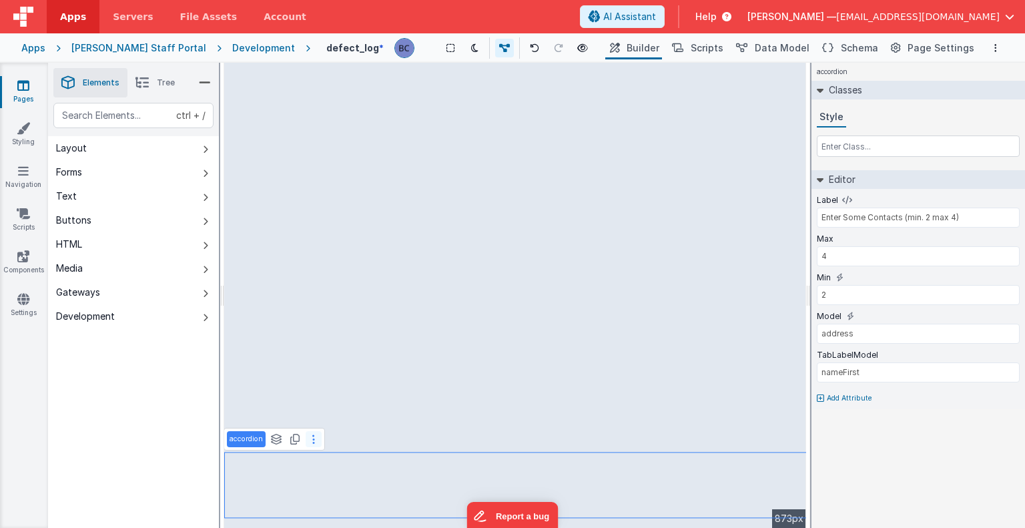
click at [312, 440] on icon at bounding box center [313, 439] width 3 height 11
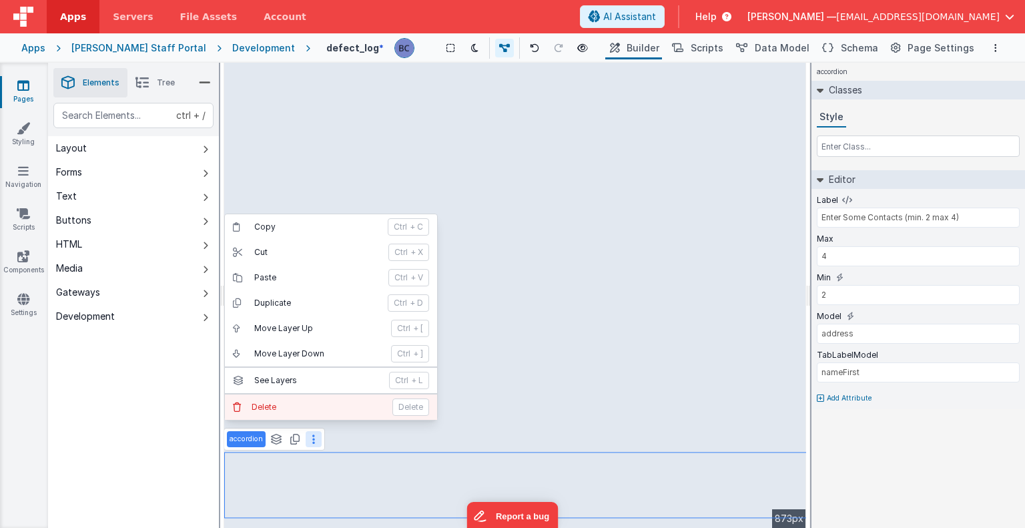
click at [305, 407] on p "Delete" at bounding box center [318, 407] width 133 height 11
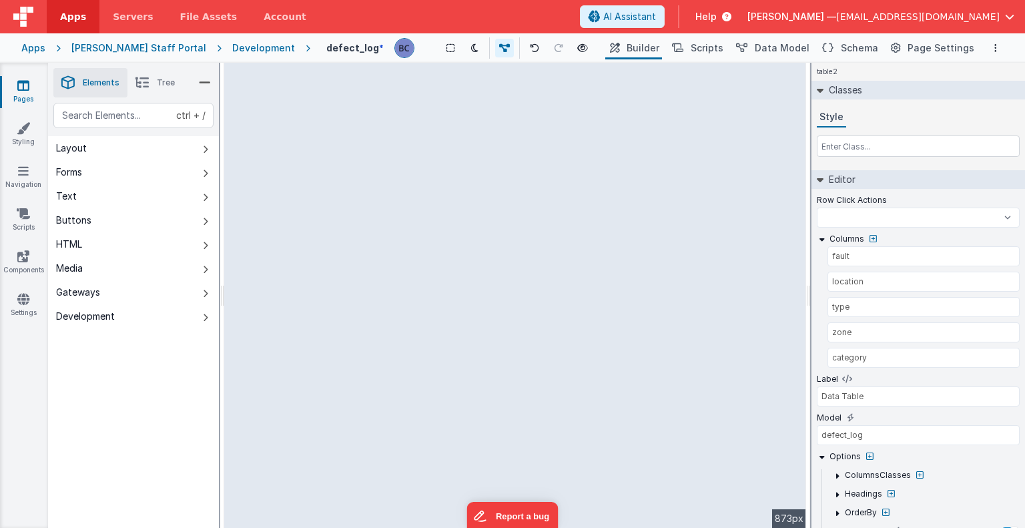
select select
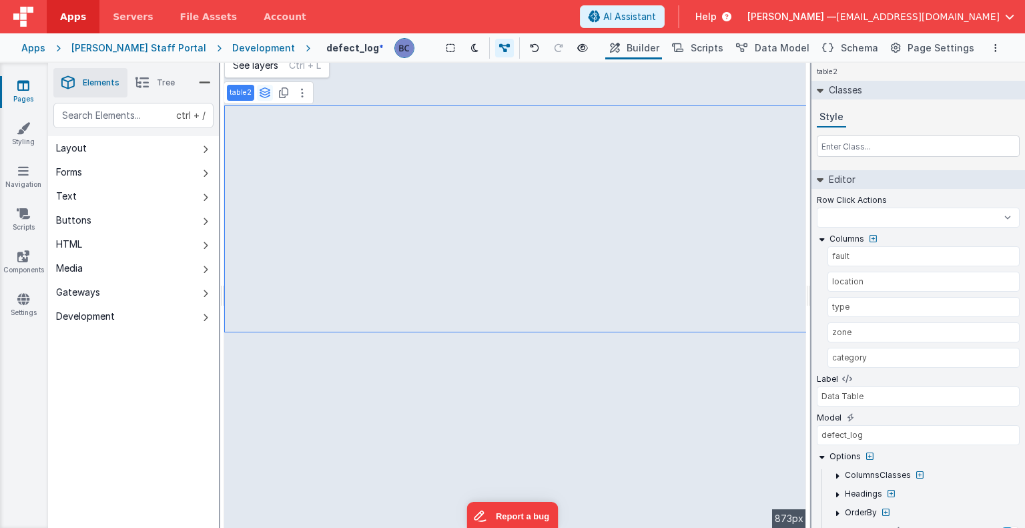
click at [262, 89] on icon at bounding box center [265, 92] width 12 height 11
click at [301, 91] on icon at bounding box center [302, 92] width 3 height 11
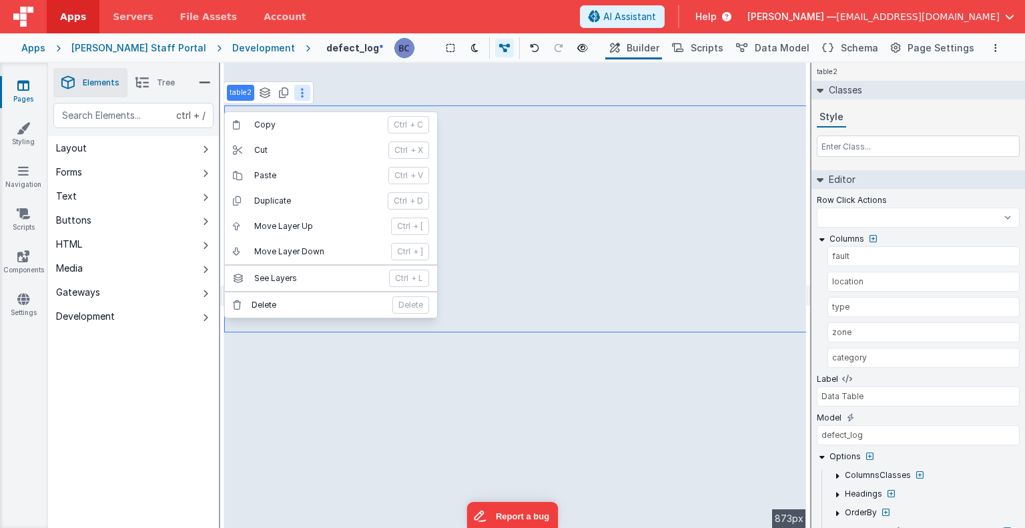
select select
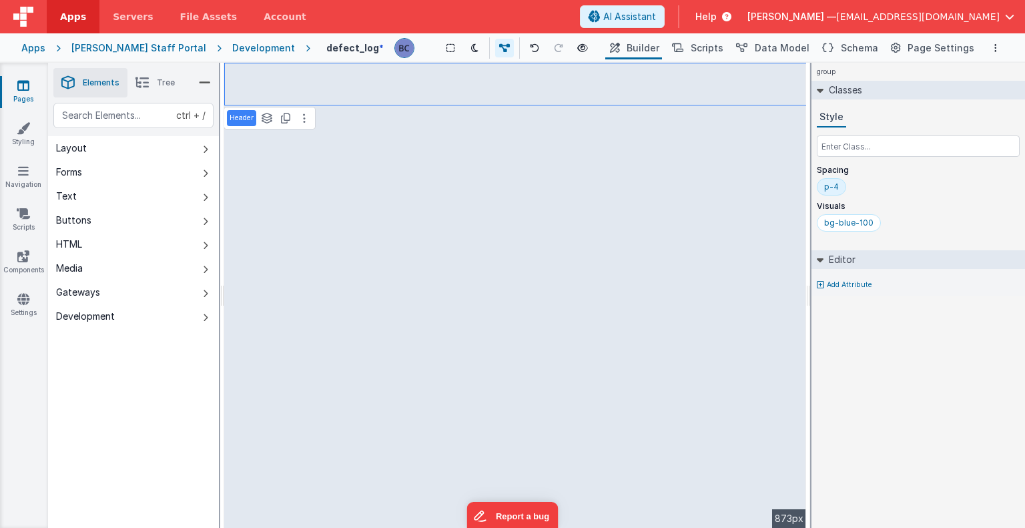
click at [242, 113] on p "Header" at bounding box center [242, 118] width 24 height 11
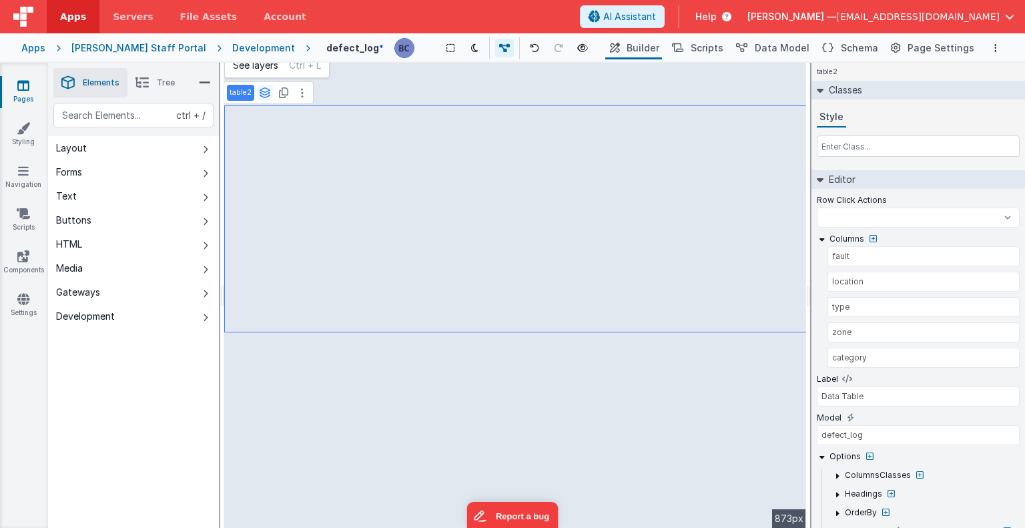
click at [262, 93] on icon at bounding box center [265, 92] width 12 height 11
select select
click at [255, 117] on button "page" at bounding box center [255, 120] width 55 height 16
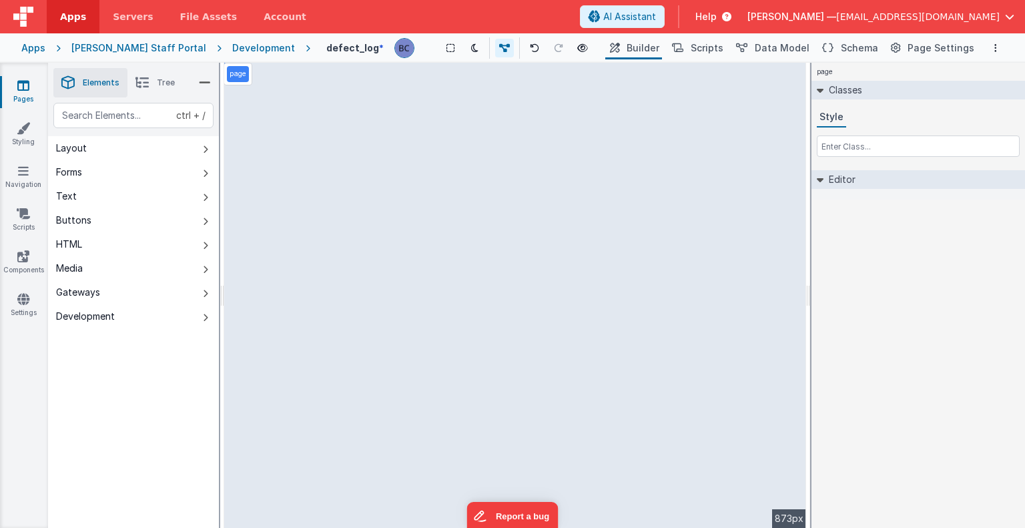
click at [238, 79] on div "page" at bounding box center [238, 74] width 22 height 16
click at [871, 49] on span "Schema" at bounding box center [859, 47] width 37 height 13
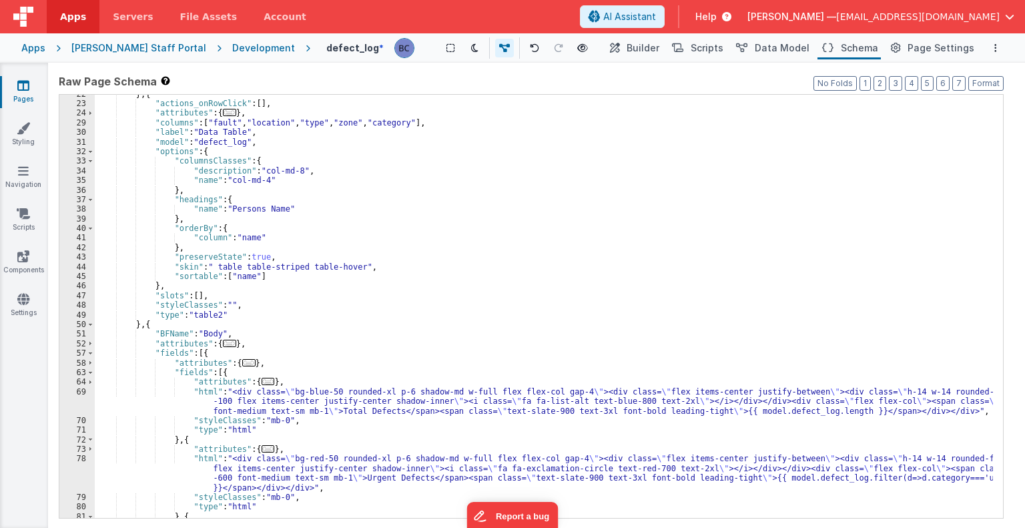
scroll to position [0, 0]
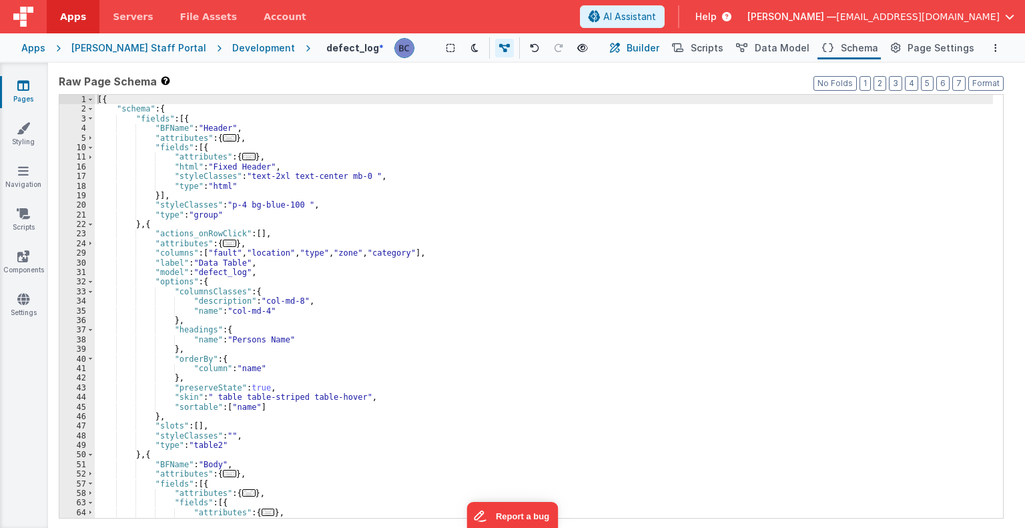
click at [660, 46] on span "Builder" at bounding box center [643, 47] width 33 height 13
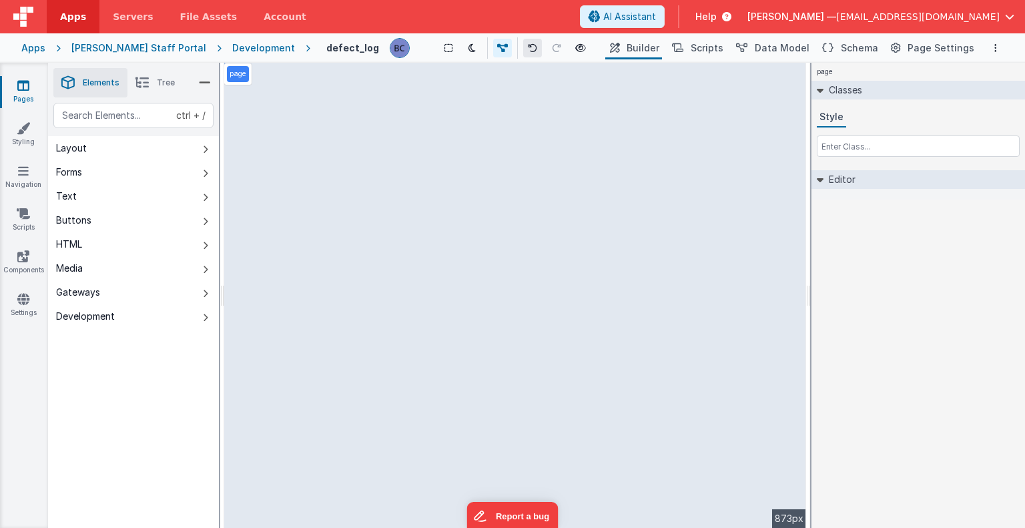
click at [528, 47] on icon at bounding box center [532, 47] width 9 height 9
click at [499, 45] on icon at bounding box center [504, 47] width 11 height 9
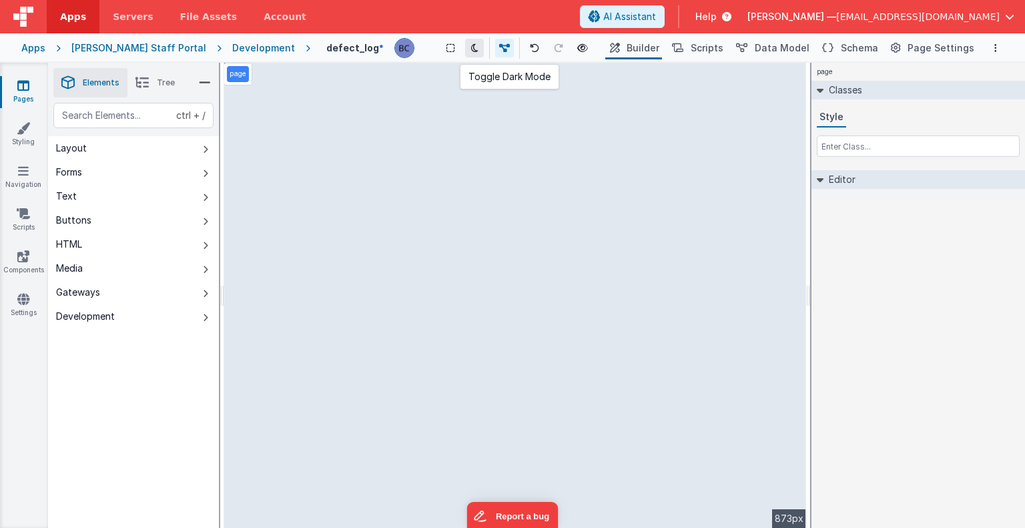
click at [471, 43] on icon at bounding box center [474, 47] width 7 height 9
click at [465, 47] on button at bounding box center [474, 48] width 19 height 19
click at [447, 52] on icon at bounding box center [451, 47] width 8 height 9
click at [447, 51] on icon at bounding box center [451, 47] width 8 height 9
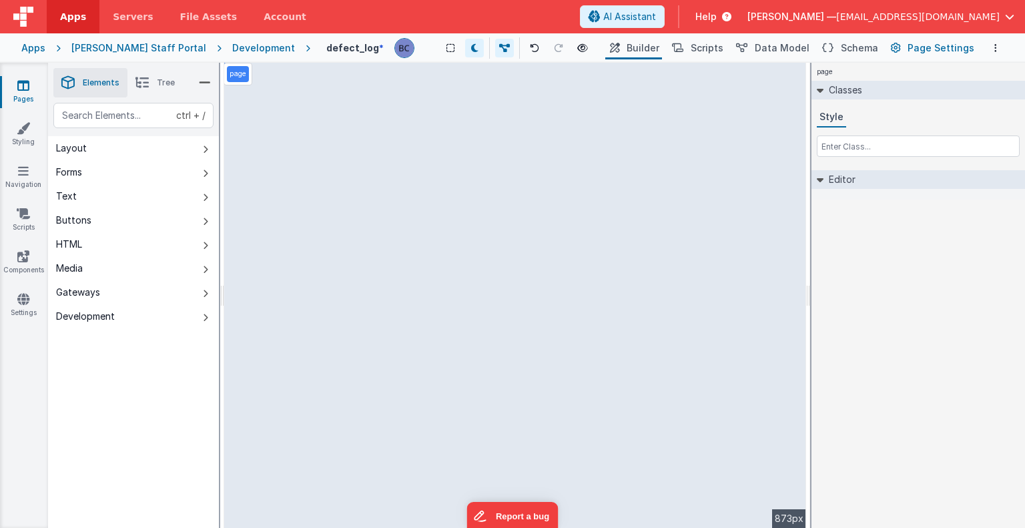
click at [938, 44] on span "Page Settings" at bounding box center [941, 47] width 67 height 13
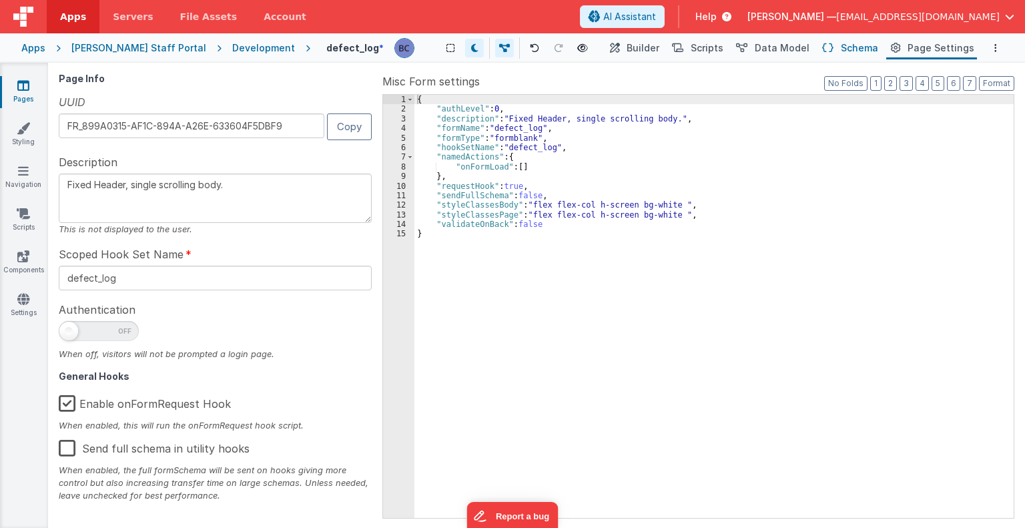
click at [849, 51] on span "Schema" at bounding box center [859, 47] width 37 height 13
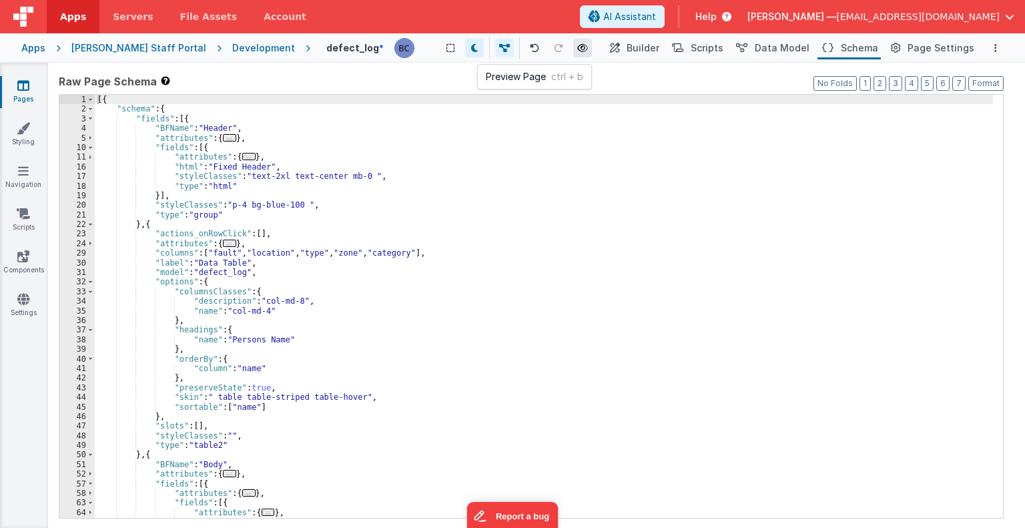
click at [577, 43] on icon at bounding box center [582, 47] width 11 height 9
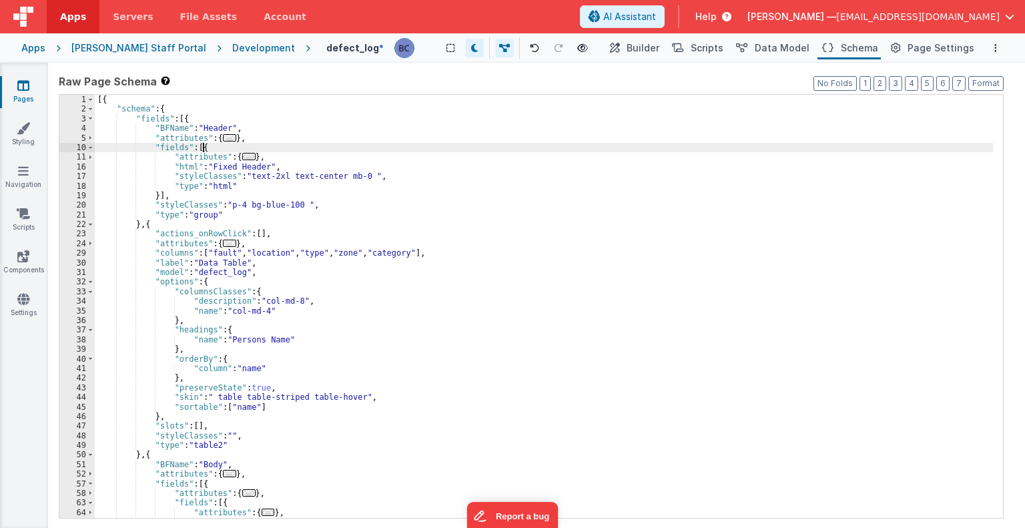
click at [398, 144] on div "[{ "schema" : { "fields" : [{ "BFName" : "Header" , "attributes" : { ... } , "f…" at bounding box center [544, 326] width 899 height 463
click at [649, 46] on span "Builder" at bounding box center [643, 47] width 33 height 13
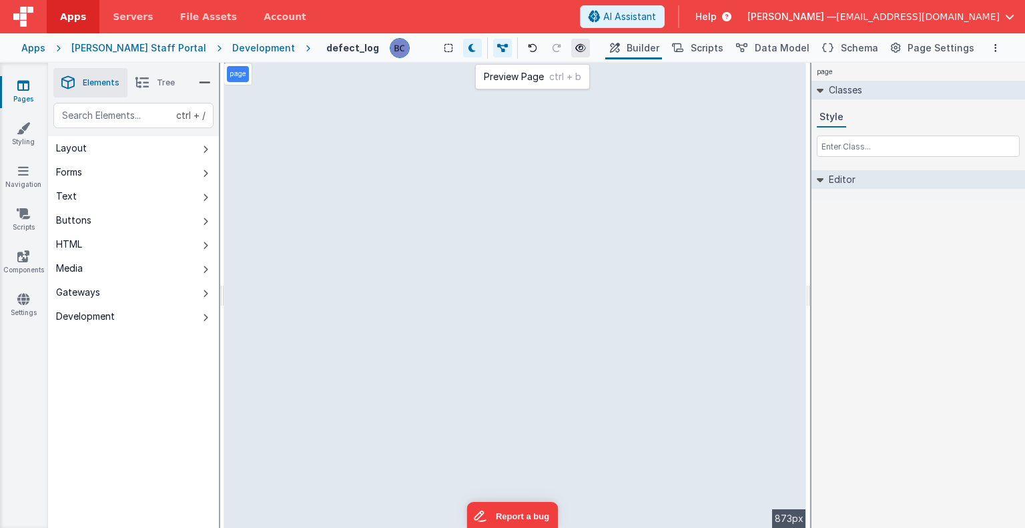
click at [575, 47] on icon at bounding box center [580, 47] width 11 height 9
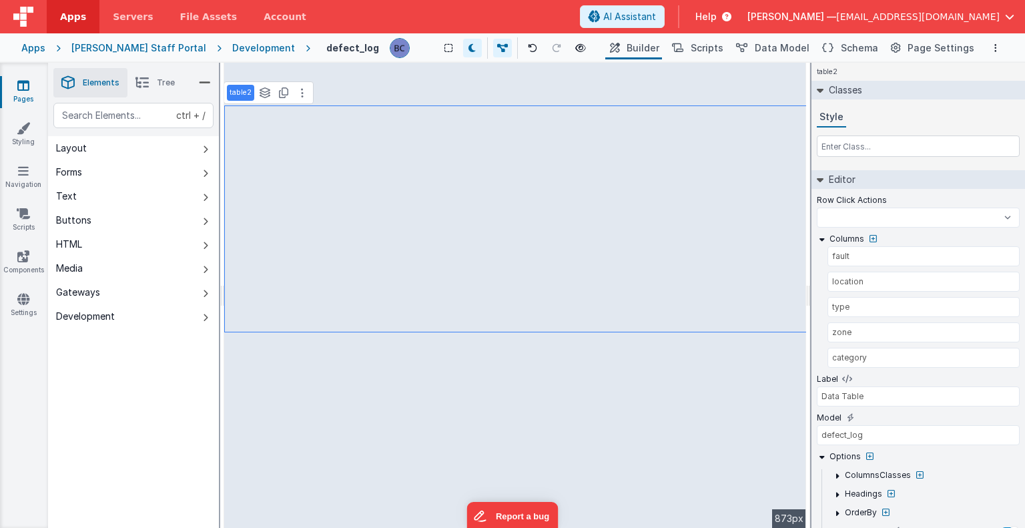
select select
type input "address"
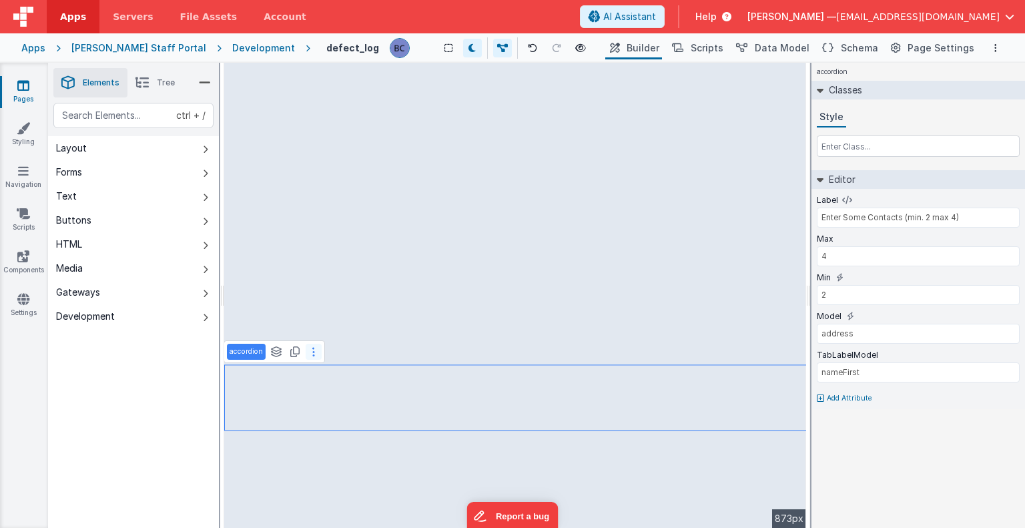
click at [312, 352] on icon at bounding box center [313, 351] width 3 height 11
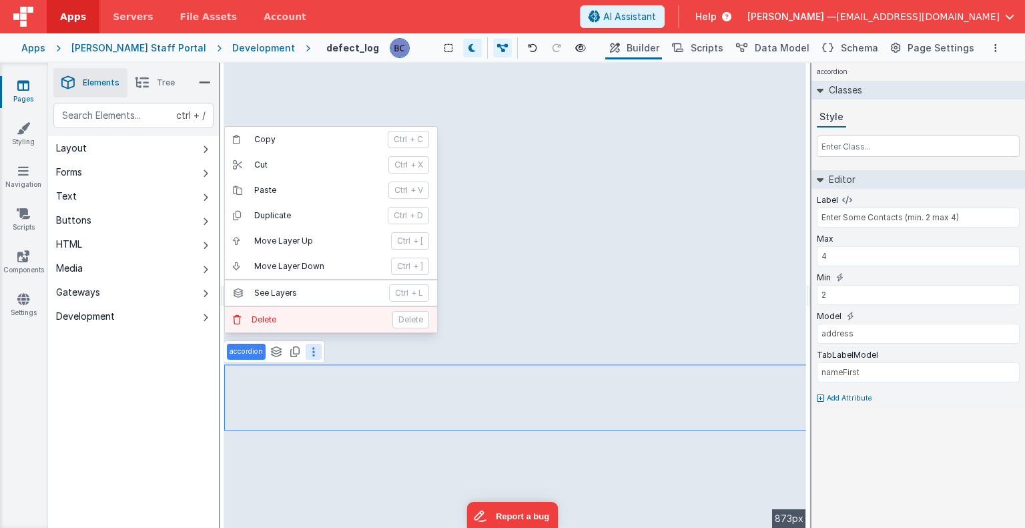
click at [319, 328] on button "Delete Delete" at bounding box center [331, 319] width 212 height 25
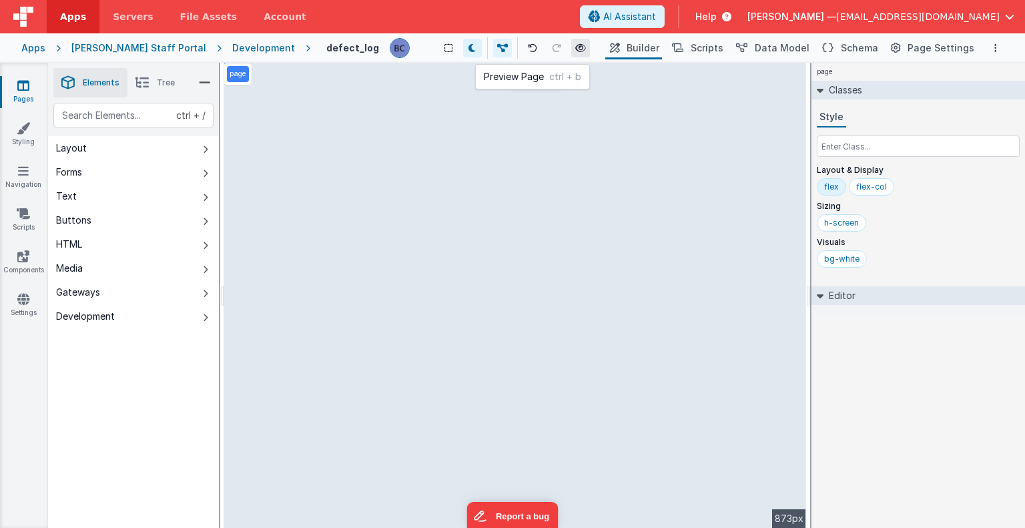
click at [575, 45] on icon at bounding box center [580, 47] width 11 height 9
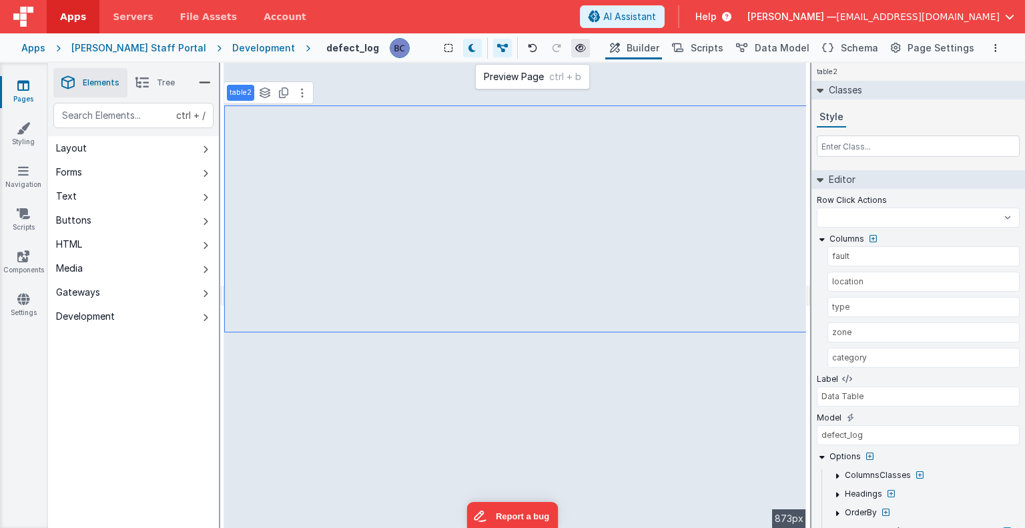
click at [575, 47] on icon at bounding box center [580, 47] width 11 height 9
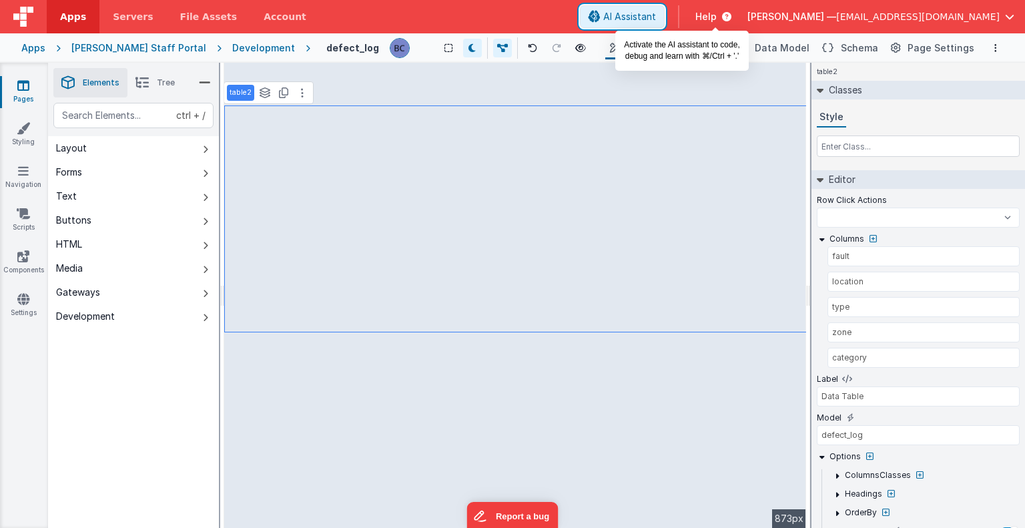
click at [656, 13] on span "AI Assistant" at bounding box center [629, 16] width 53 height 13
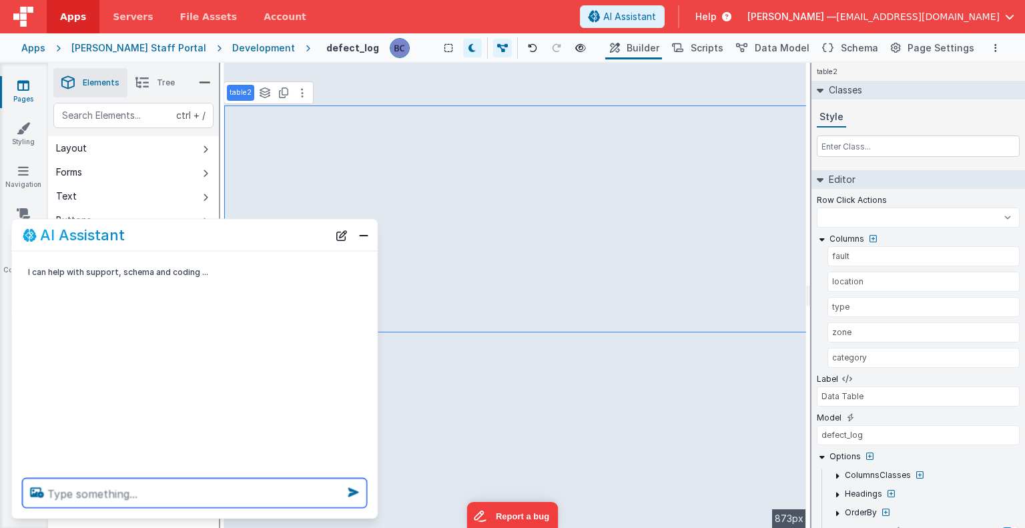
select select
type textarea "p"
select select
type textarea "pu"
select select
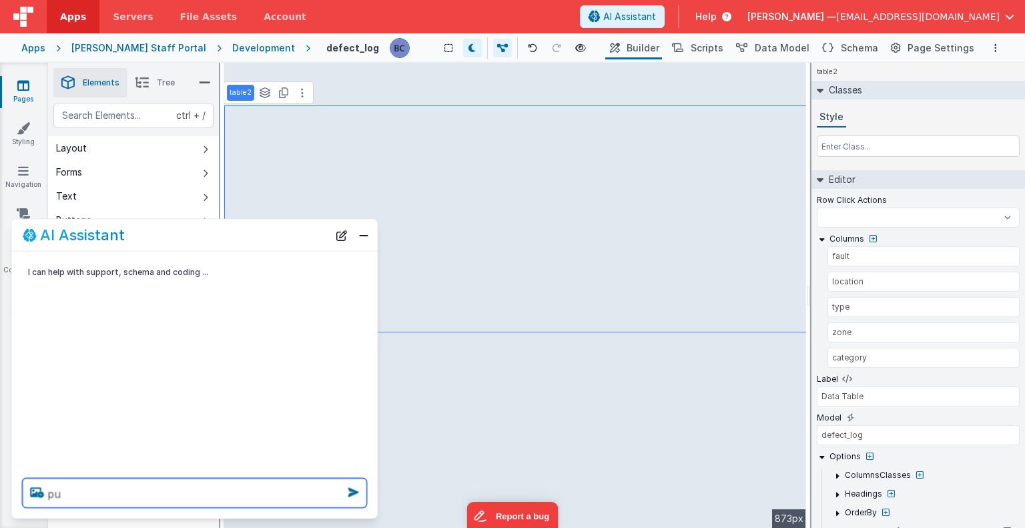
type textarea "put"
select select
type textarea "put"
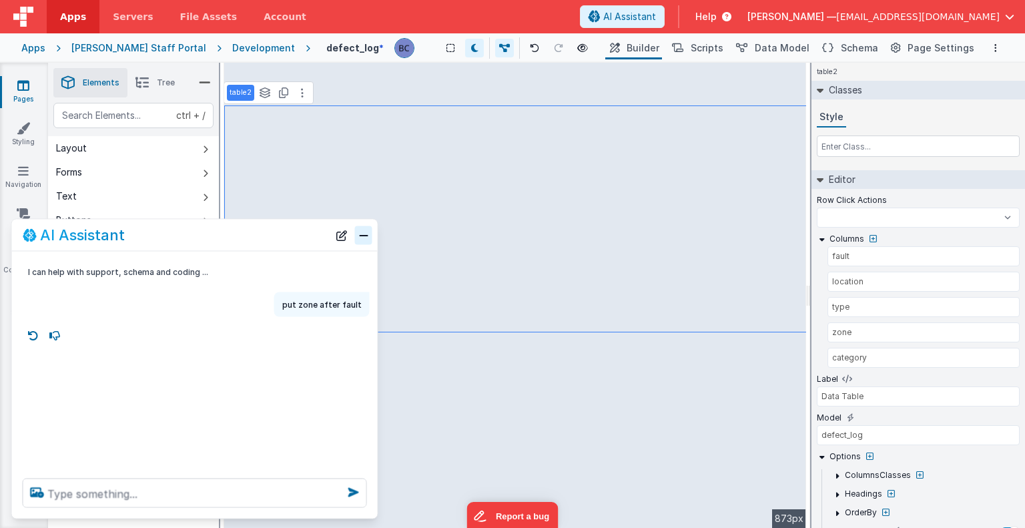
click at [365, 240] on button "Close" at bounding box center [363, 235] width 17 height 19
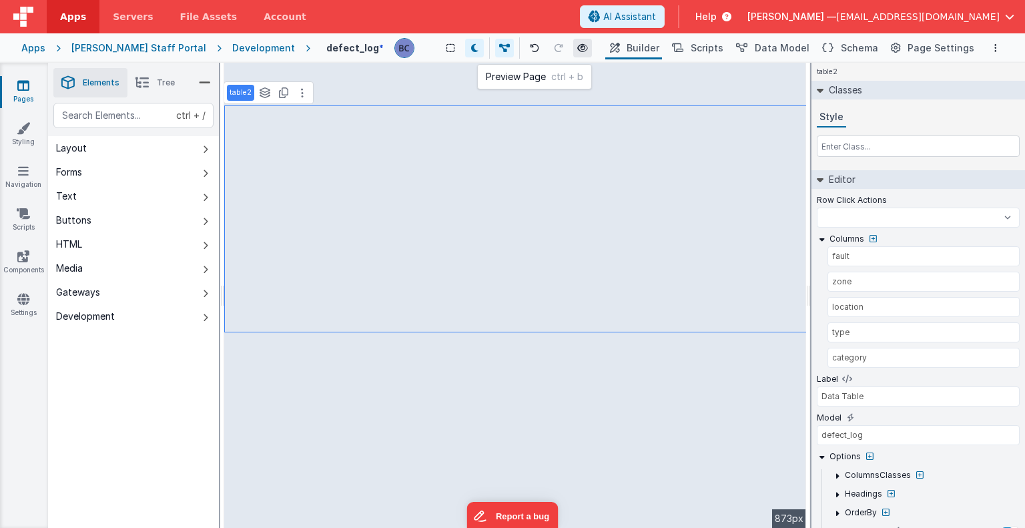
click at [577, 47] on icon at bounding box center [582, 47] width 11 height 9
click at [575, 43] on icon at bounding box center [580, 47] width 11 height 9
click at [796, 50] on span "Data Model" at bounding box center [782, 47] width 55 height 13
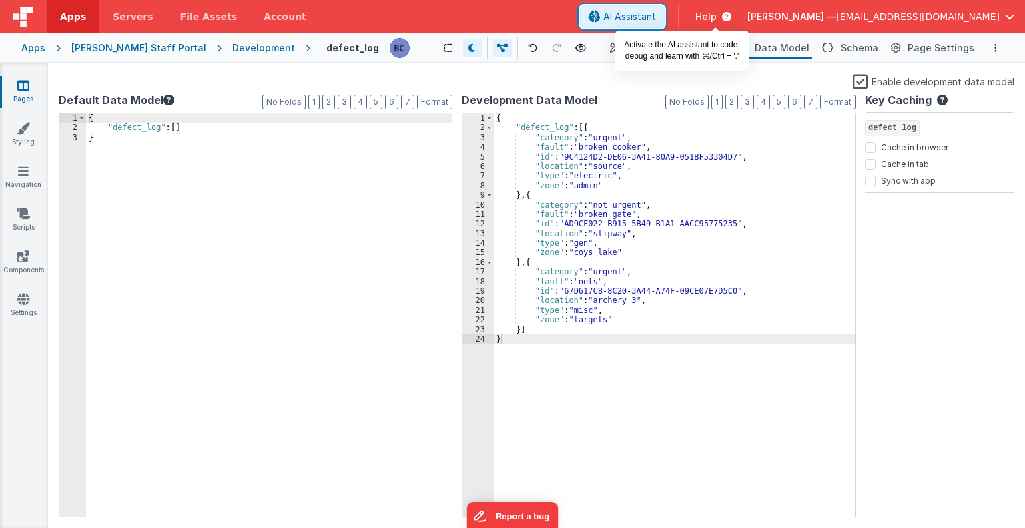
click at [665, 5] on button "AI Assistant" at bounding box center [622, 16] width 85 height 23
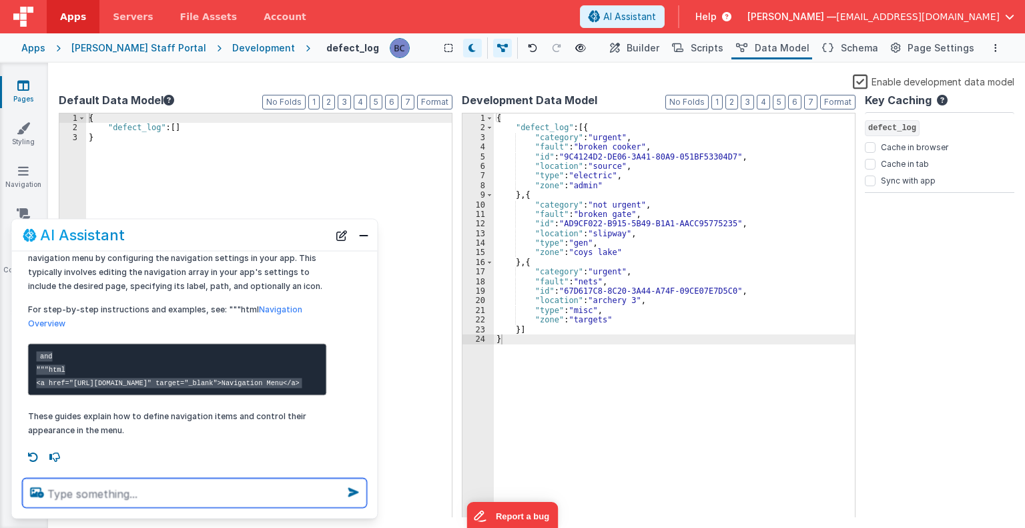
scroll to position [134, 0]
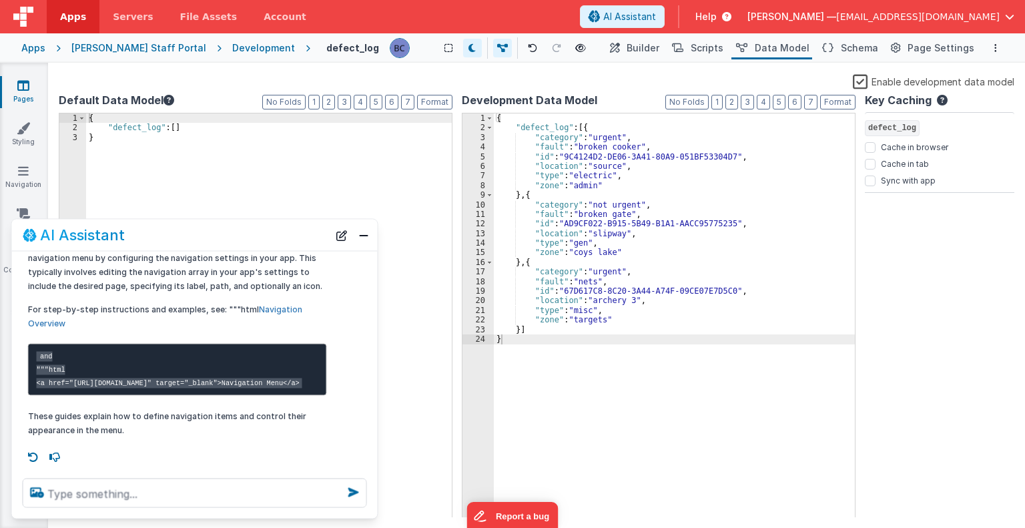
click at [275, 304] on link "Navigation Overview" at bounding box center [165, 316] width 274 height 24
click at [270, 214] on div "{ "defect_log" : [ ] }" at bounding box center [269, 325] width 366 height 424
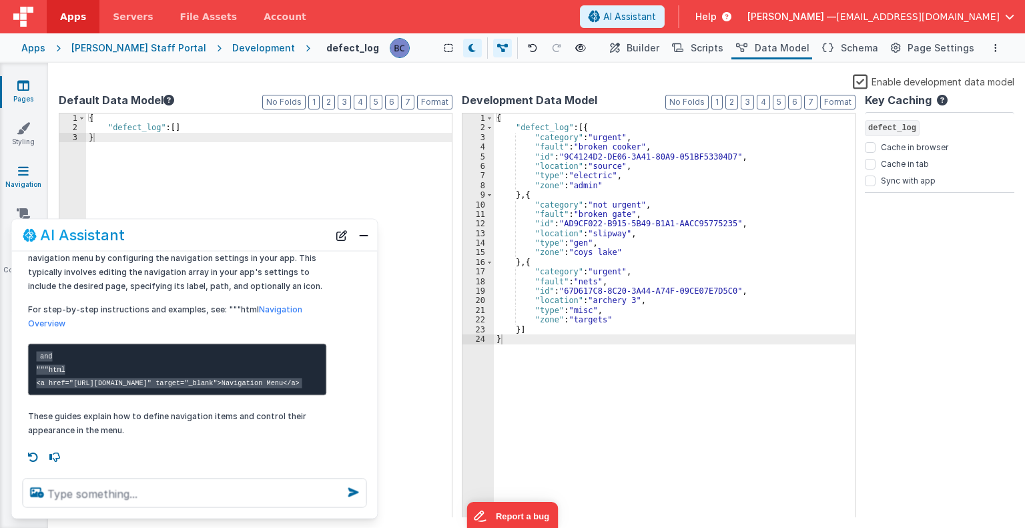
click at [28, 167] on icon at bounding box center [23, 170] width 11 height 13
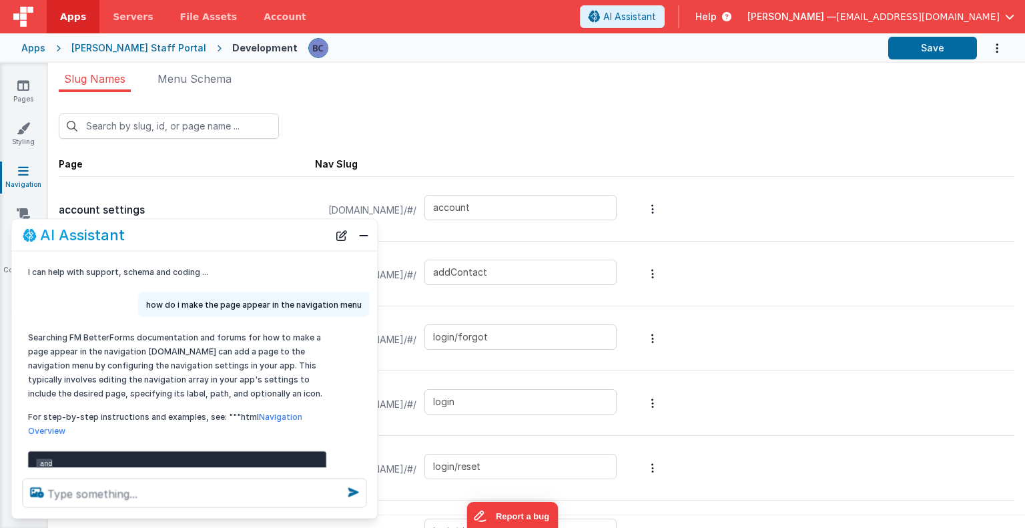
click at [565, 113] on div "New Slug" at bounding box center [537, 125] width 956 height 25
click at [366, 240] on button "Close" at bounding box center [363, 235] width 17 height 19
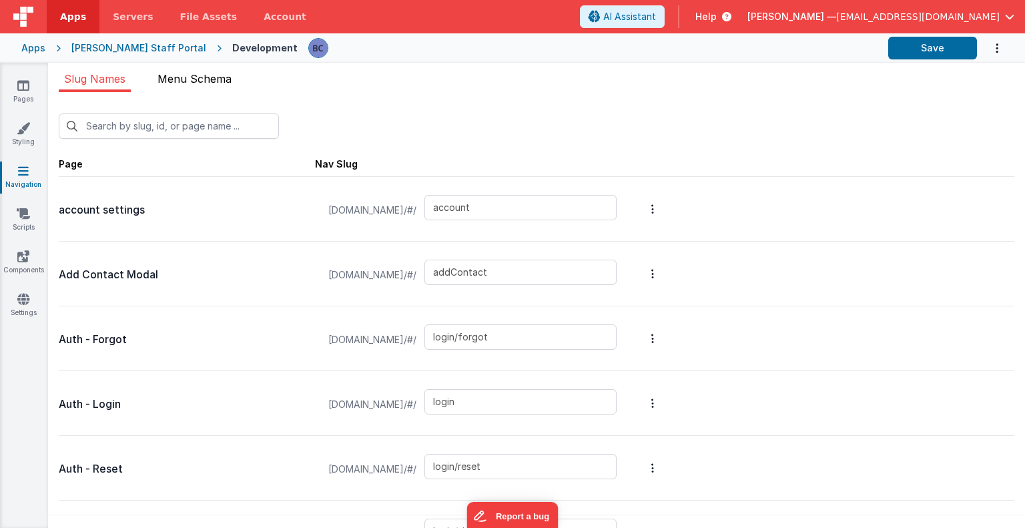
click at [222, 81] on span "Menu Schema" at bounding box center [195, 78] width 74 height 13
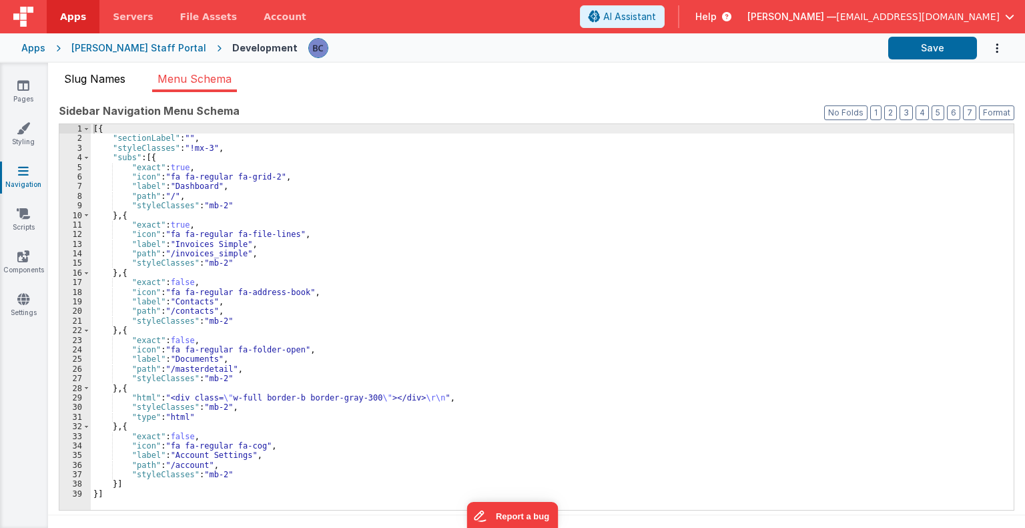
click at [112, 75] on span "Slug Names" at bounding box center [94, 78] width 61 height 13
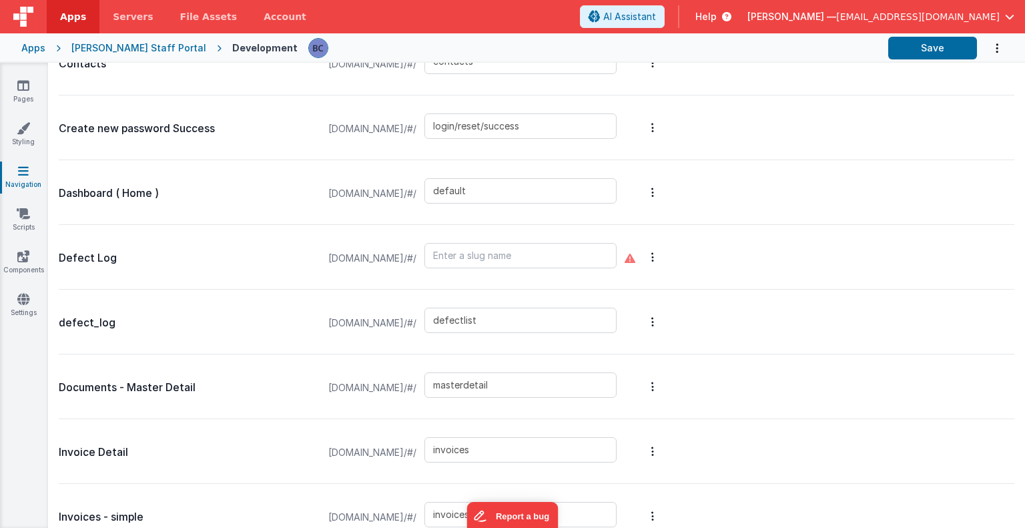
scroll to position [601, 0]
click at [530, 250] on input "text" at bounding box center [521, 254] width 192 height 25
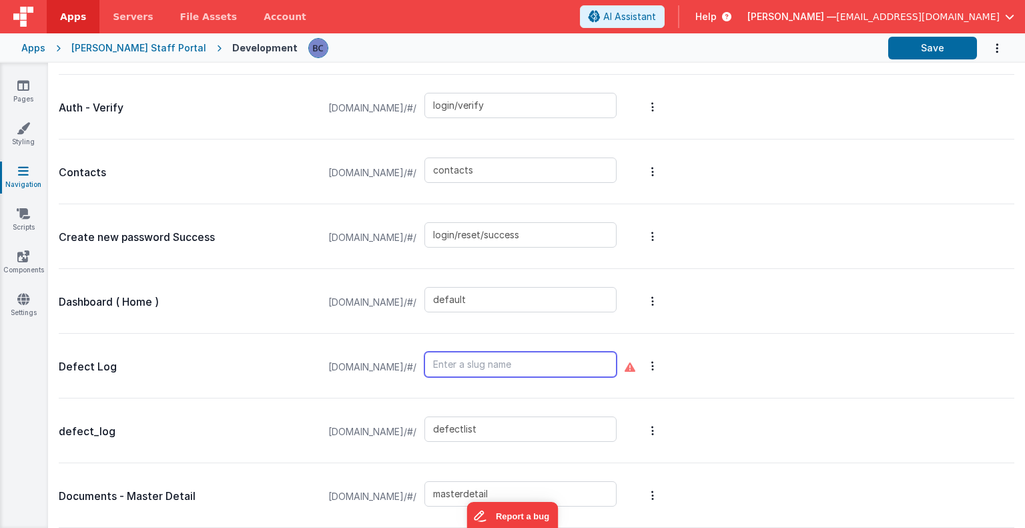
scroll to position [491, 0]
click at [756, 373] on div "Defect Log stubbersstaff.clientportal.cloud/#/ defectlog" at bounding box center [537, 365] width 956 height 65
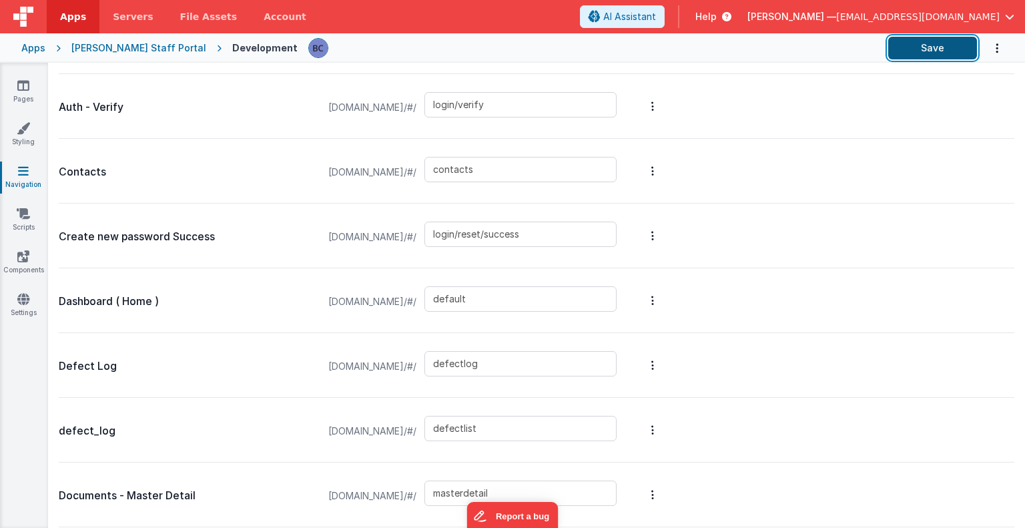
click at [910, 45] on button "Save" at bounding box center [933, 48] width 89 height 23
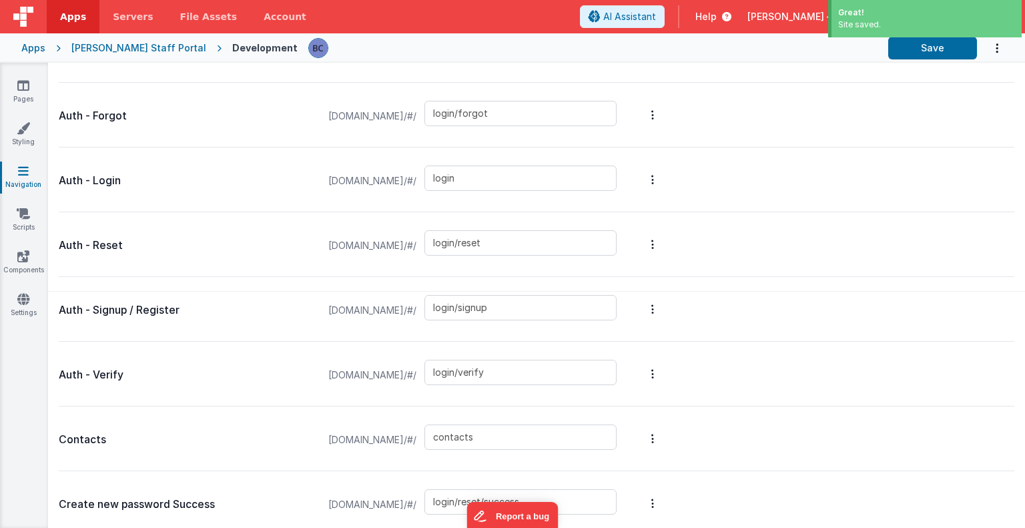
scroll to position [0, 0]
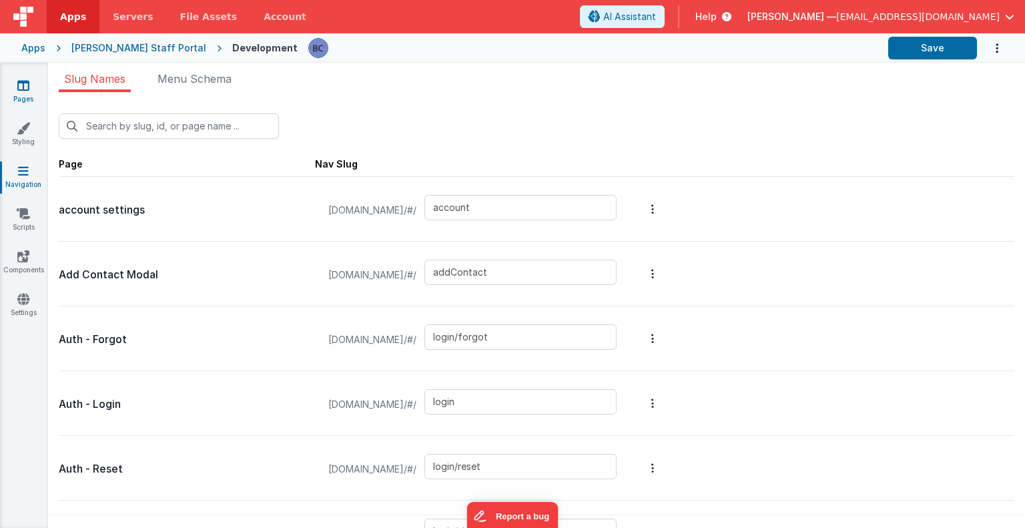
click at [31, 85] on link "Pages" at bounding box center [23, 92] width 48 height 27
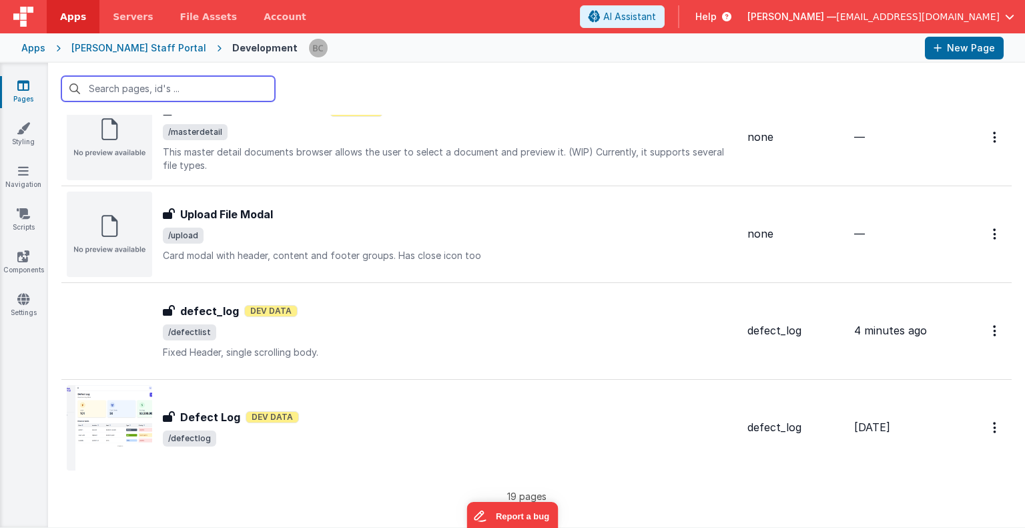
scroll to position [1515, 0]
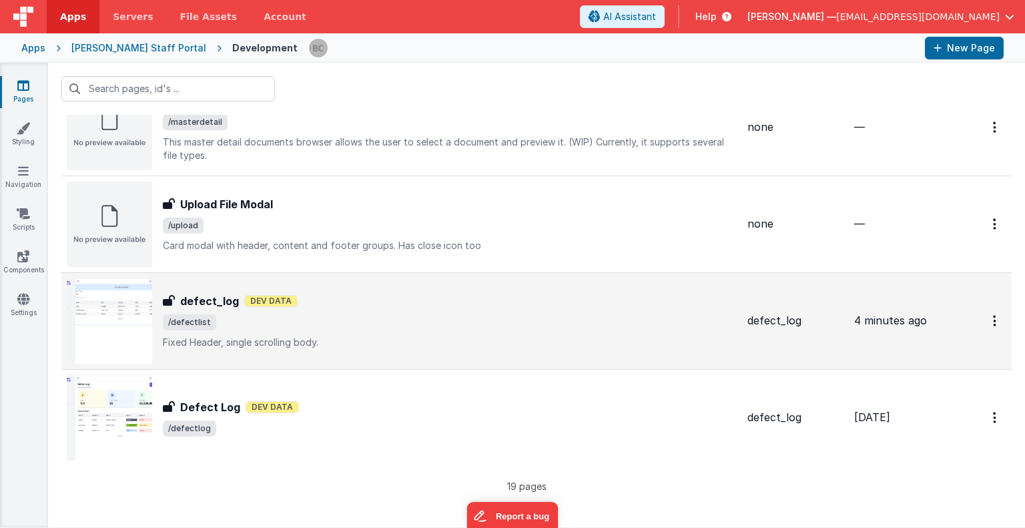
click at [114, 338] on img at bounding box center [109, 320] width 85 height 85
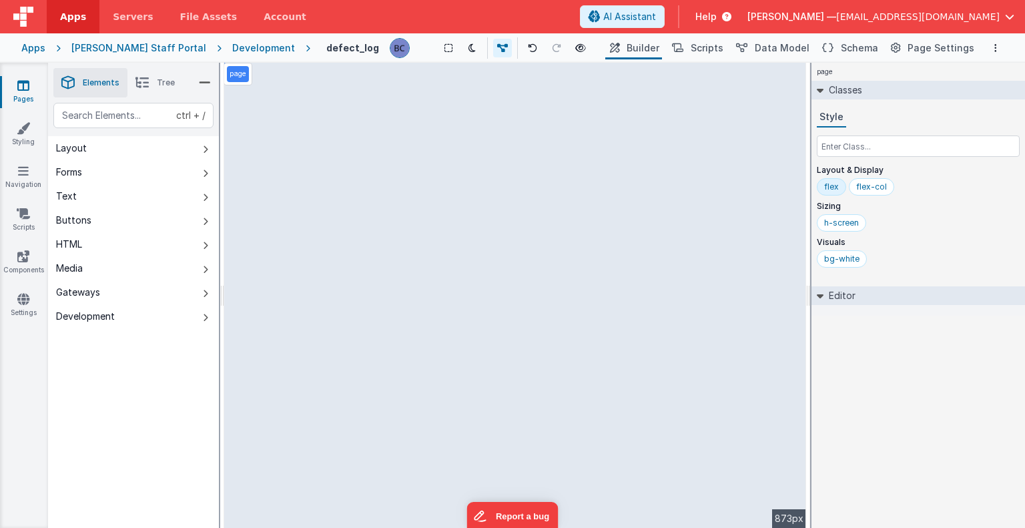
click at [326, 49] on h4 "defect_log" at bounding box center [352, 48] width 53 height 10
click at [30, 89] on link "Pages" at bounding box center [23, 92] width 48 height 27
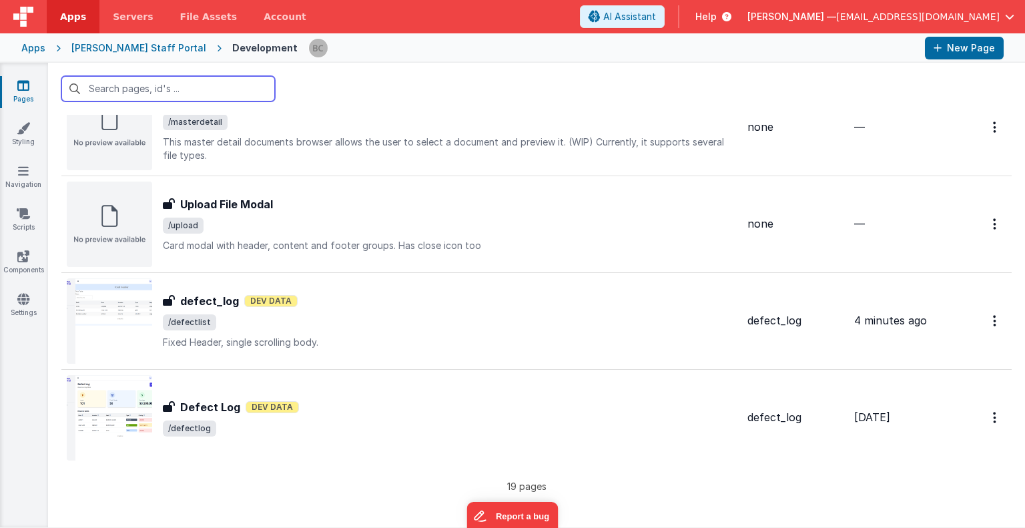
scroll to position [1515, 0]
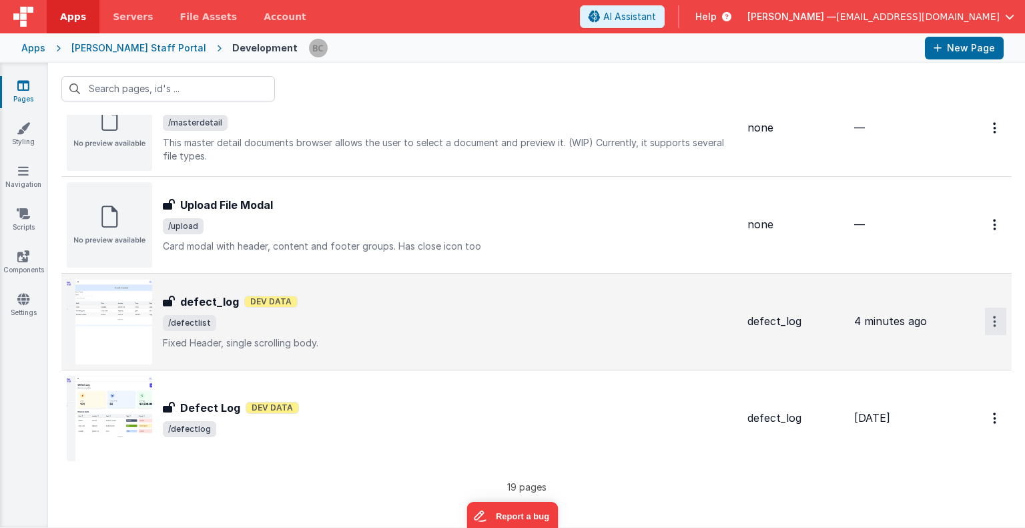
click at [995, 309] on button "Options" at bounding box center [995, 321] width 21 height 27
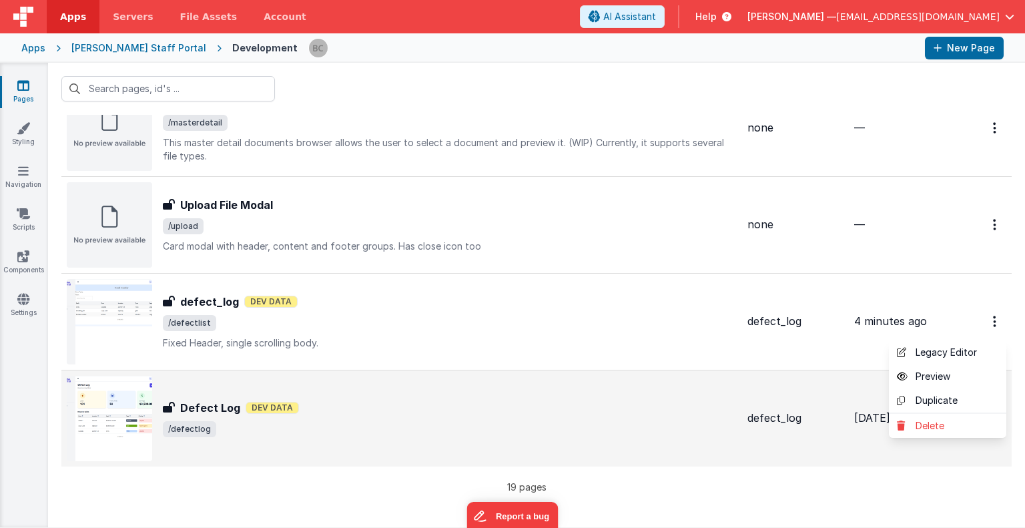
click at [207, 295] on button at bounding box center [512, 264] width 1025 height 528
click at [207, 295] on h3 "defect_log" at bounding box center [209, 302] width 59 height 16
